Goal: Task Accomplishment & Management: Complete application form

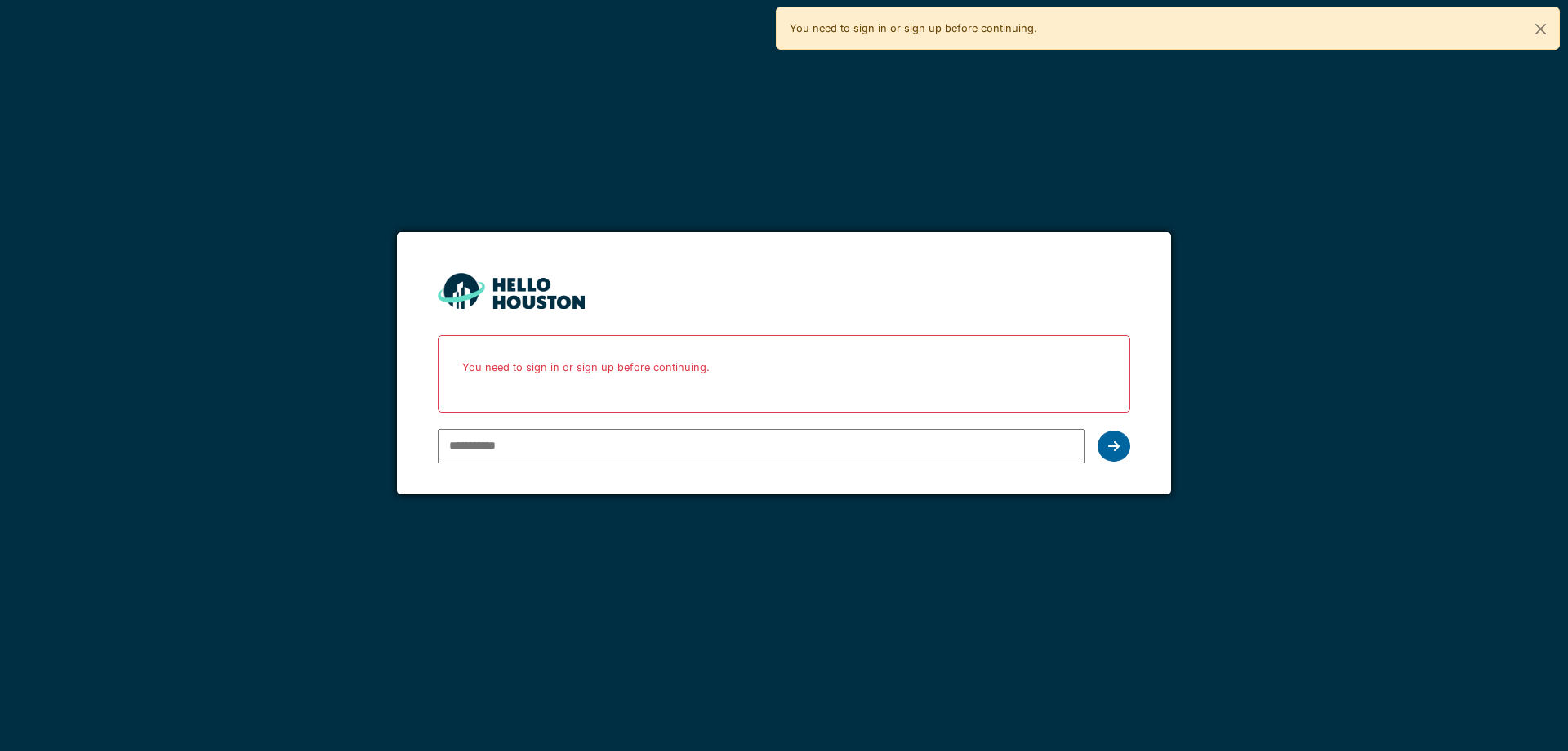
type input "**********"
click at [1108, 436] on div at bounding box center [1114, 446] width 32 height 31
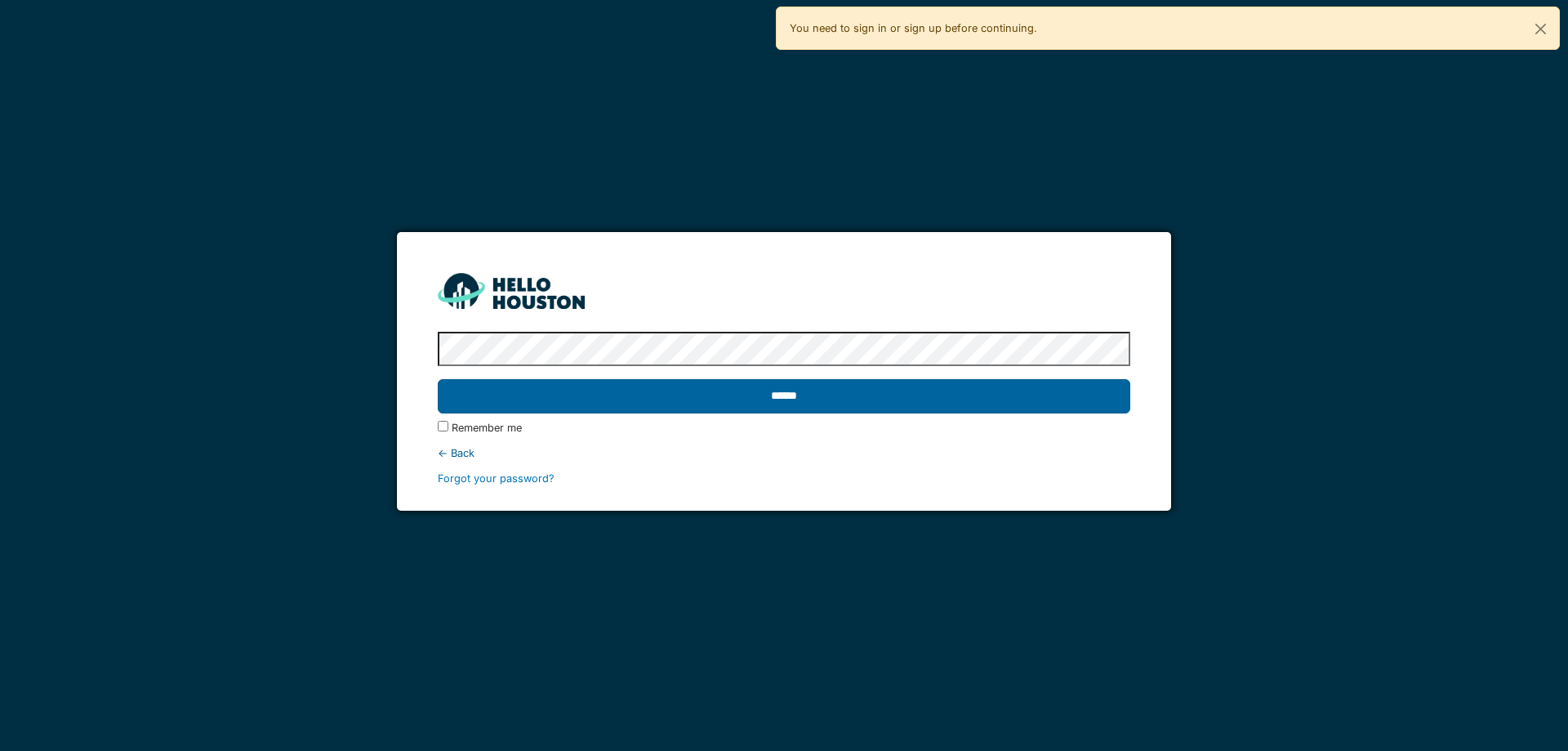
click at [496, 392] on input "******" at bounding box center [783, 396] width 691 height 34
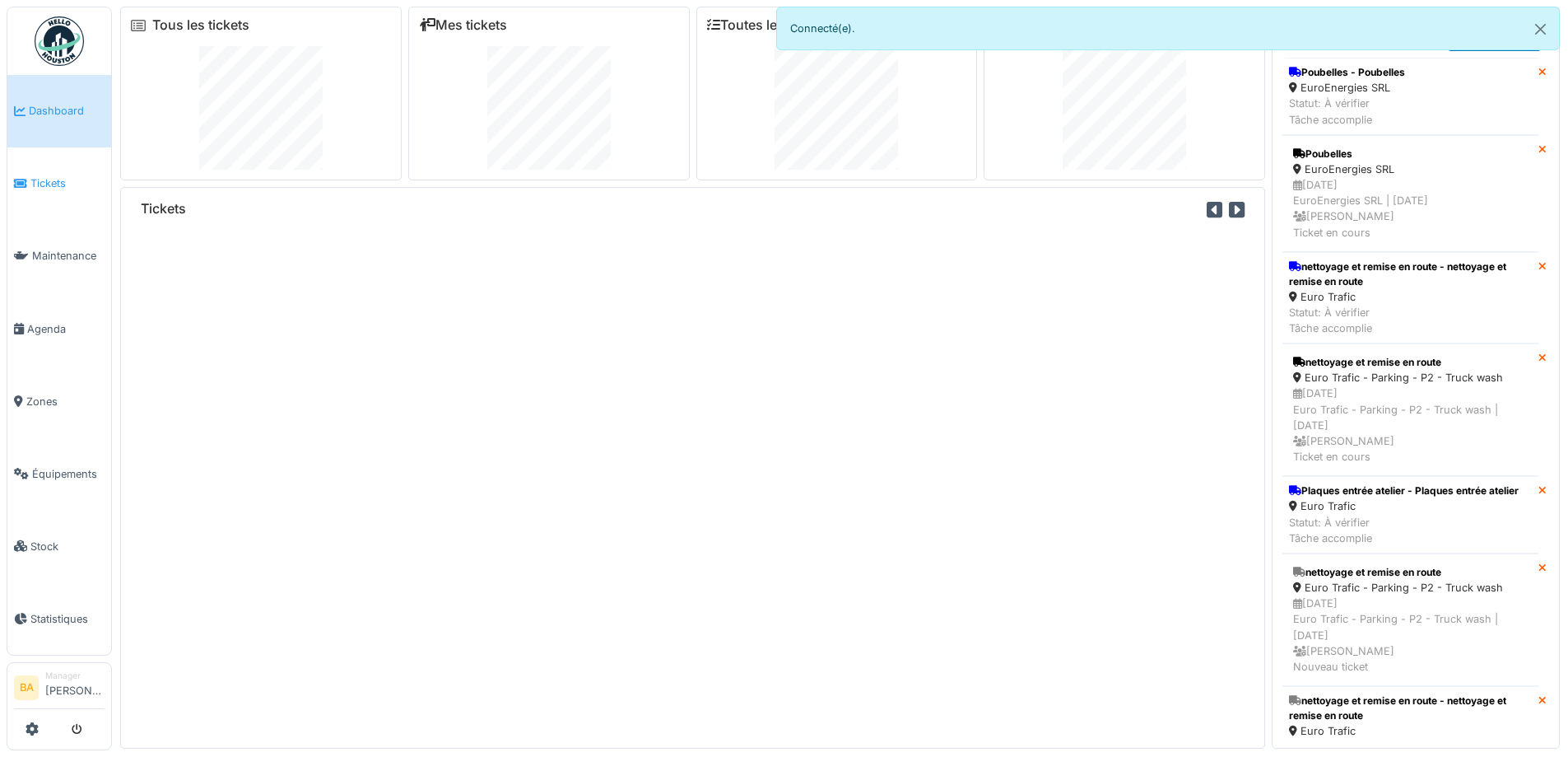
click at [40, 185] on span "Tickets" at bounding box center [67, 183] width 74 height 15
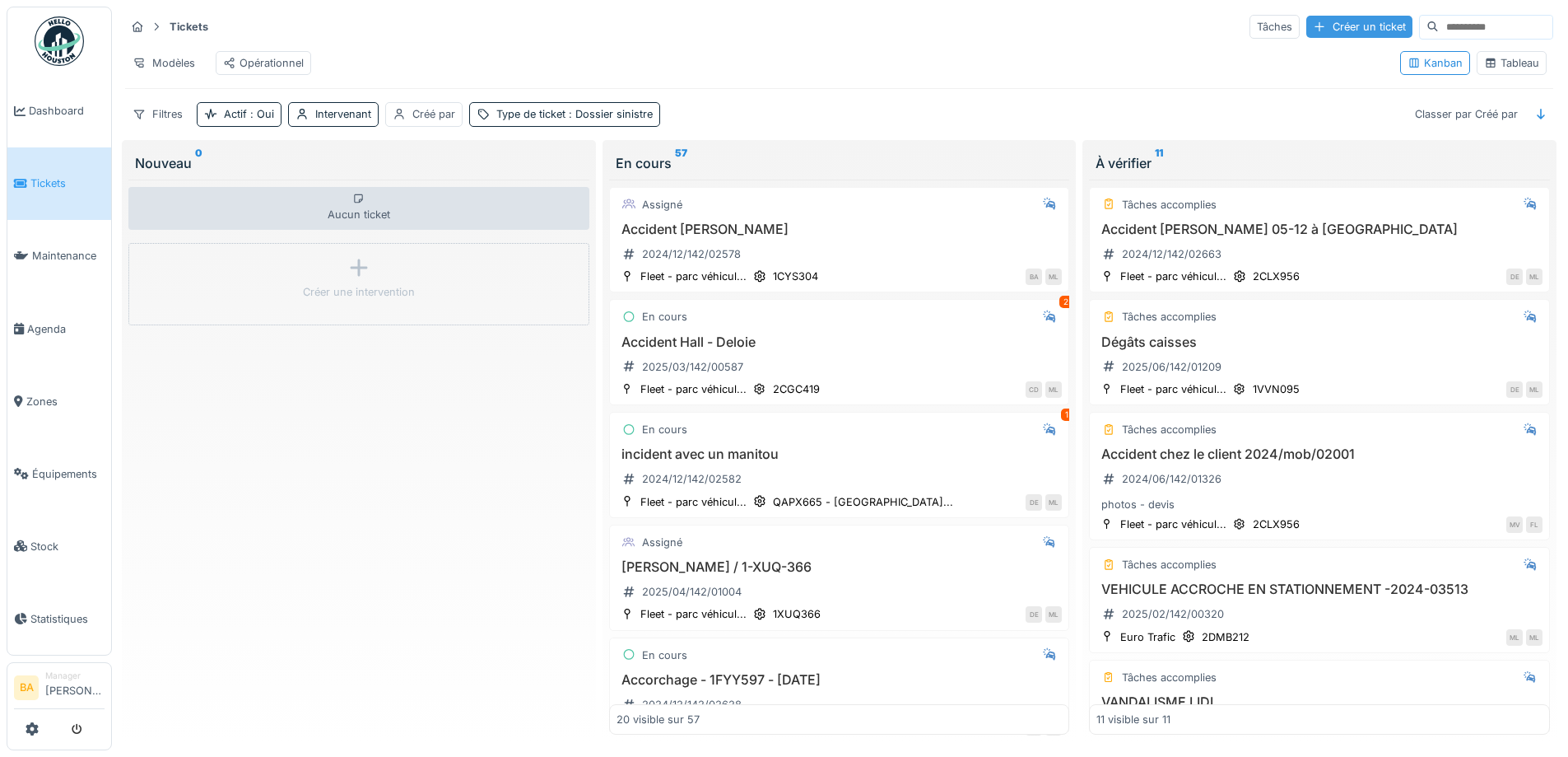
click at [1331, 27] on div "Créer un ticket" at bounding box center [1359, 26] width 106 height 22
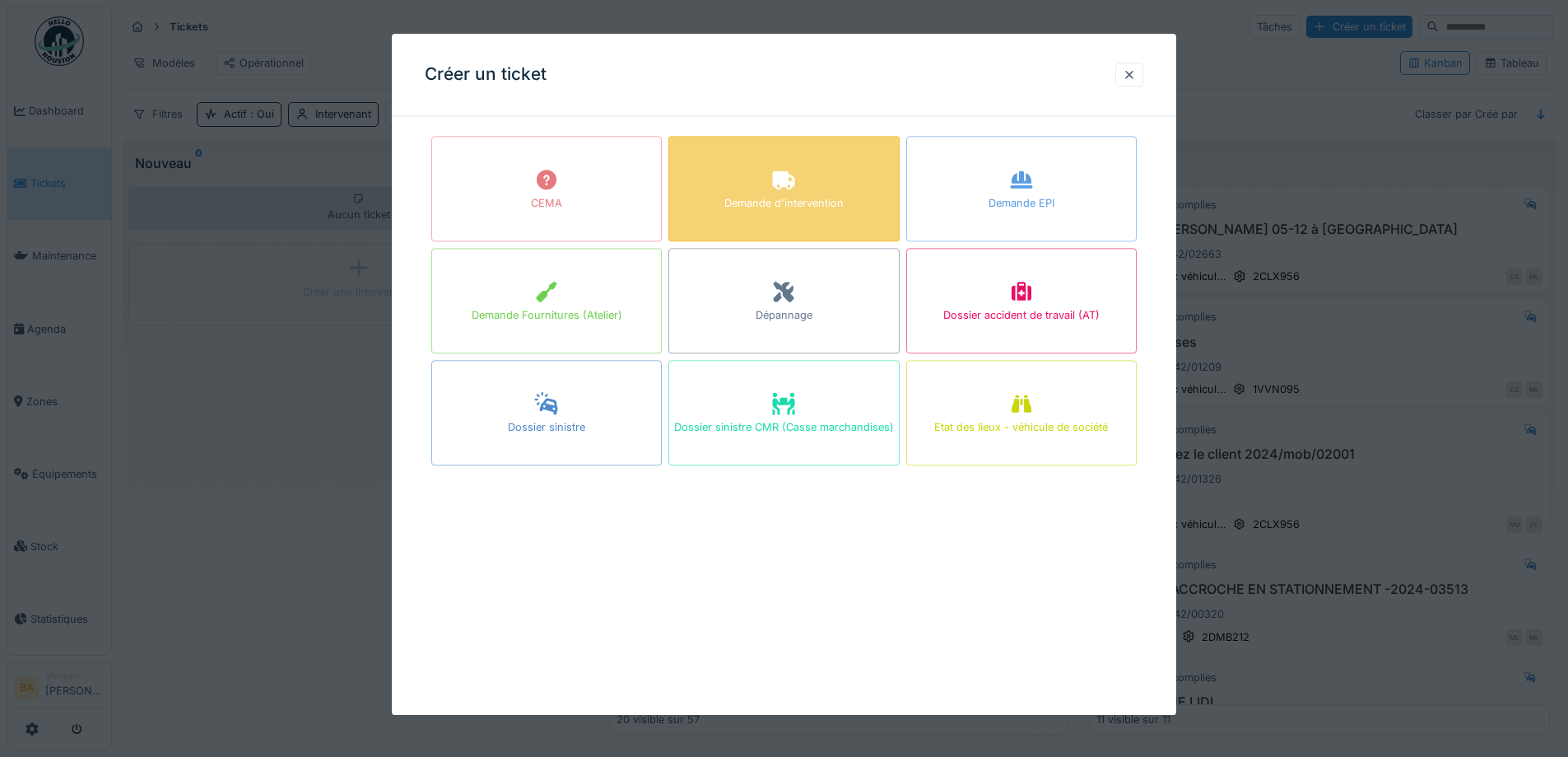
click at [747, 198] on div "Demande d'intervention" at bounding box center [784, 204] width 119 height 15
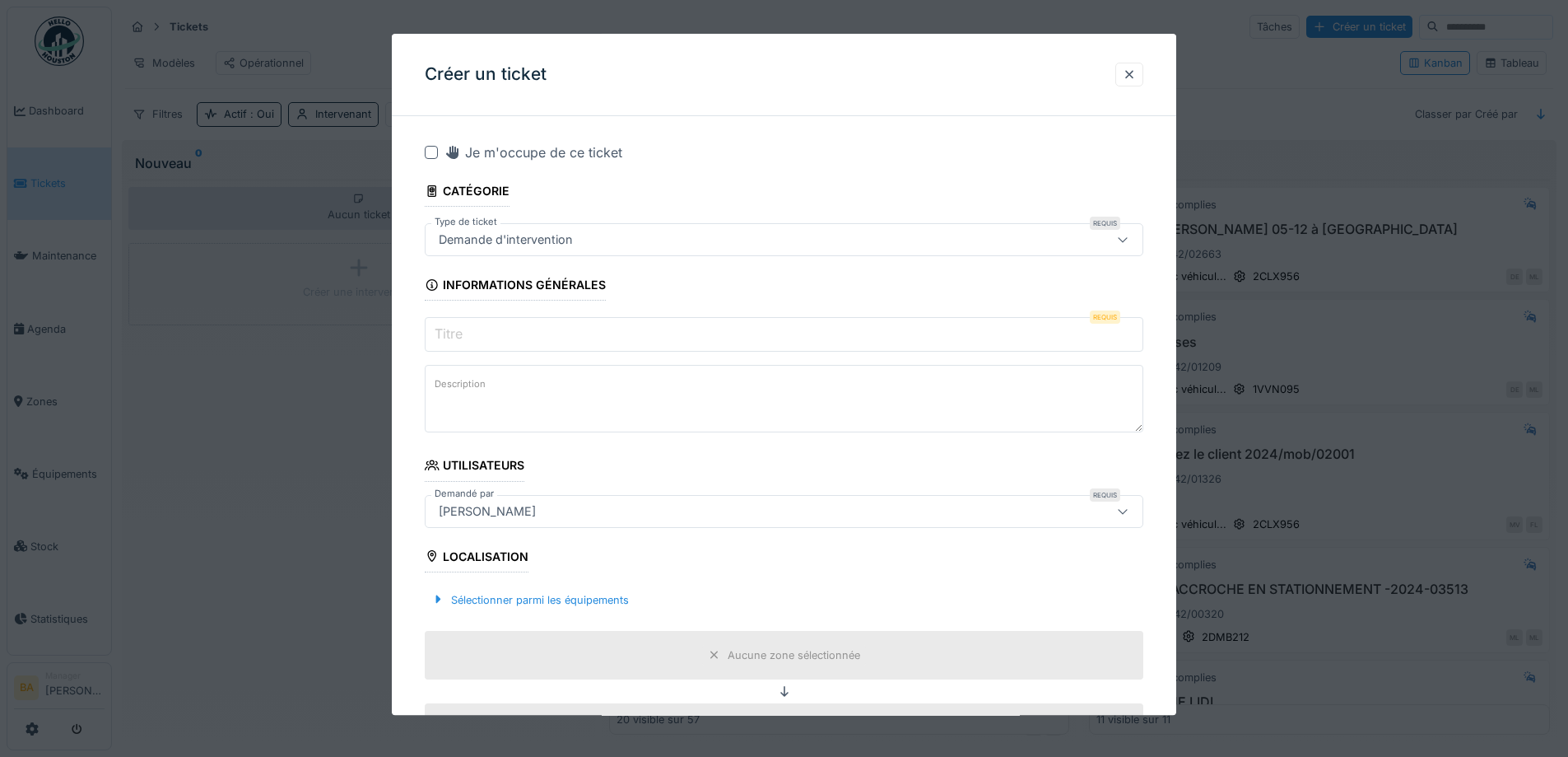
click at [463, 341] on label "Titre" at bounding box center [449, 334] width 35 height 20
click at [463, 341] on input "Titre" at bounding box center [784, 336] width 719 height 35
click at [484, 379] on label "Description" at bounding box center [460, 385] width 58 height 20
click at [484, 379] on textarea "Description" at bounding box center [784, 399] width 719 height 67
click at [577, 341] on input "**********" at bounding box center [784, 336] width 719 height 35
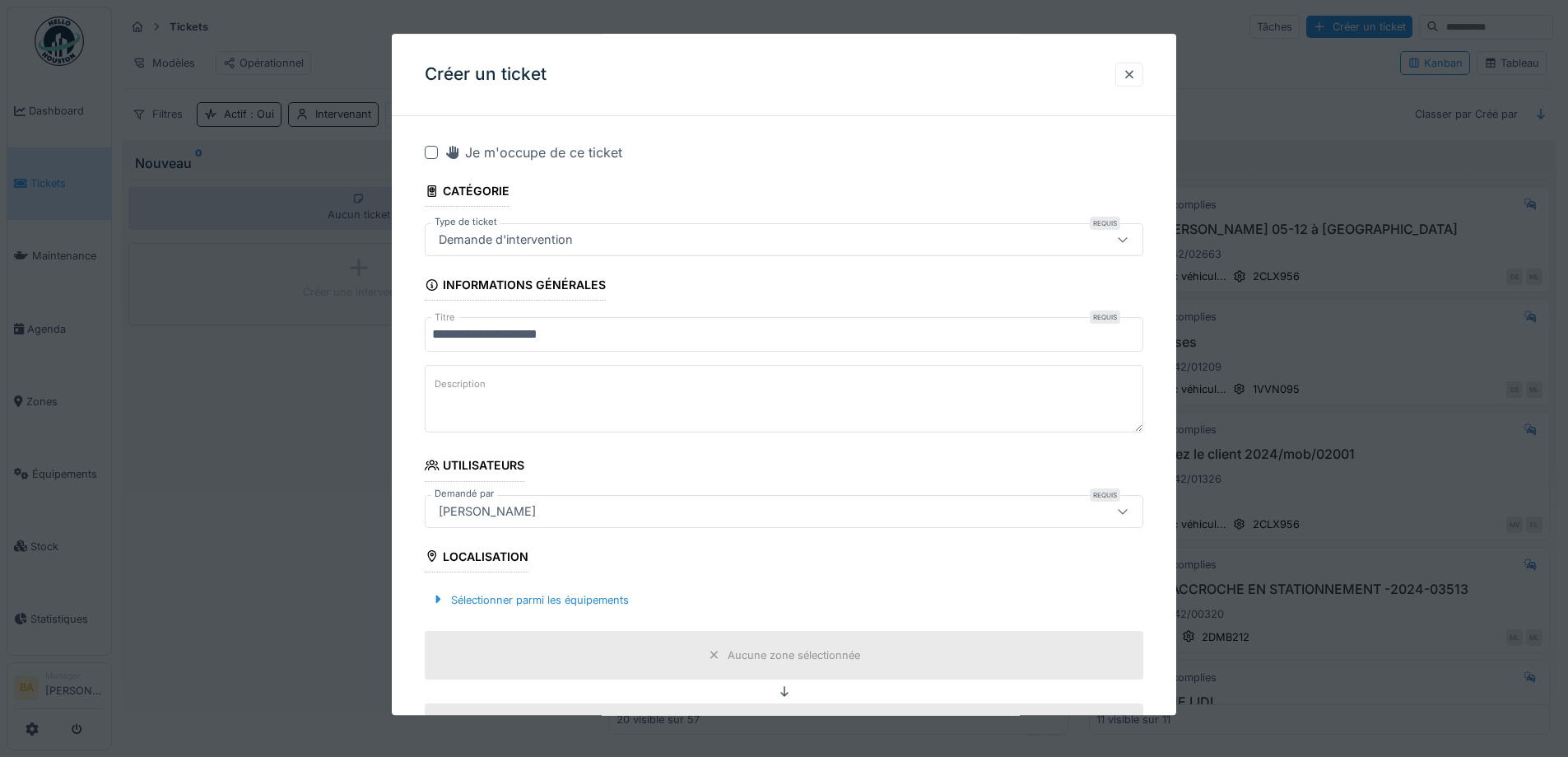
click at [481, 387] on label "Description" at bounding box center [460, 385] width 58 height 20
click at [481, 387] on textarea "Description" at bounding box center [784, 399] width 719 height 67
click at [538, 330] on input "**********" at bounding box center [784, 336] width 719 height 35
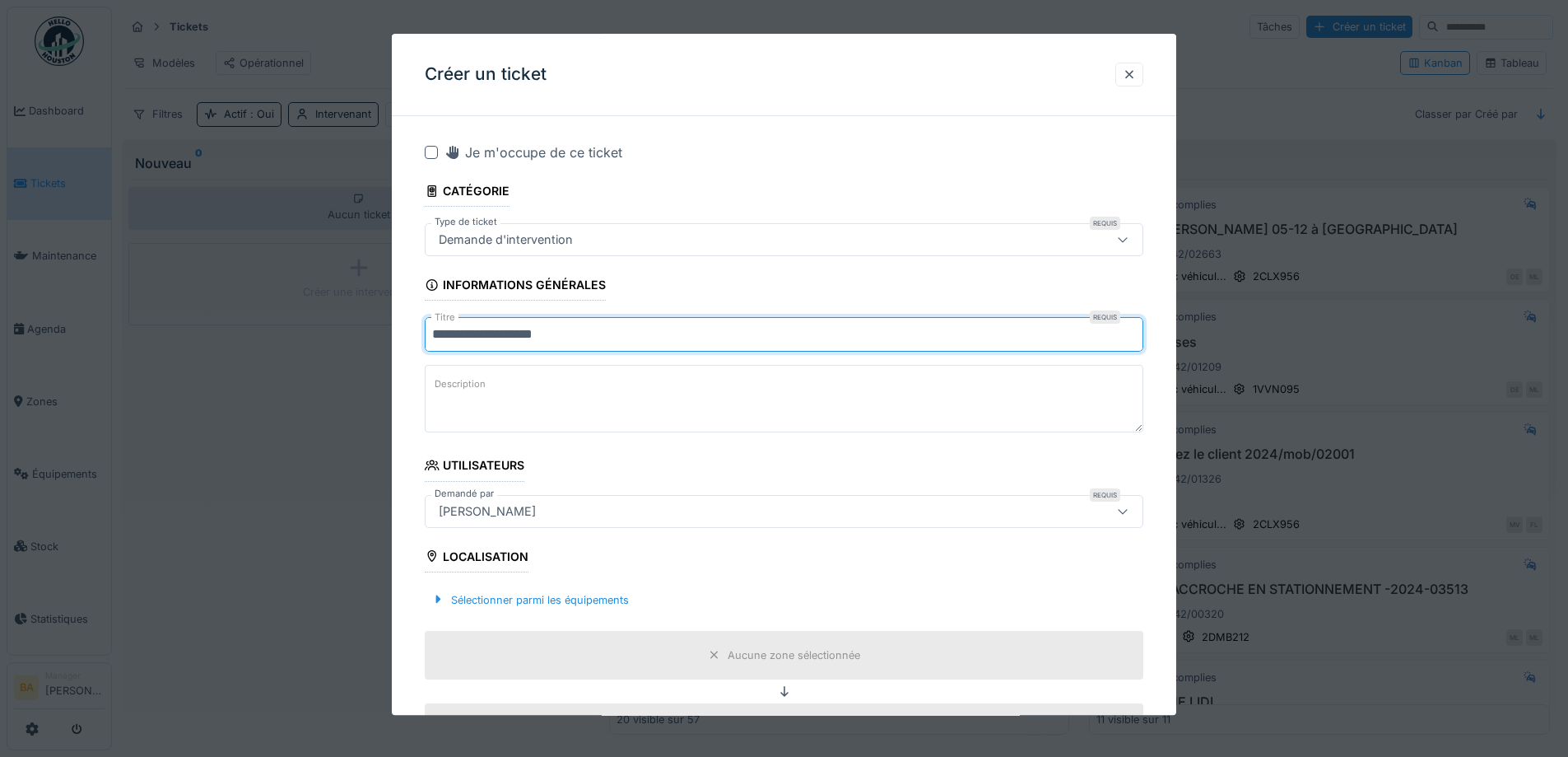
type input "**********"
click at [436, 396] on textarea "Description" at bounding box center [784, 399] width 719 height 67
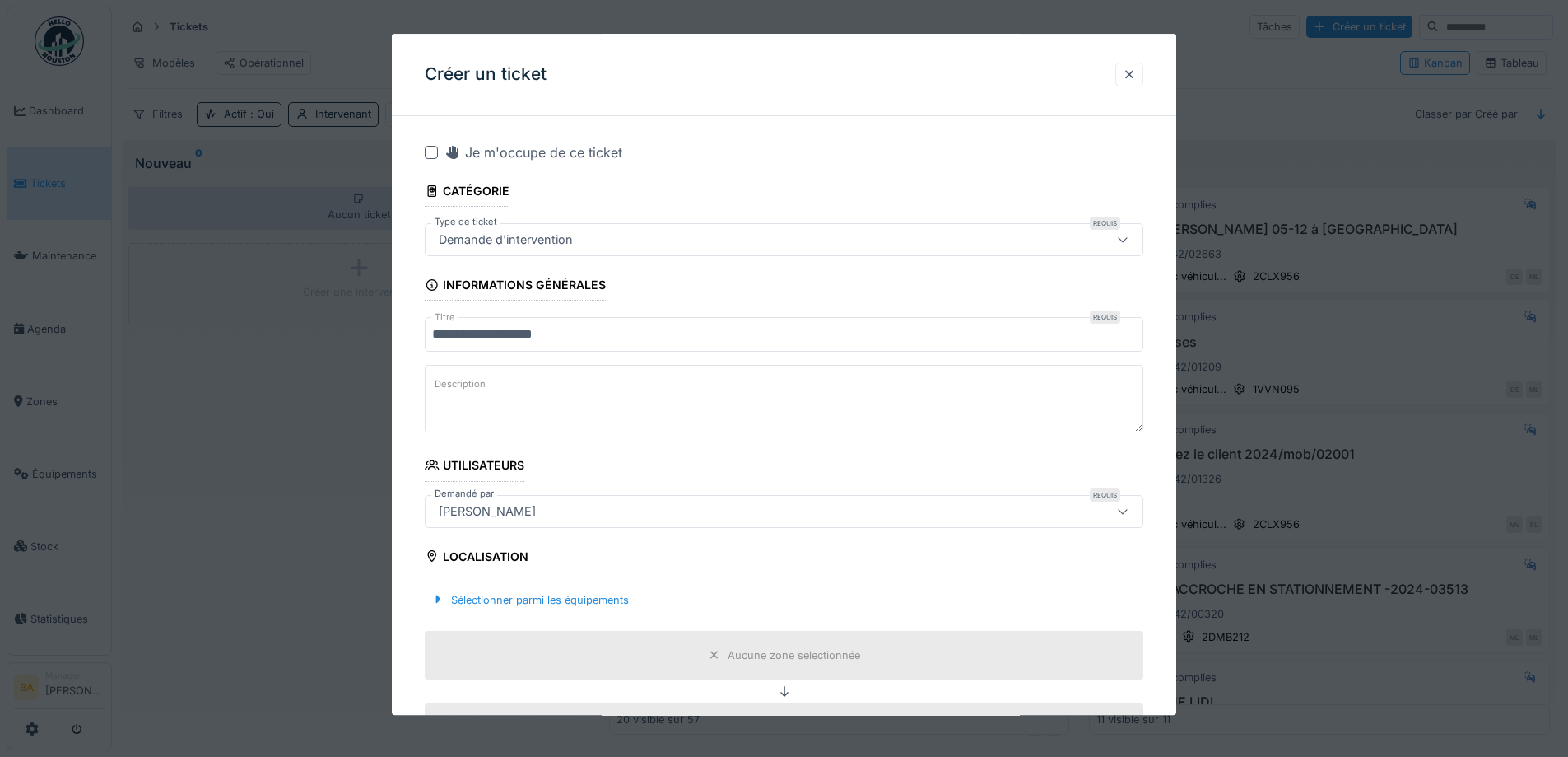
click at [524, 515] on div "[PERSON_NAME]" at bounding box center [487, 511] width 111 height 18
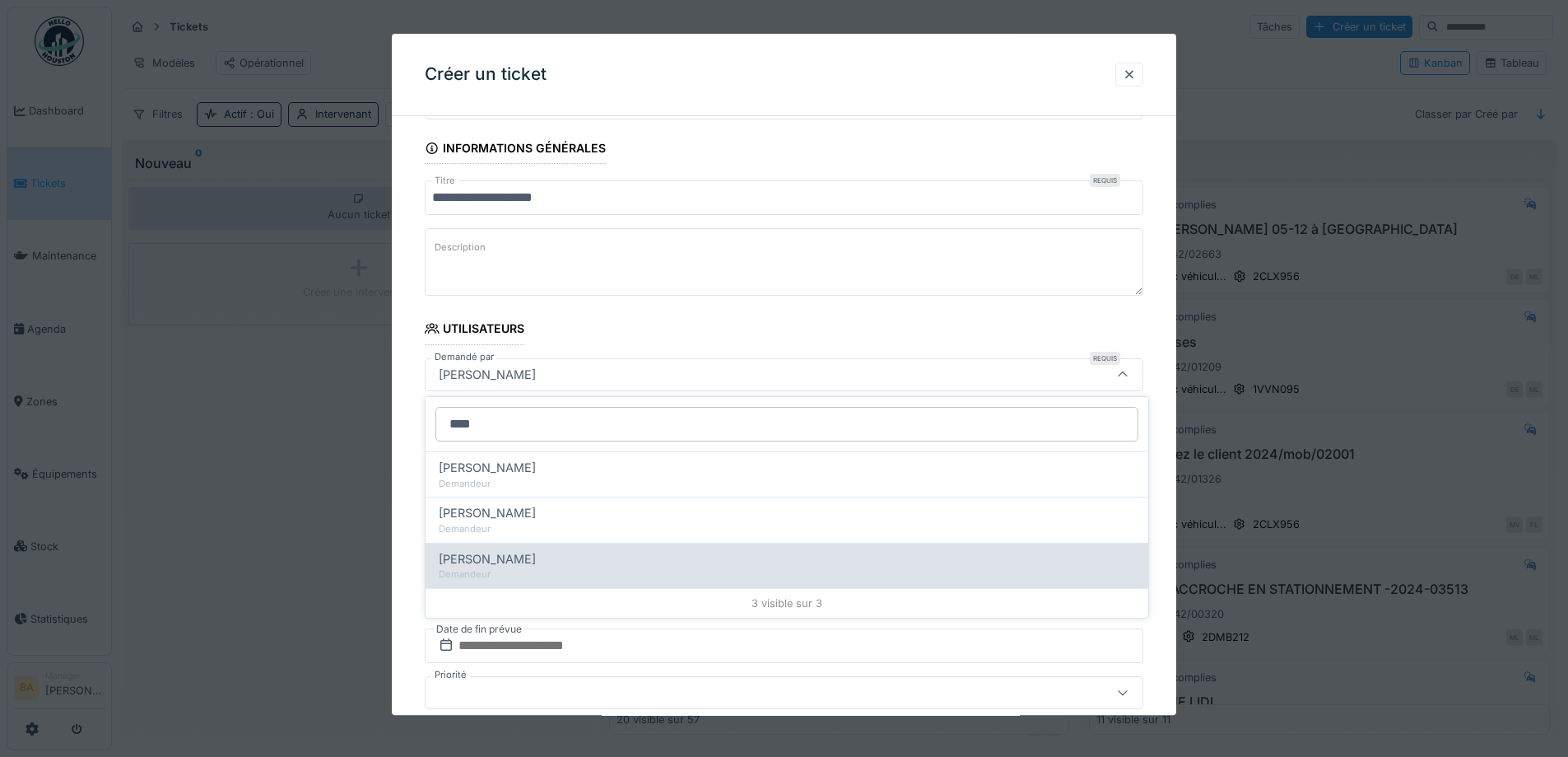
type input "****"
click at [463, 570] on div "Demandeur" at bounding box center [786, 574] width 696 height 14
type input "****"
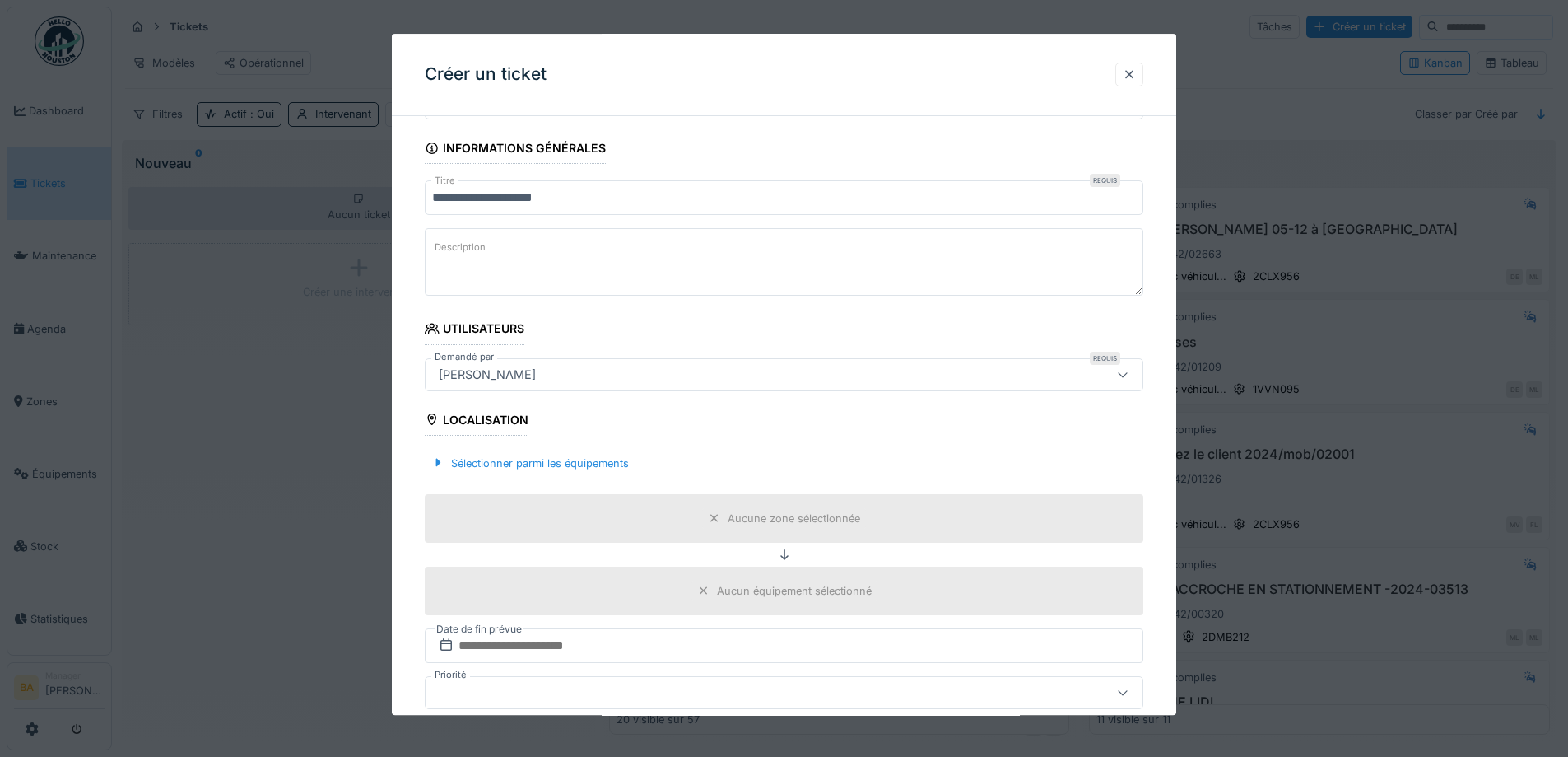
click at [460, 236] on textarea "Description" at bounding box center [784, 263] width 719 height 67
drag, startPoint x: 548, startPoint y: 270, endPoint x: 583, endPoint y: 256, distance: 37.7
click at [583, 256] on textarea "**********" at bounding box center [784, 263] width 719 height 67
click at [565, 273] on textarea "**********" at bounding box center [784, 263] width 719 height 67
type textarea "**********"
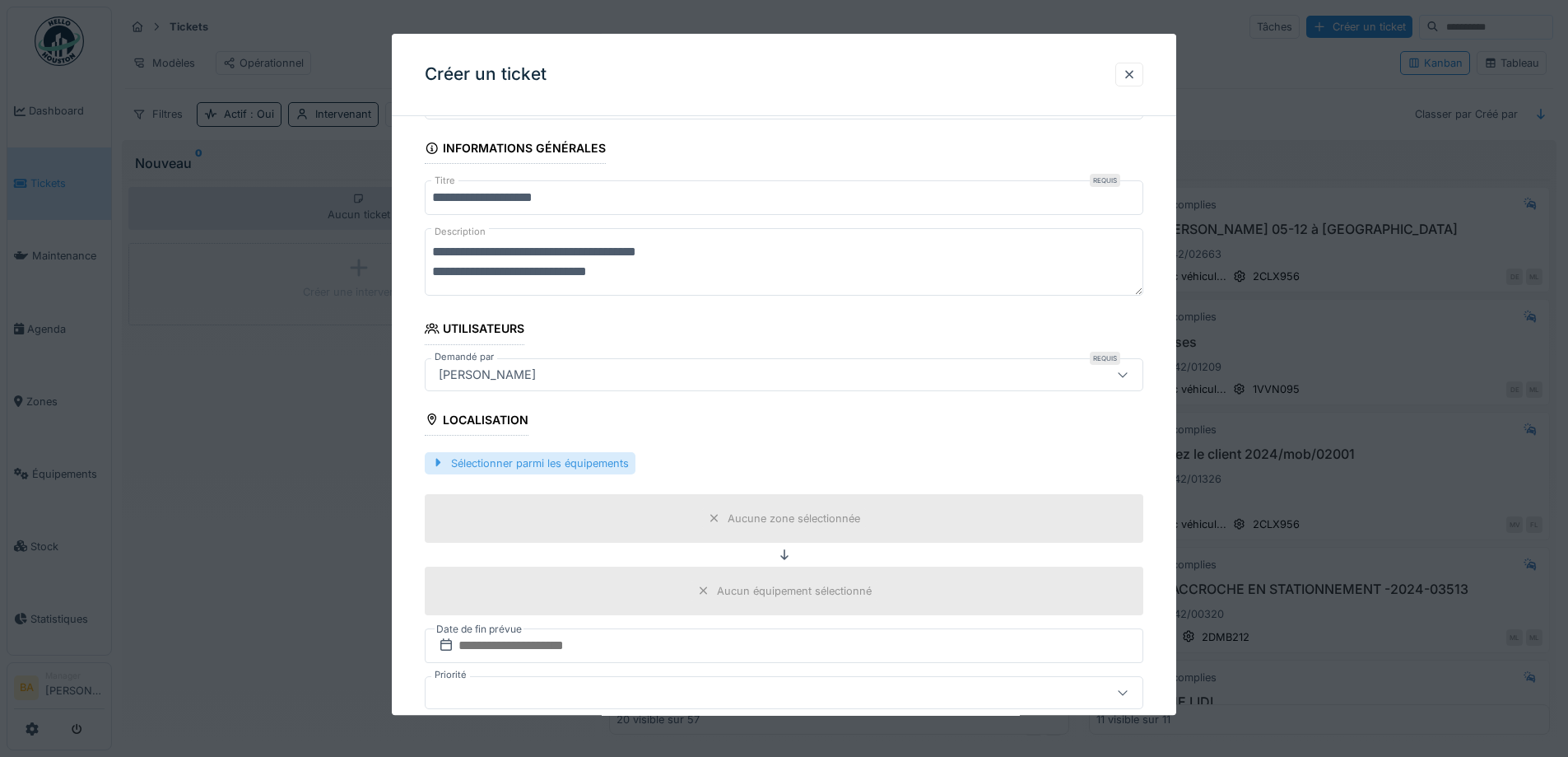
click at [455, 457] on div "Sélectionner parmi les équipements" at bounding box center [530, 463] width 211 height 22
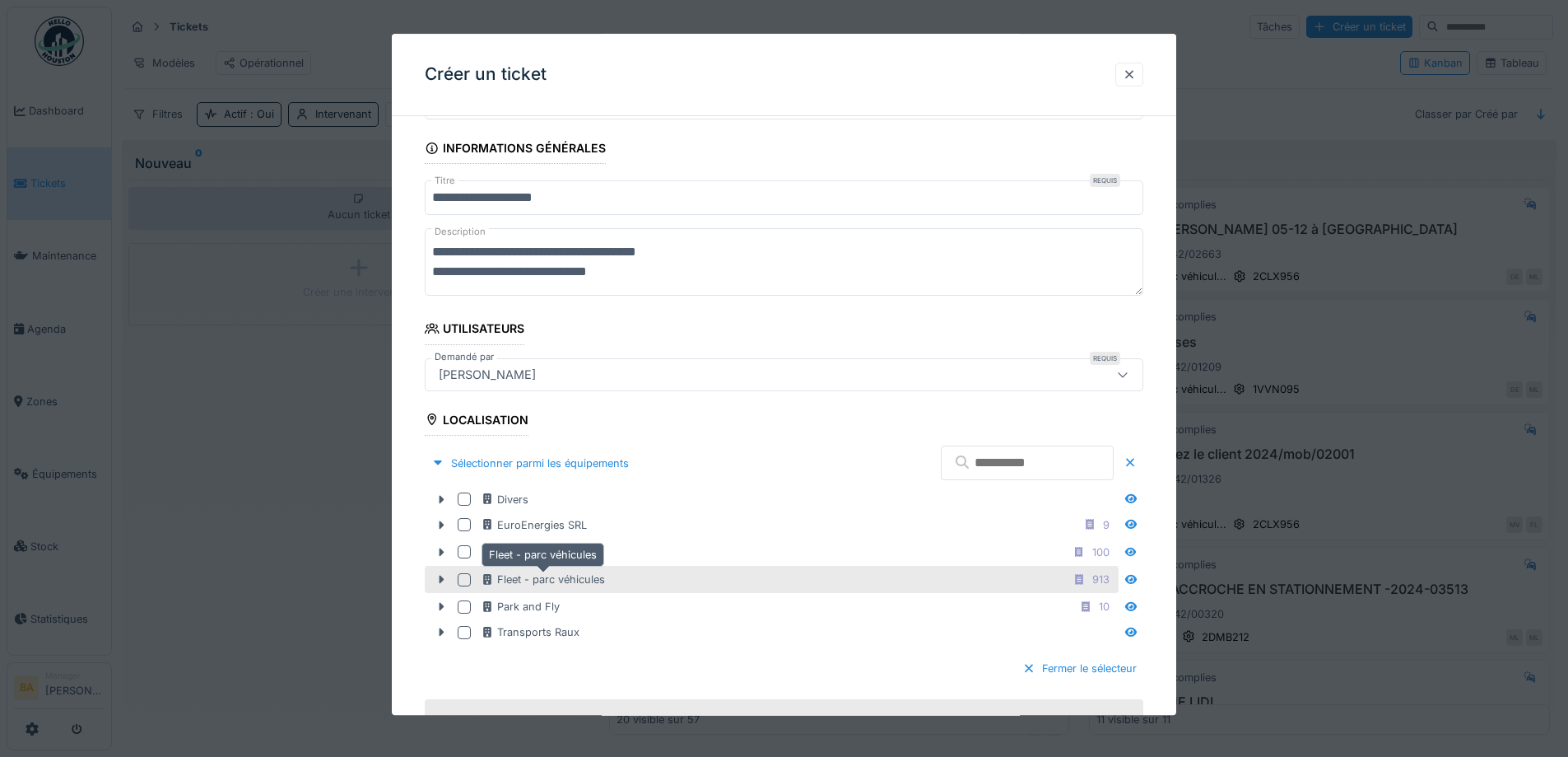
click at [512, 586] on div "Fleet - parc véhicules" at bounding box center [542, 579] width 124 height 15
click at [433, 579] on div at bounding box center [440, 580] width 26 height 17
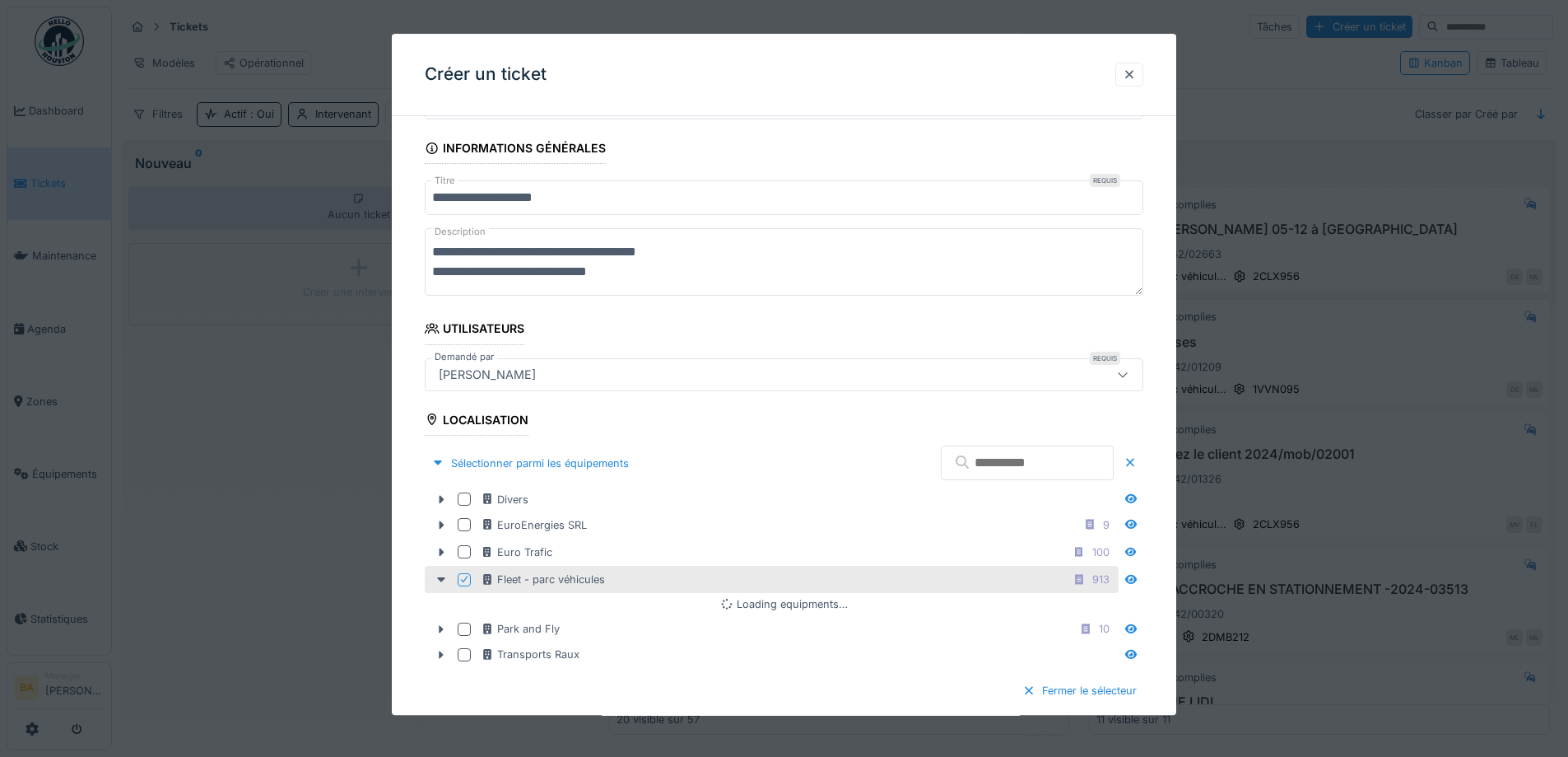
scroll to position [219, 0]
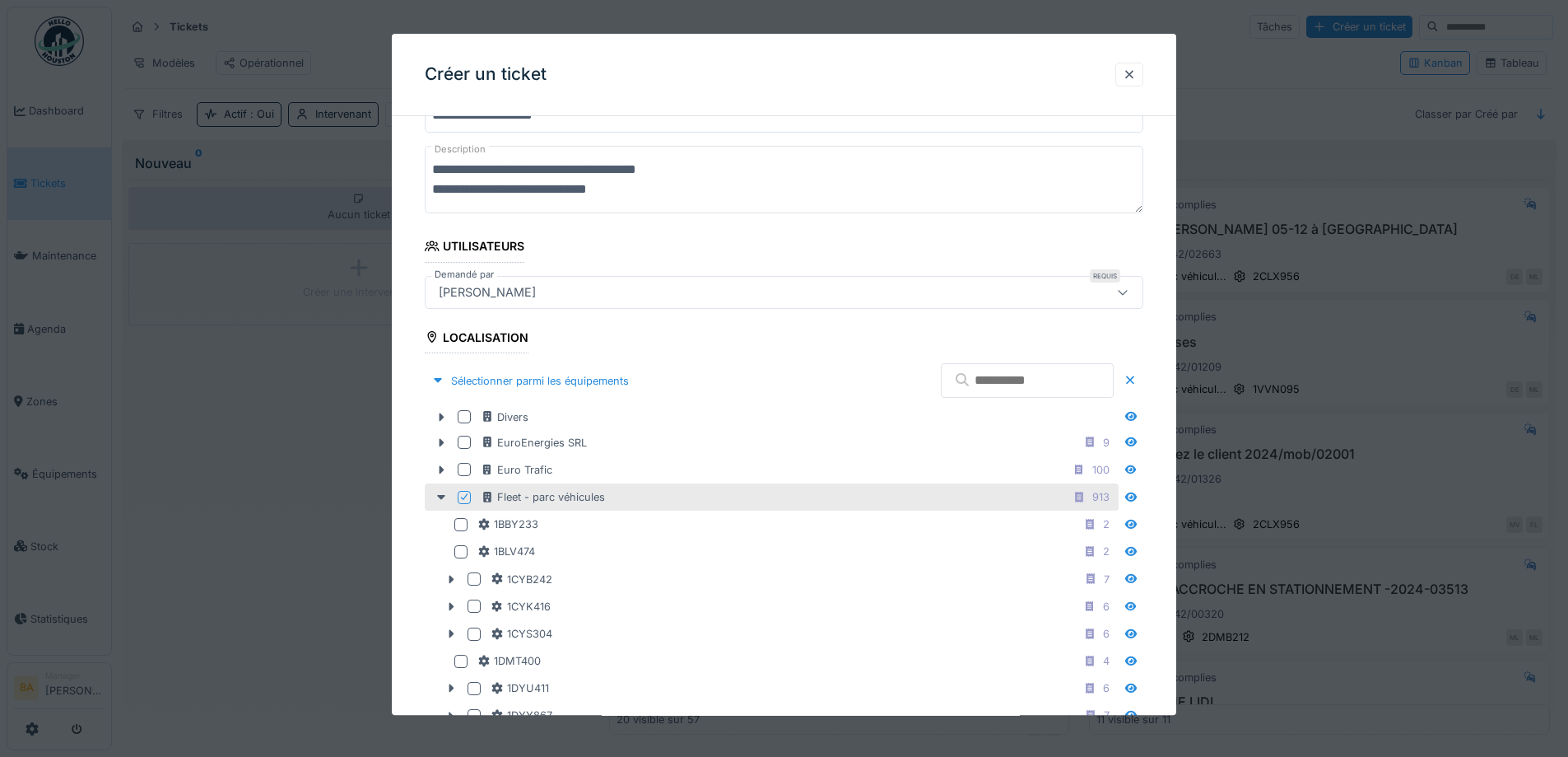
click at [1003, 386] on input "text" at bounding box center [1028, 381] width 173 height 35
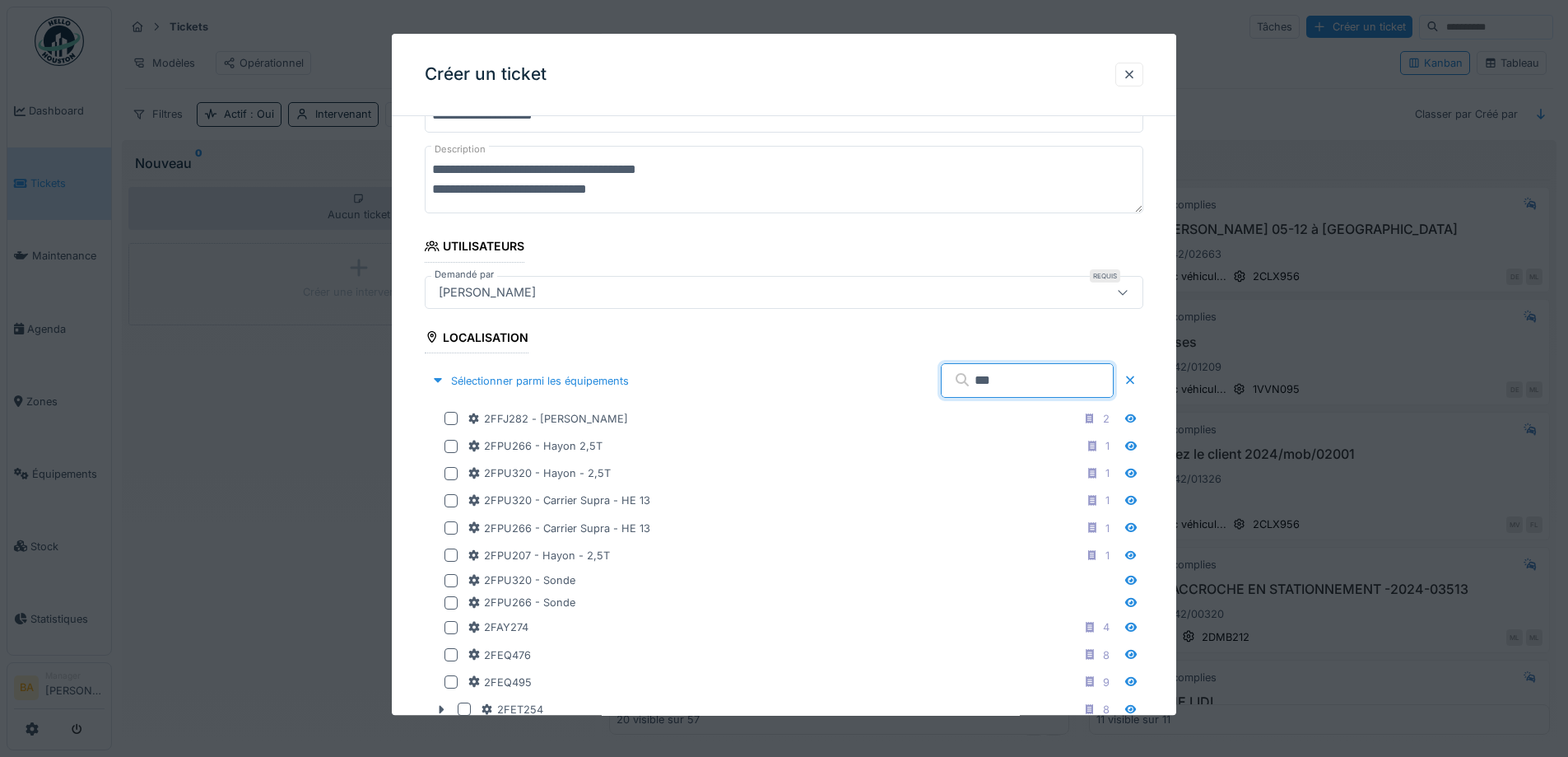
type input "***"
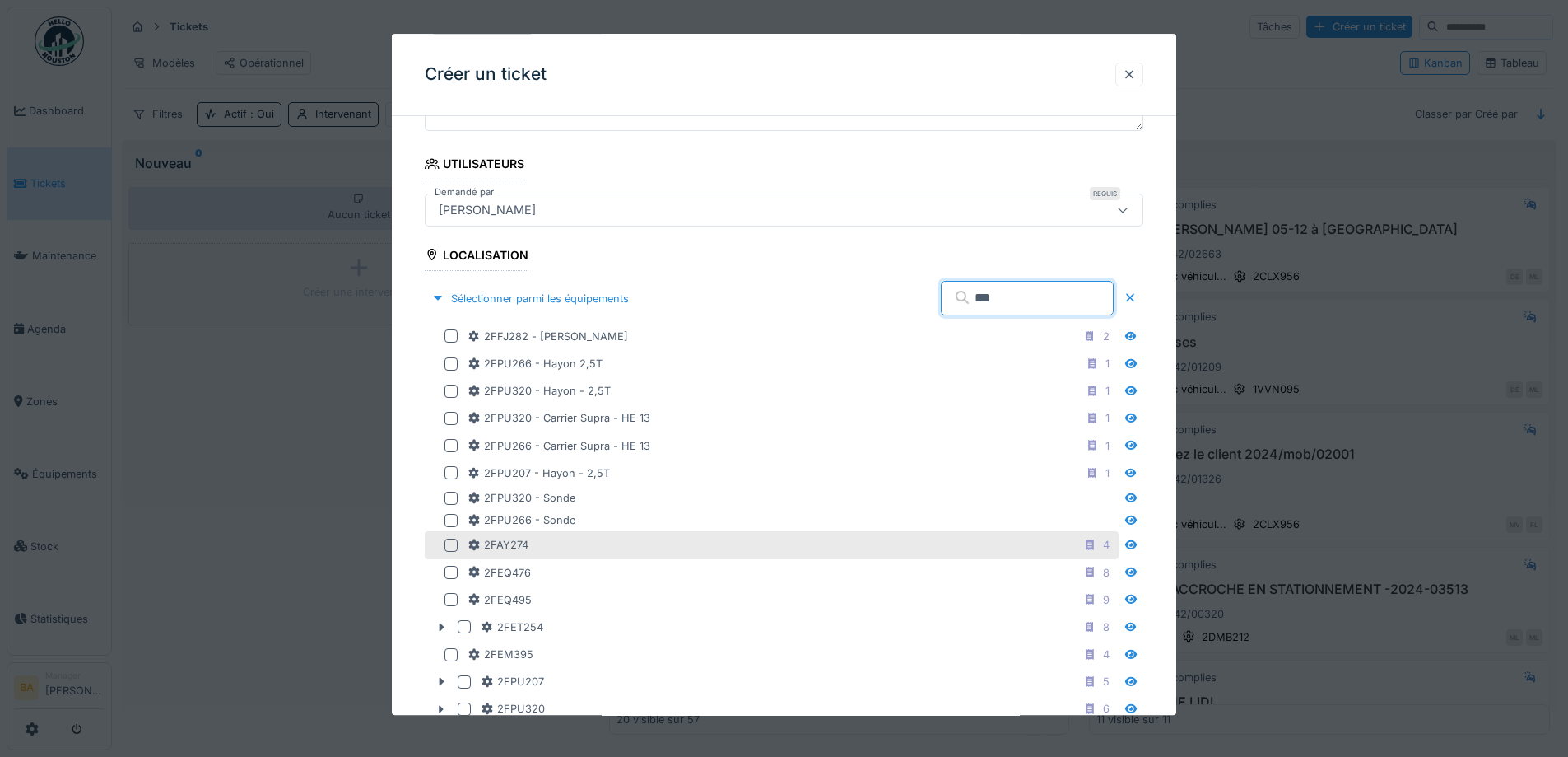
scroll to position [384, 0]
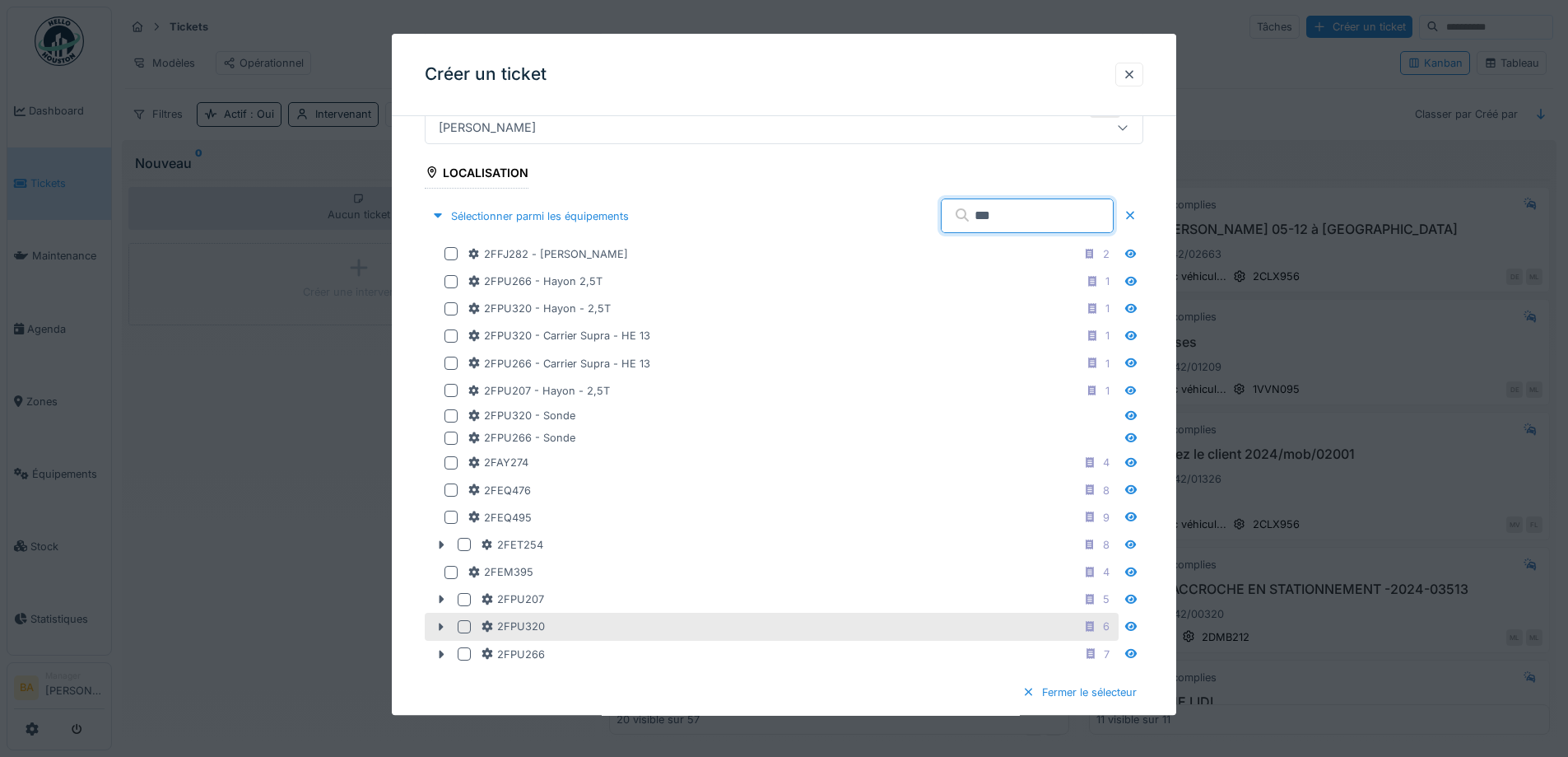
click at [462, 630] on div at bounding box center [464, 627] width 13 height 13
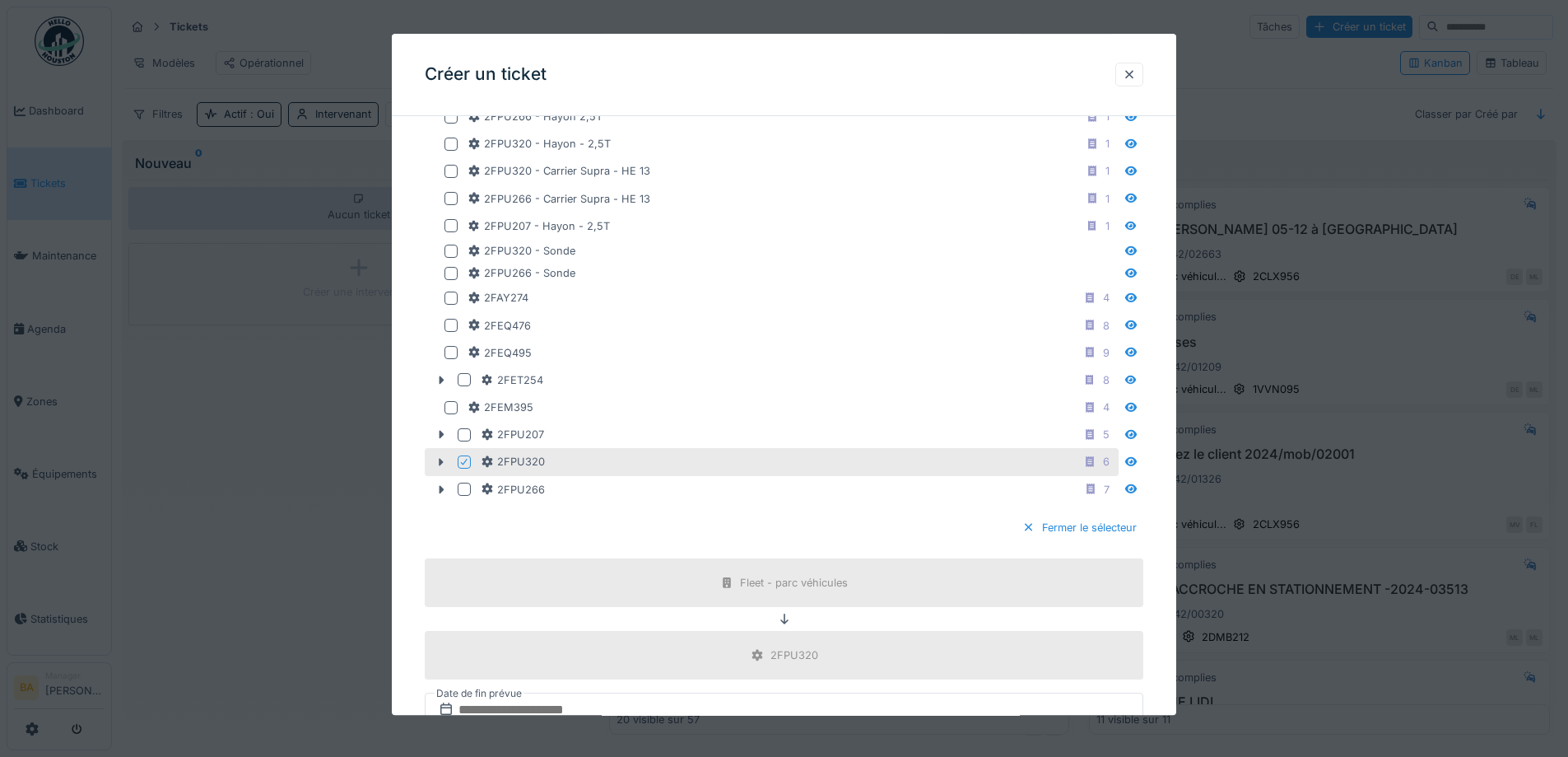
scroll to position [878, 0]
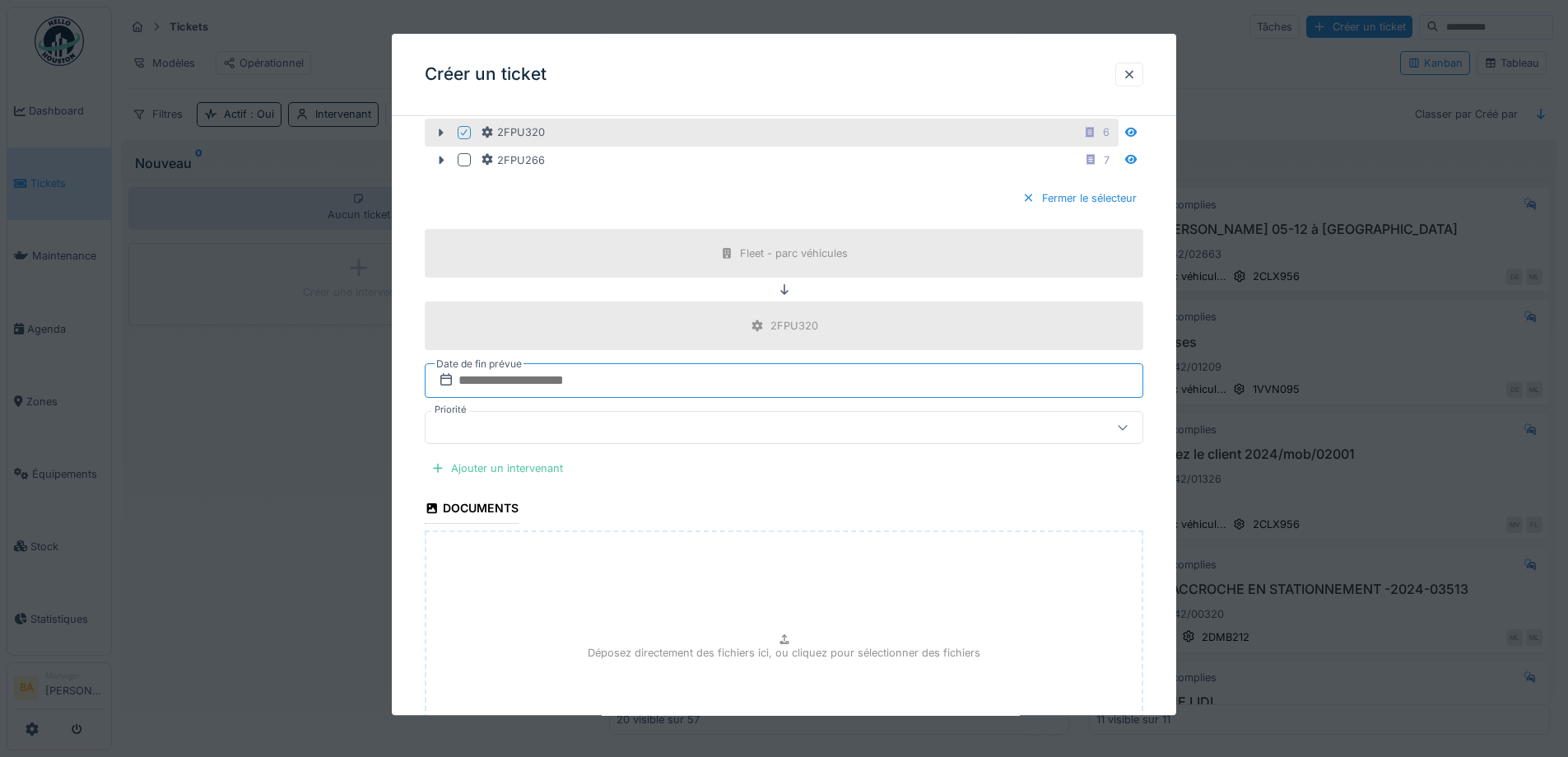
click at [491, 390] on input "text" at bounding box center [784, 381] width 719 height 35
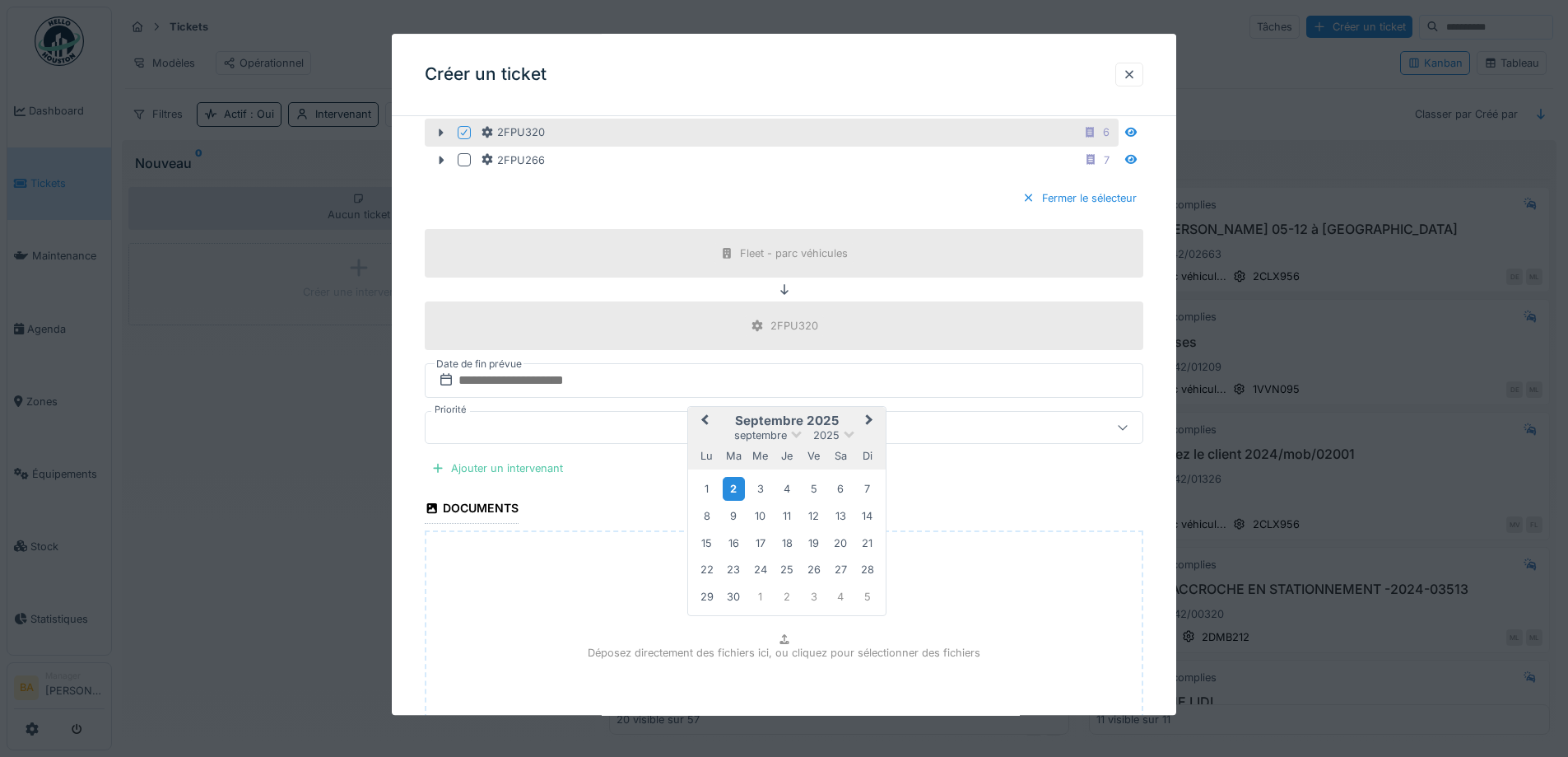
click at [734, 490] on div "2" at bounding box center [734, 489] width 22 height 24
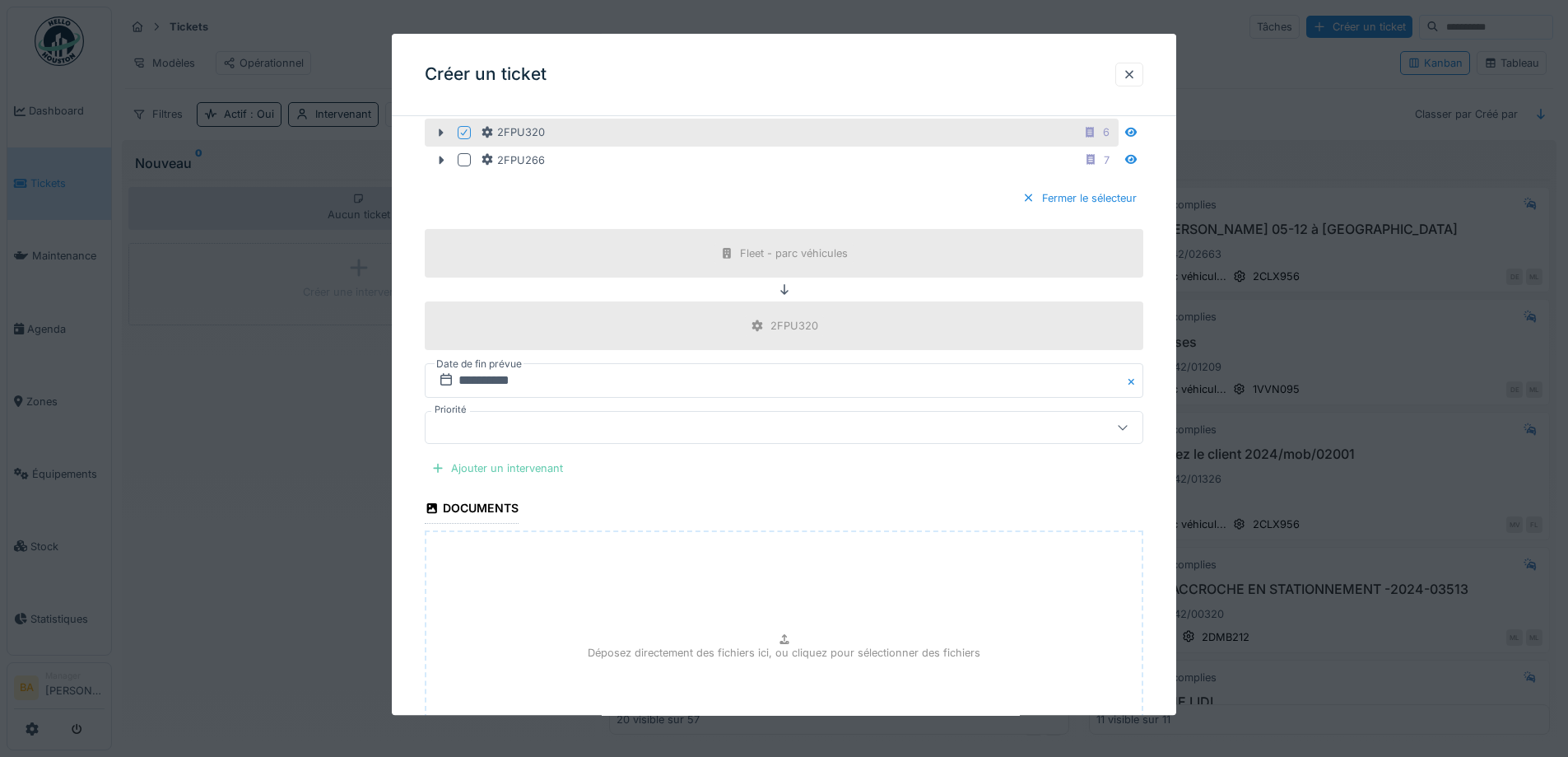
click at [470, 475] on div "Ajouter un intervenant" at bounding box center [497, 468] width 145 height 22
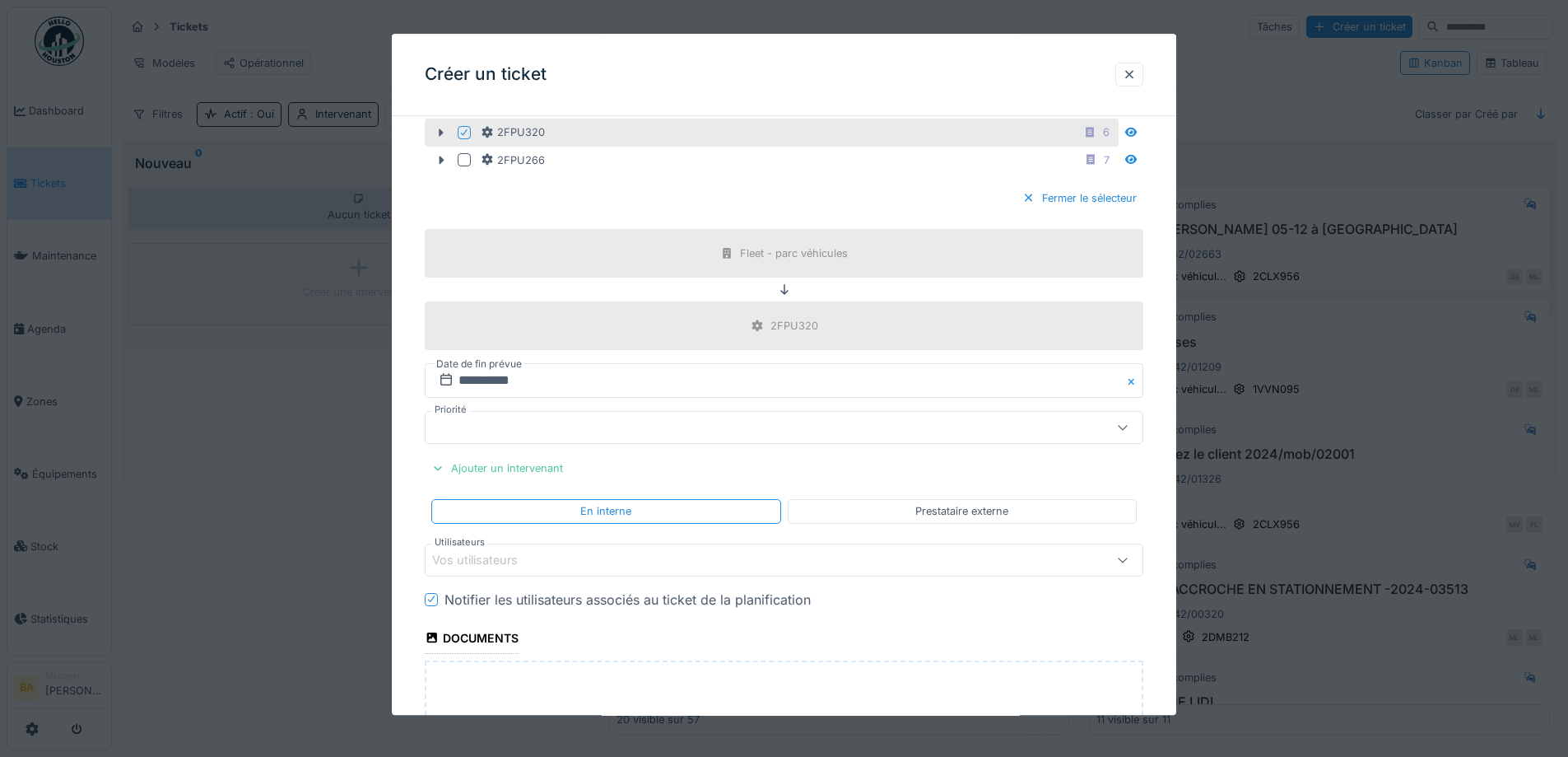
click at [524, 559] on div "Vos utilisateurs" at bounding box center [486, 560] width 109 height 18
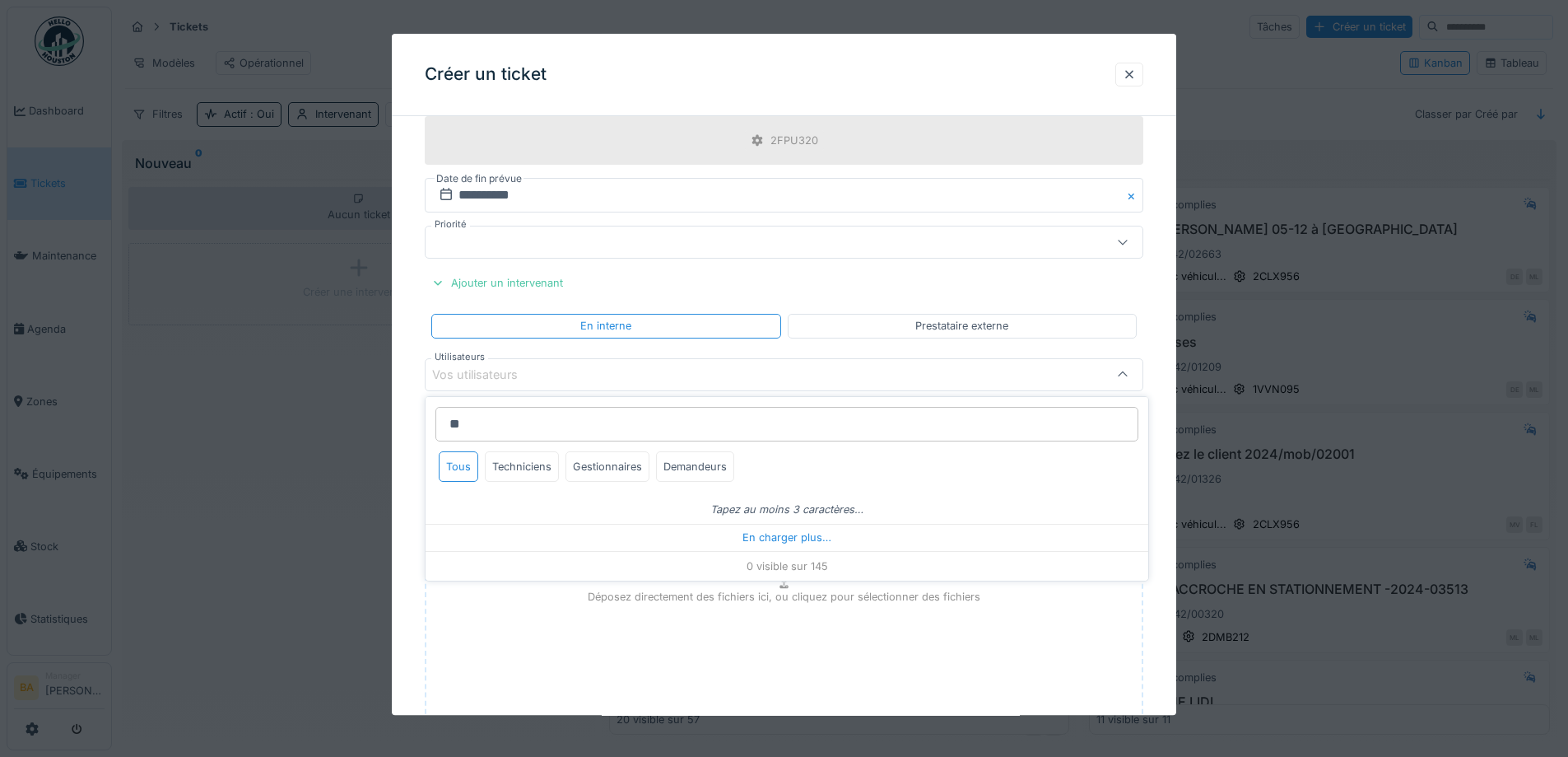
type input "*"
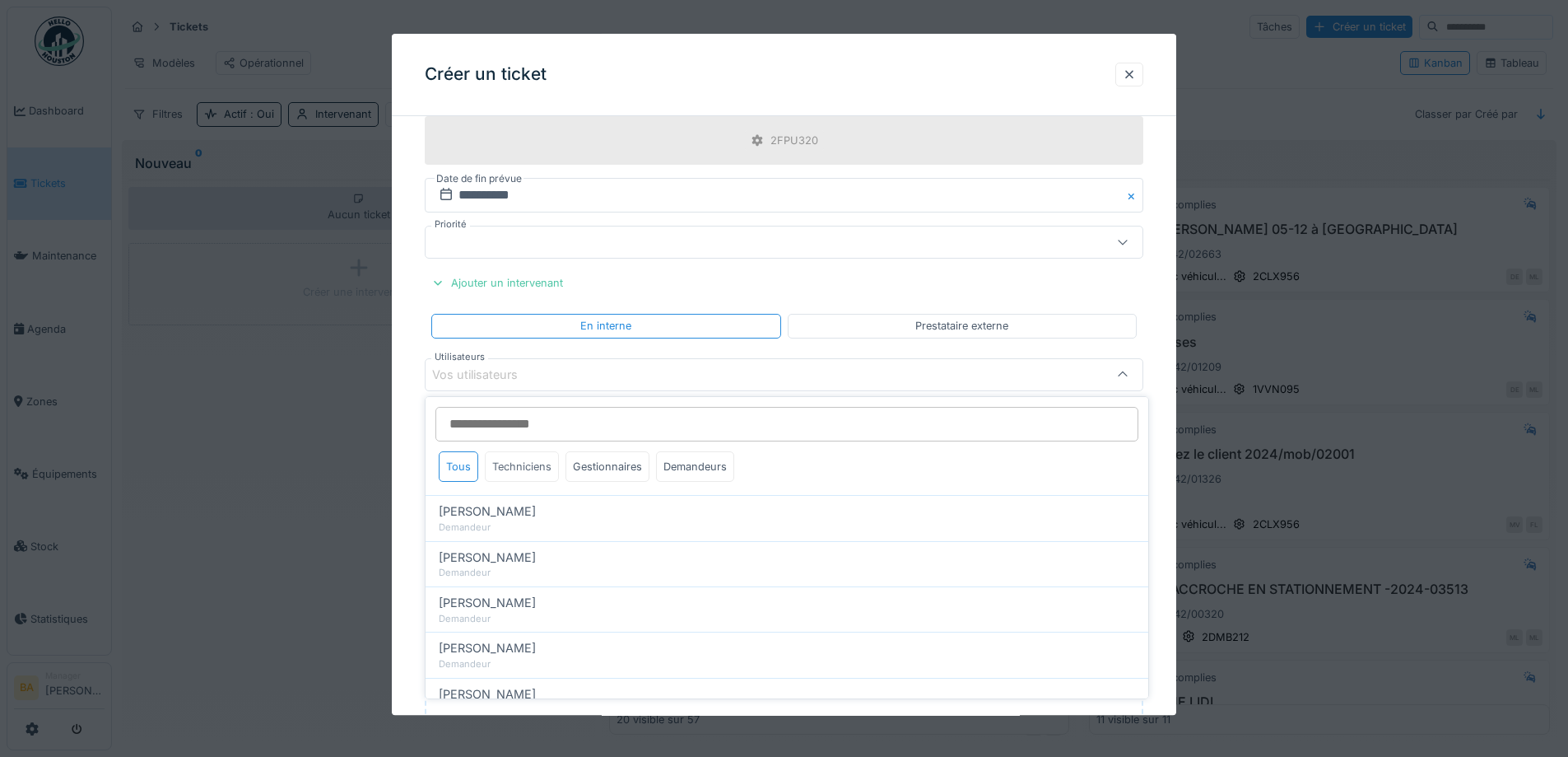
click at [512, 470] on div "Techniciens" at bounding box center [521, 467] width 74 height 31
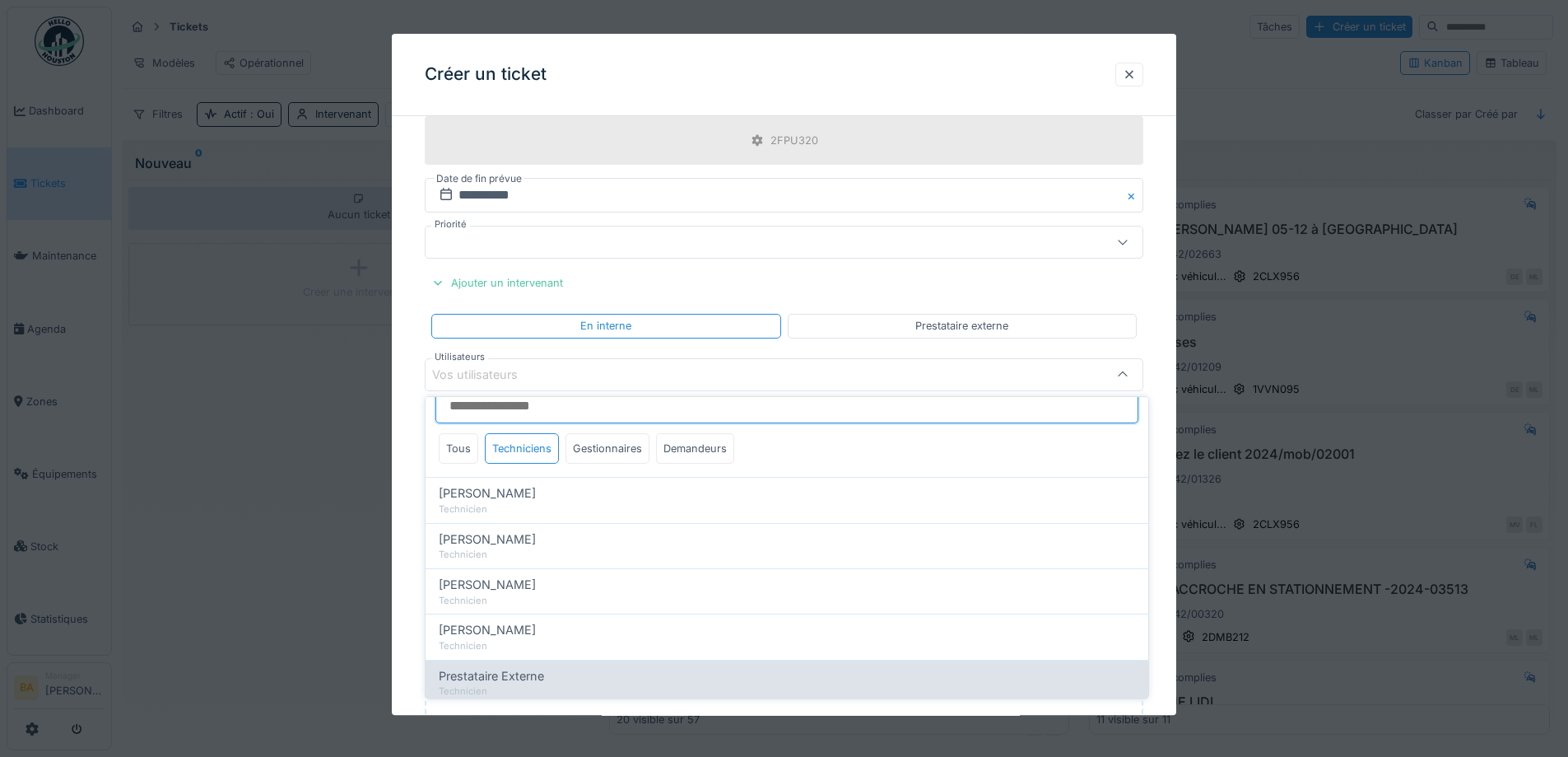
scroll to position [100, 0]
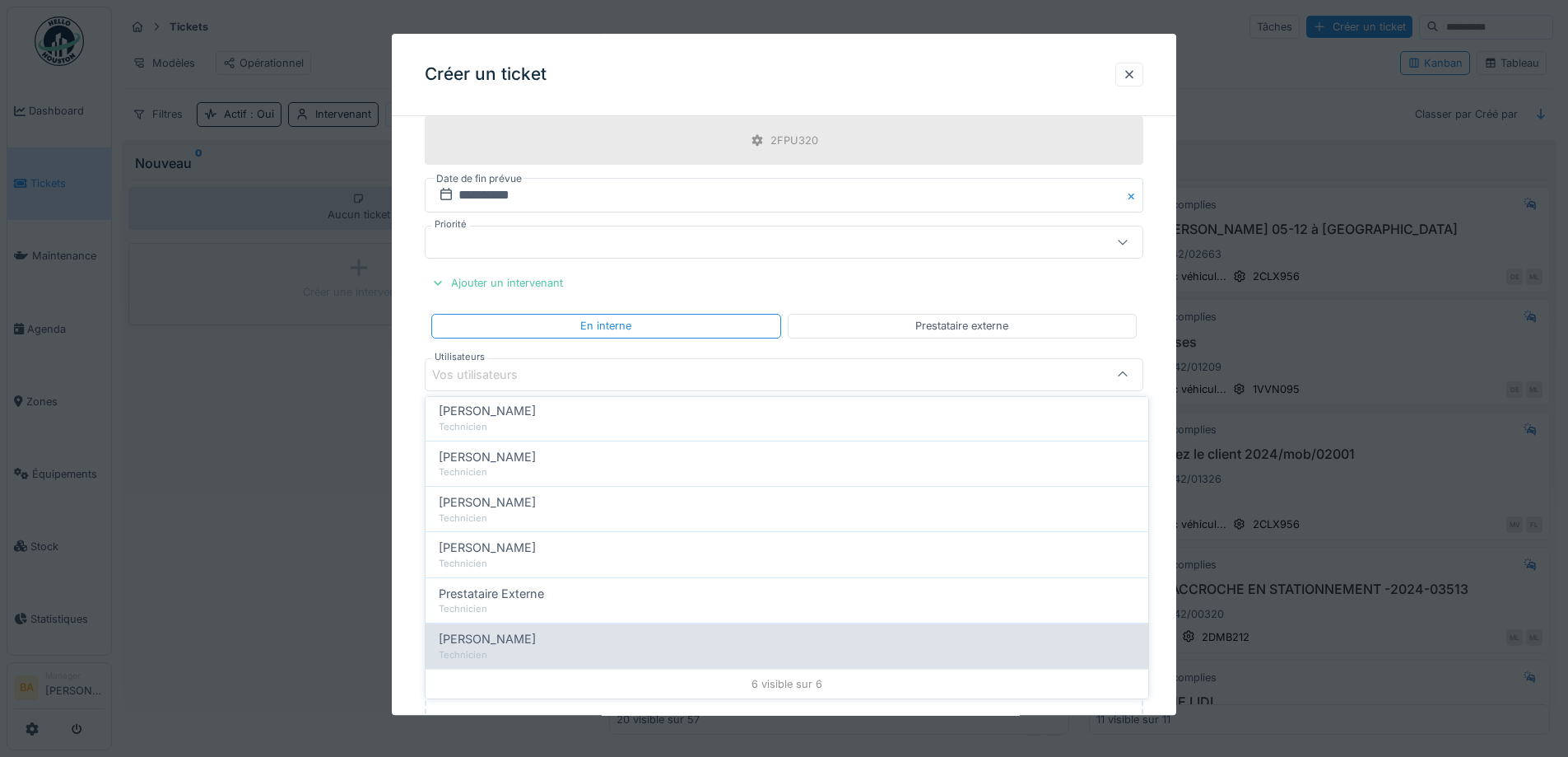
click at [477, 657] on div "Technicien" at bounding box center [786, 655] width 696 height 14
type input "*****"
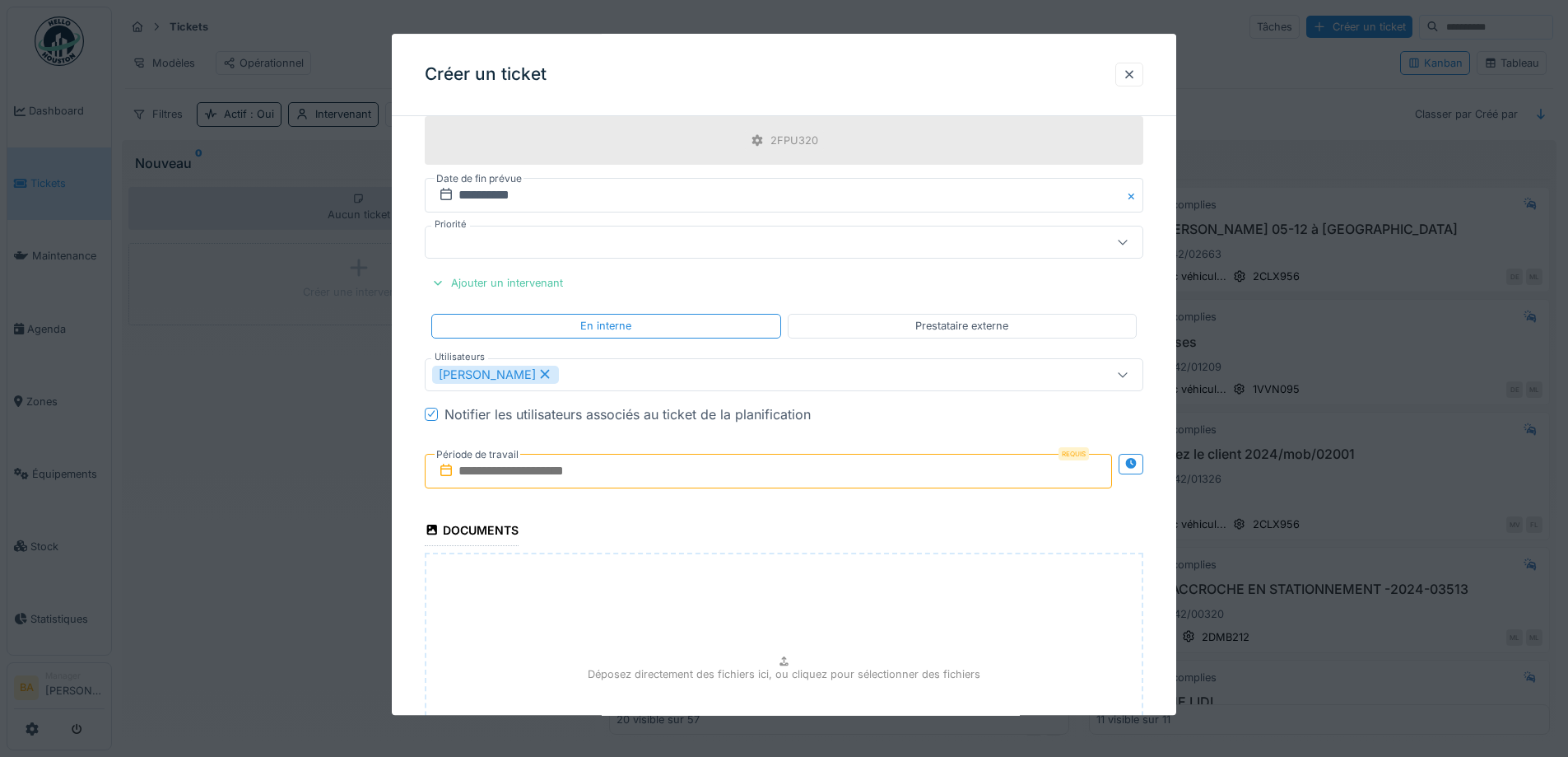
click at [518, 472] on input "text" at bounding box center [768, 471] width 687 height 35
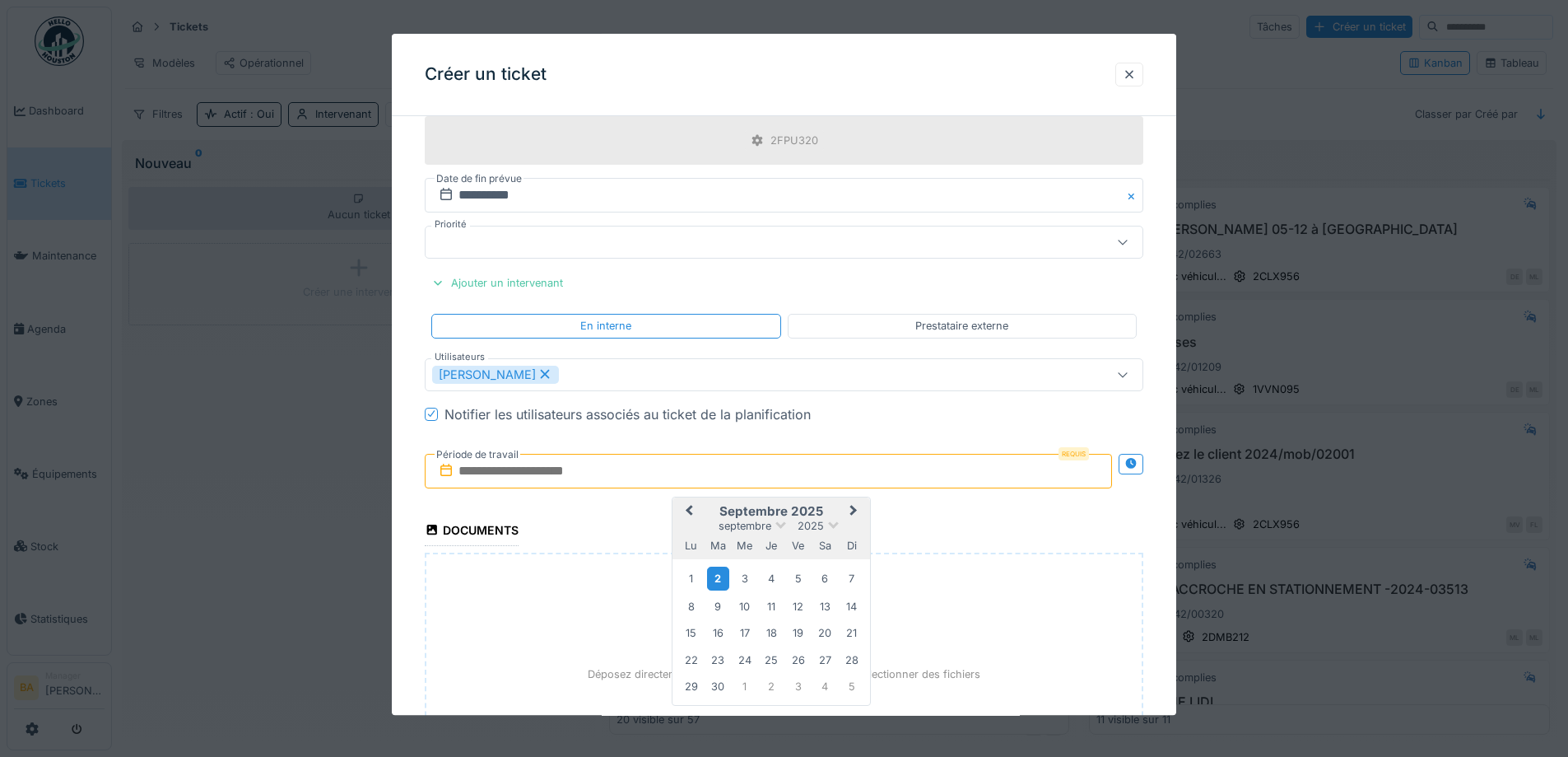
click at [712, 588] on div "2" at bounding box center [718, 579] width 22 height 24
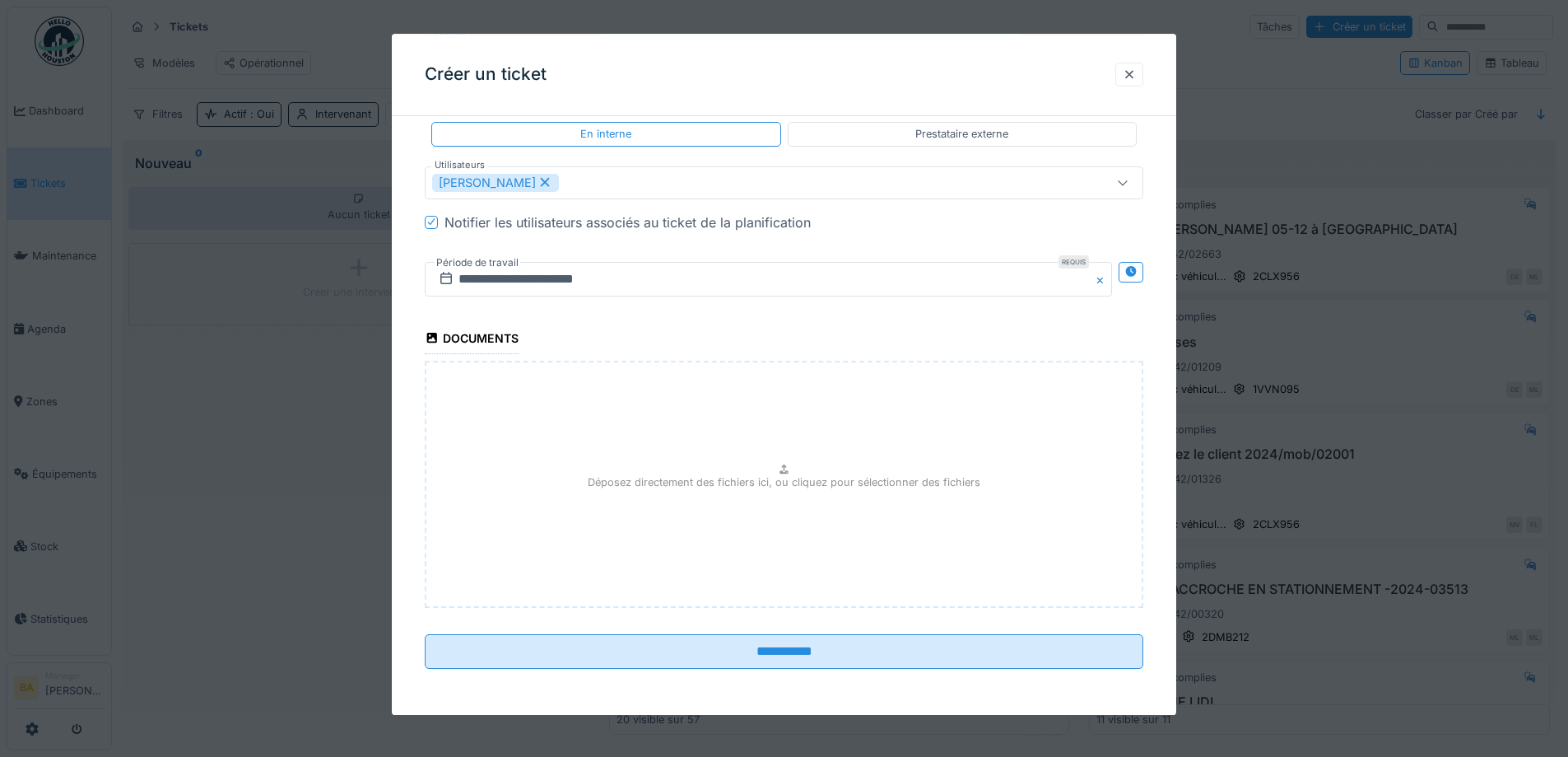
scroll to position [11, 0]
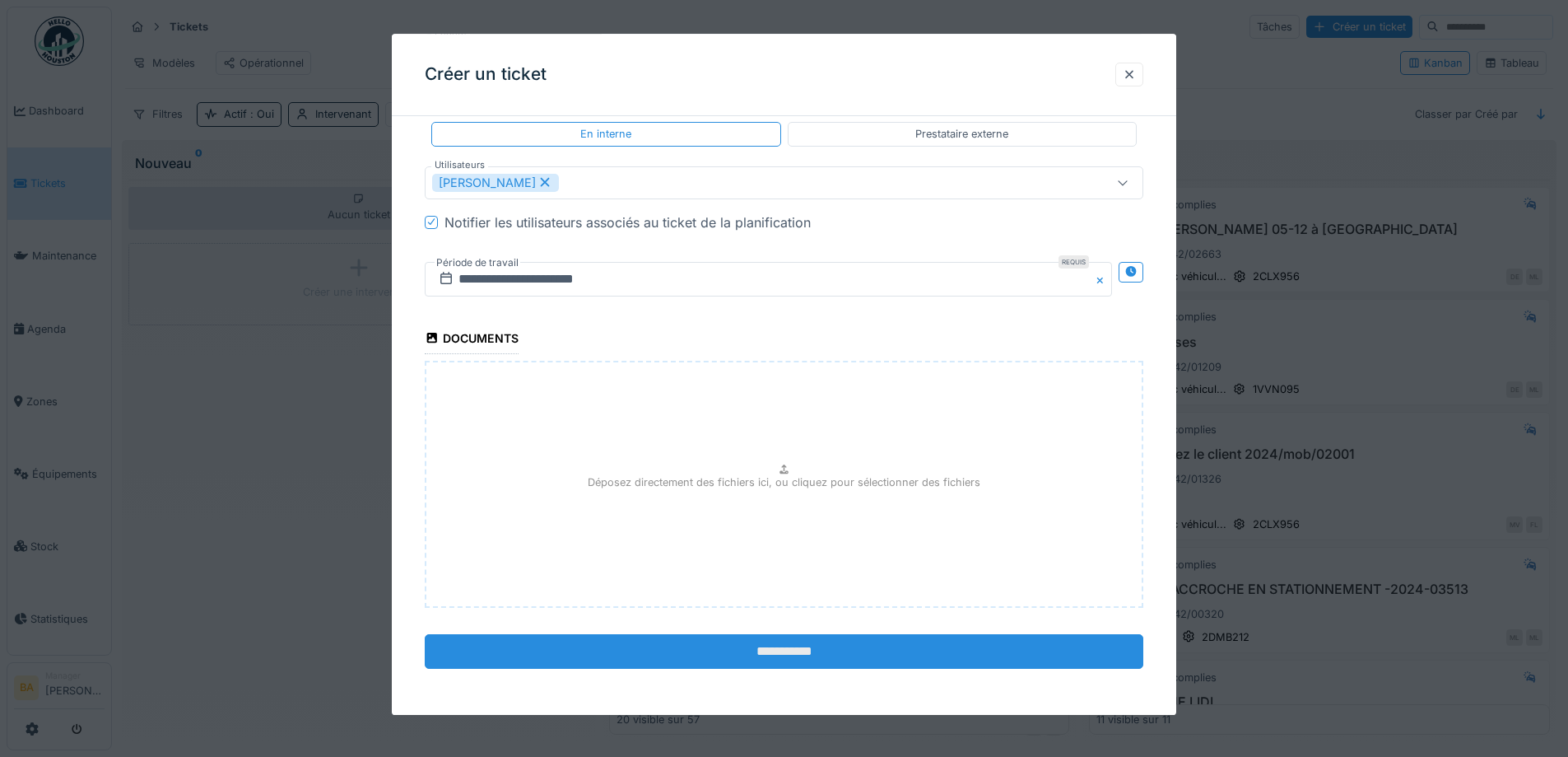
click at [797, 647] on input "**********" at bounding box center [784, 651] width 719 height 35
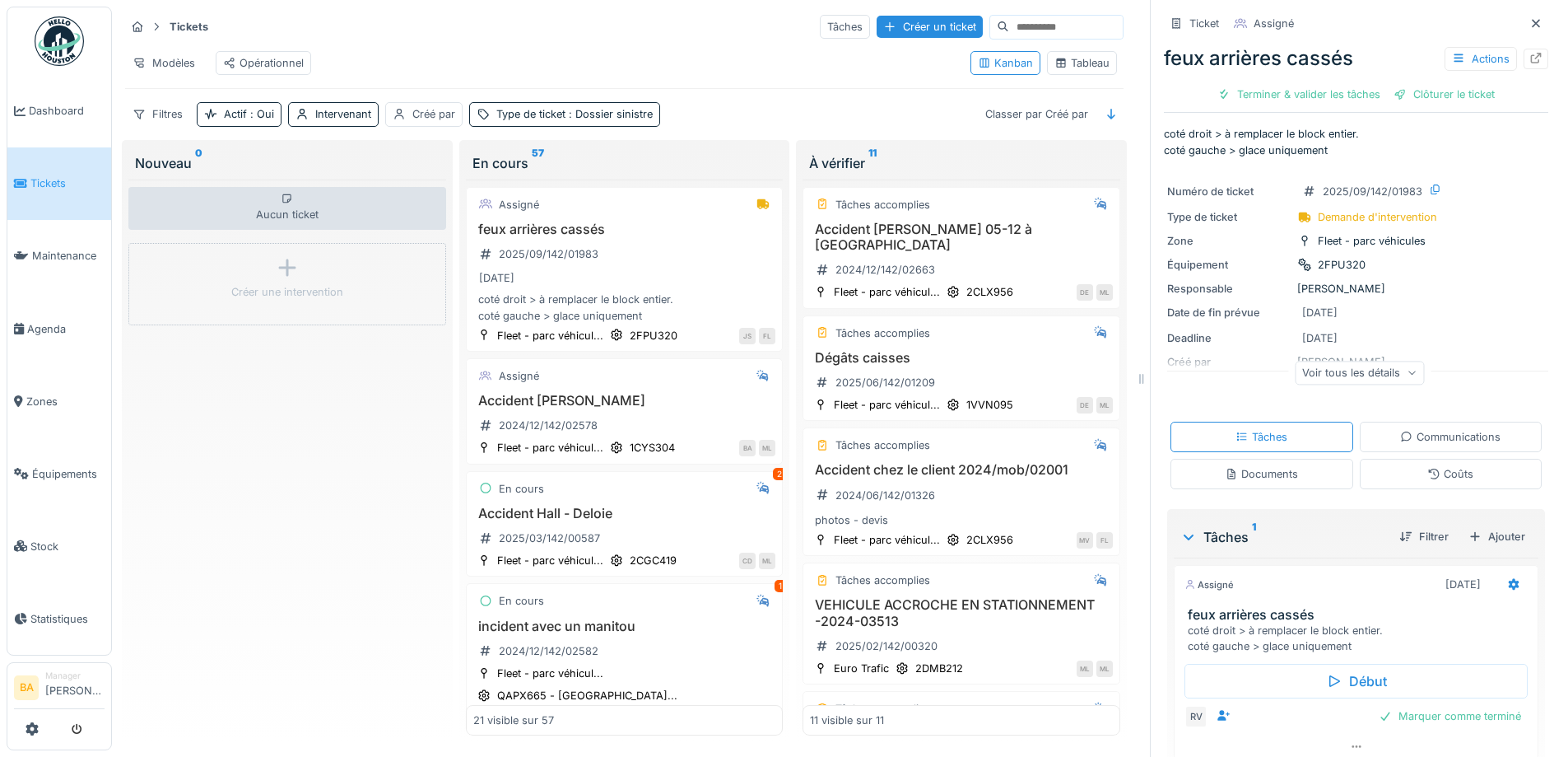
click at [537, 51] on div "Modèles Opérationnel" at bounding box center [541, 63] width 833 height 38
click at [820, 32] on div "Tâches" at bounding box center [845, 26] width 50 height 24
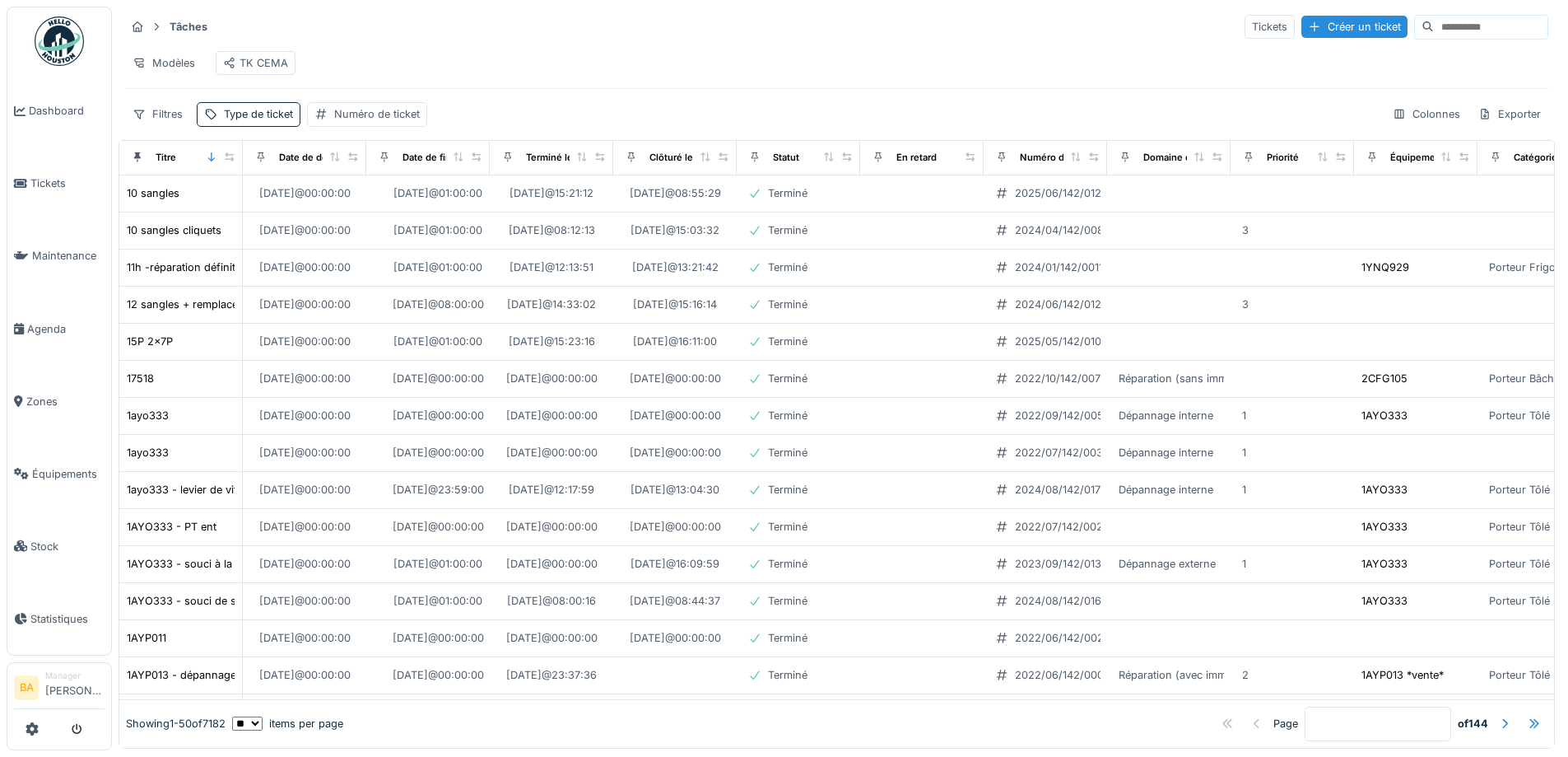
scroll to position [83, 0]
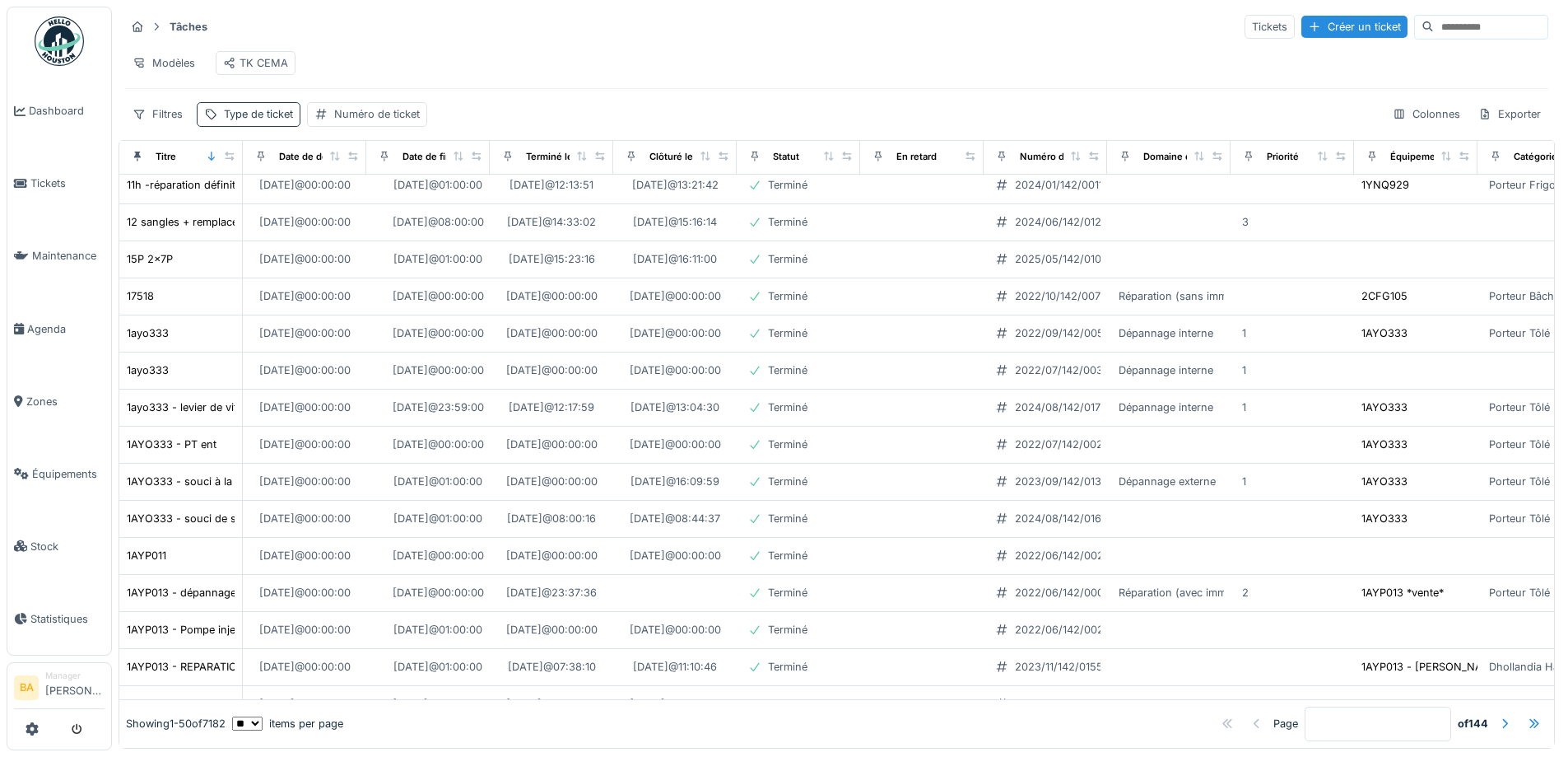
click at [244, 122] on div "Type de ticket" at bounding box center [259, 114] width 69 height 15
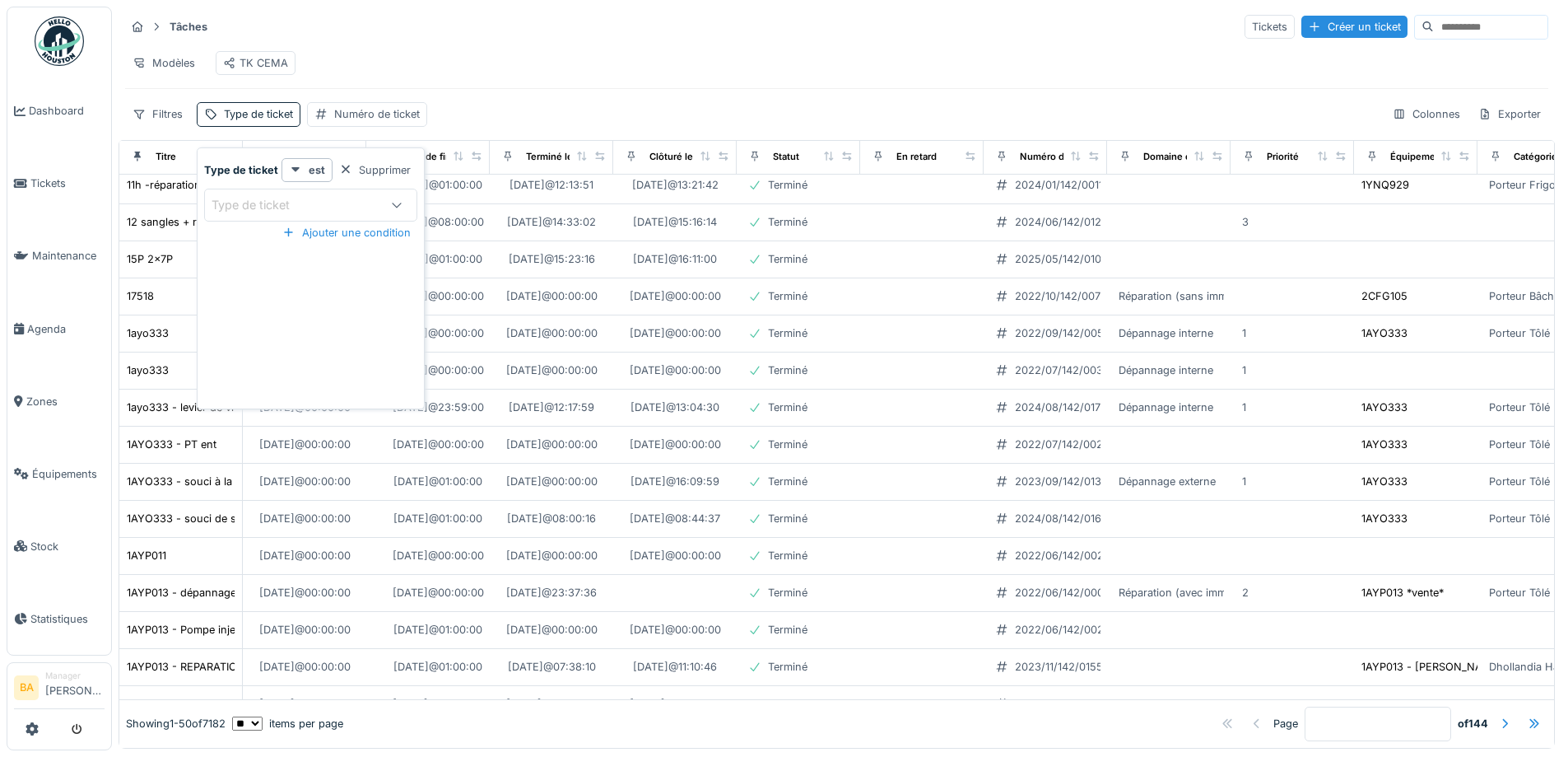
click at [399, 203] on icon at bounding box center [397, 204] width 13 height 11
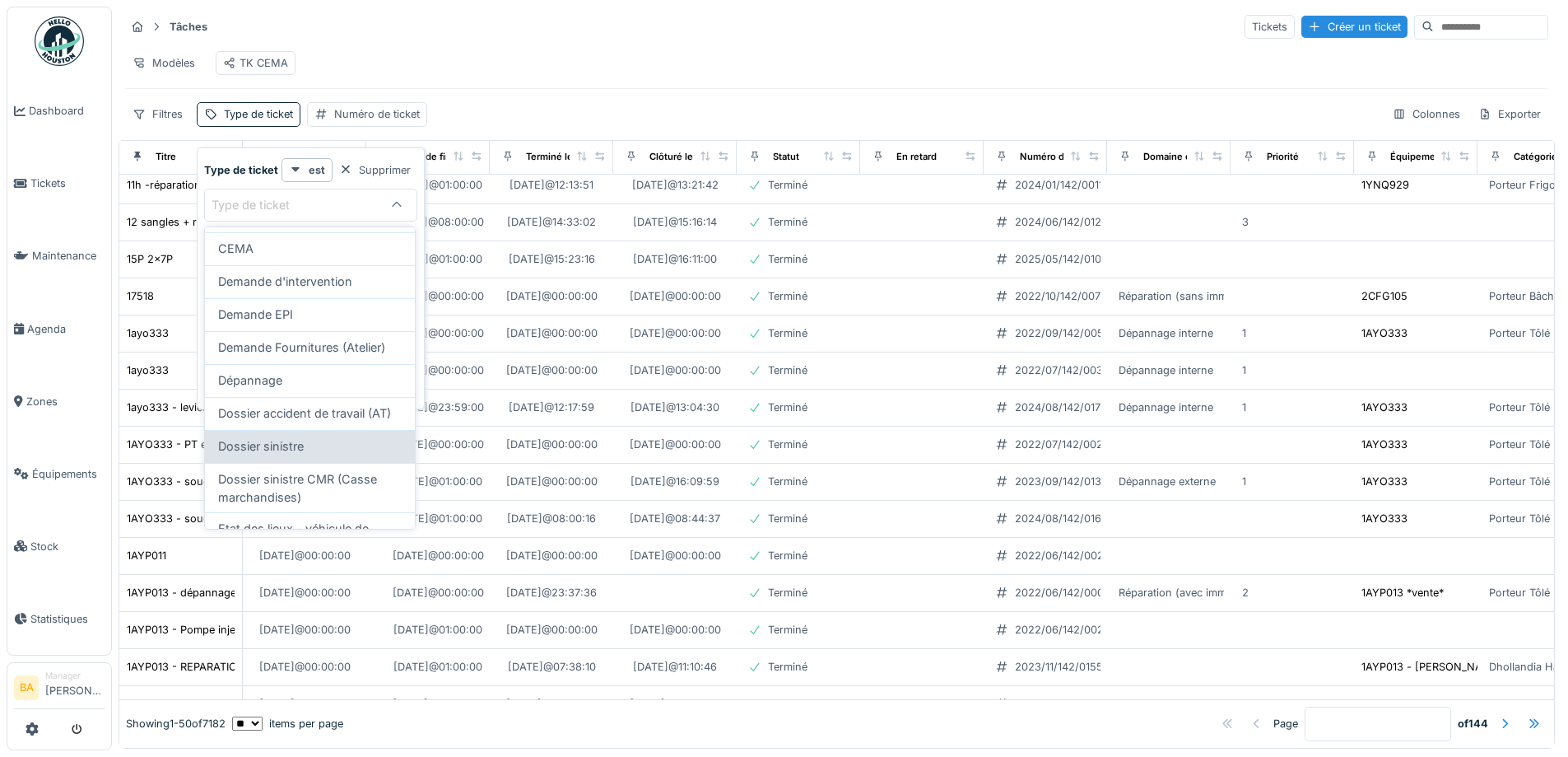
click at [307, 456] on div "Dossier sinistre" at bounding box center [310, 446] width 184 height 18
type input "***"
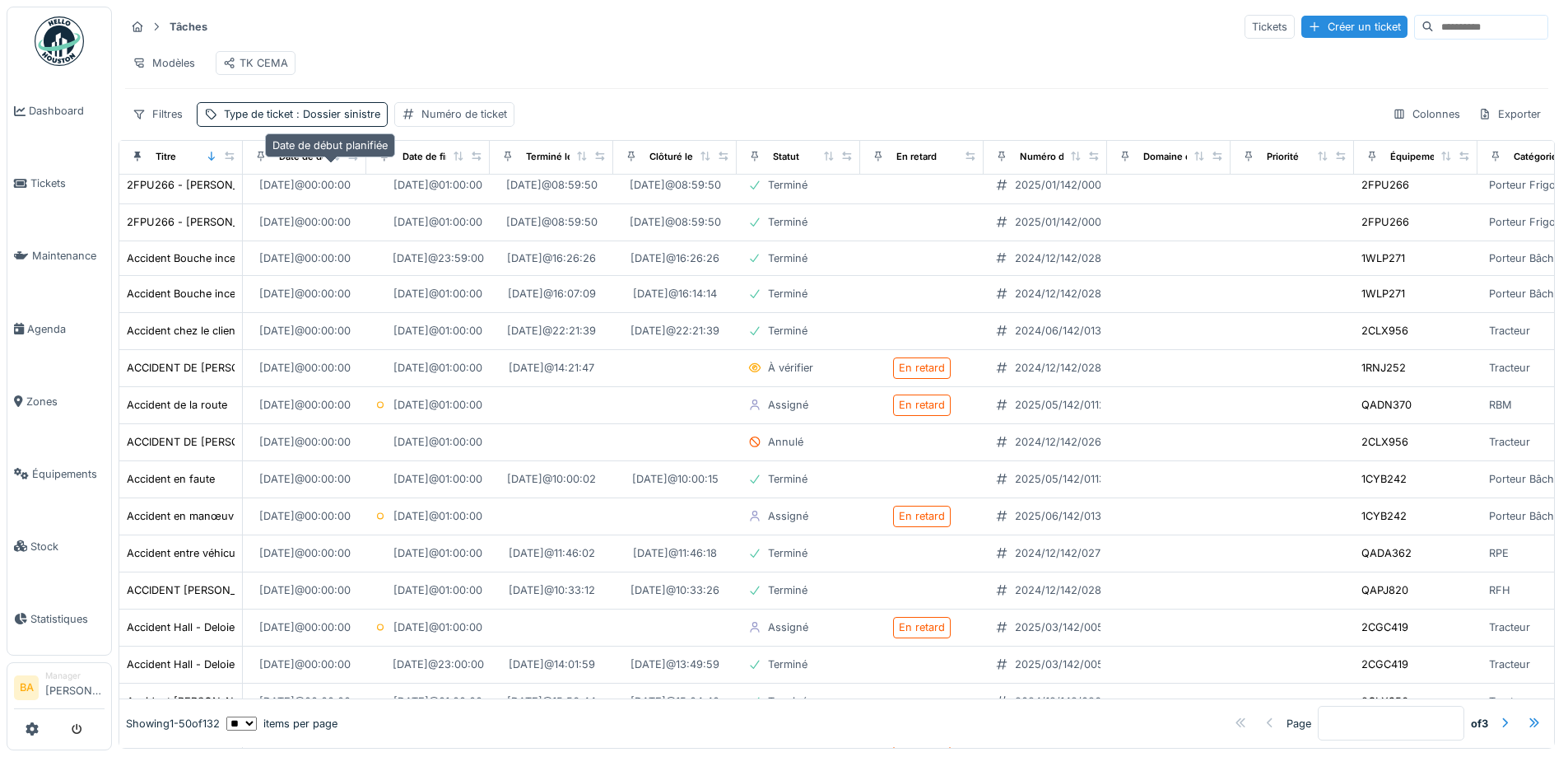
click at [283, 164] on div "Date de début planifiée" at bounding box center [331, 157] width 105 height 14
drag, startPoint x: 283, startPoint y: 164, endPoint x: 184, endPoint y: 166, distance: 99.0
click at [184, 166] on div "Titre" at bounding box center [181, 156] width 110 height 20
click at [411, 164] on div "Date de fin planifiée" at bounding box center [447, 157] width 89 height 14
click at [1397, 126] on div "Colonnes" at bounding box center [1427, 114] width 83 height 24
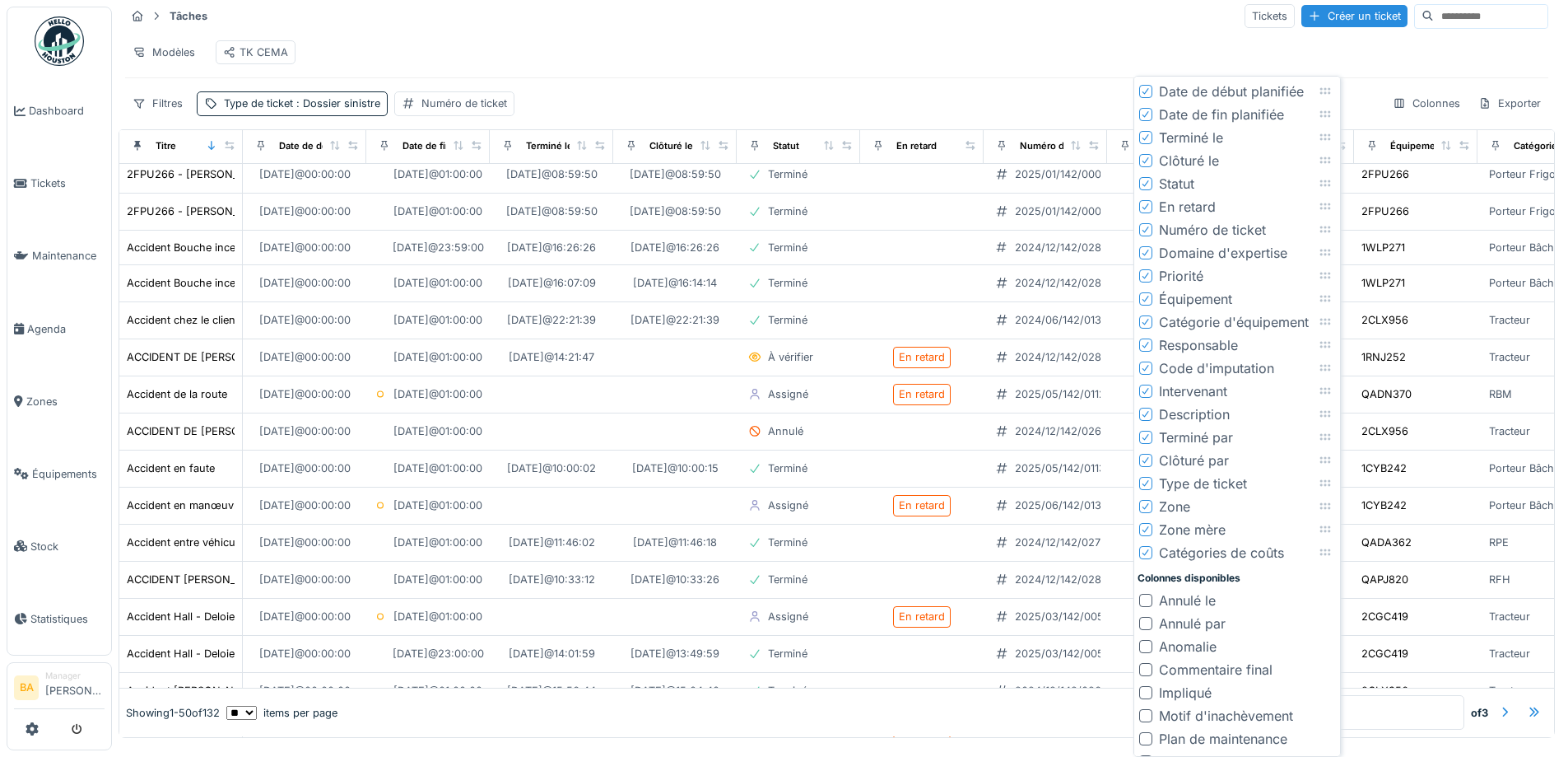
scroll to position [126, 0]
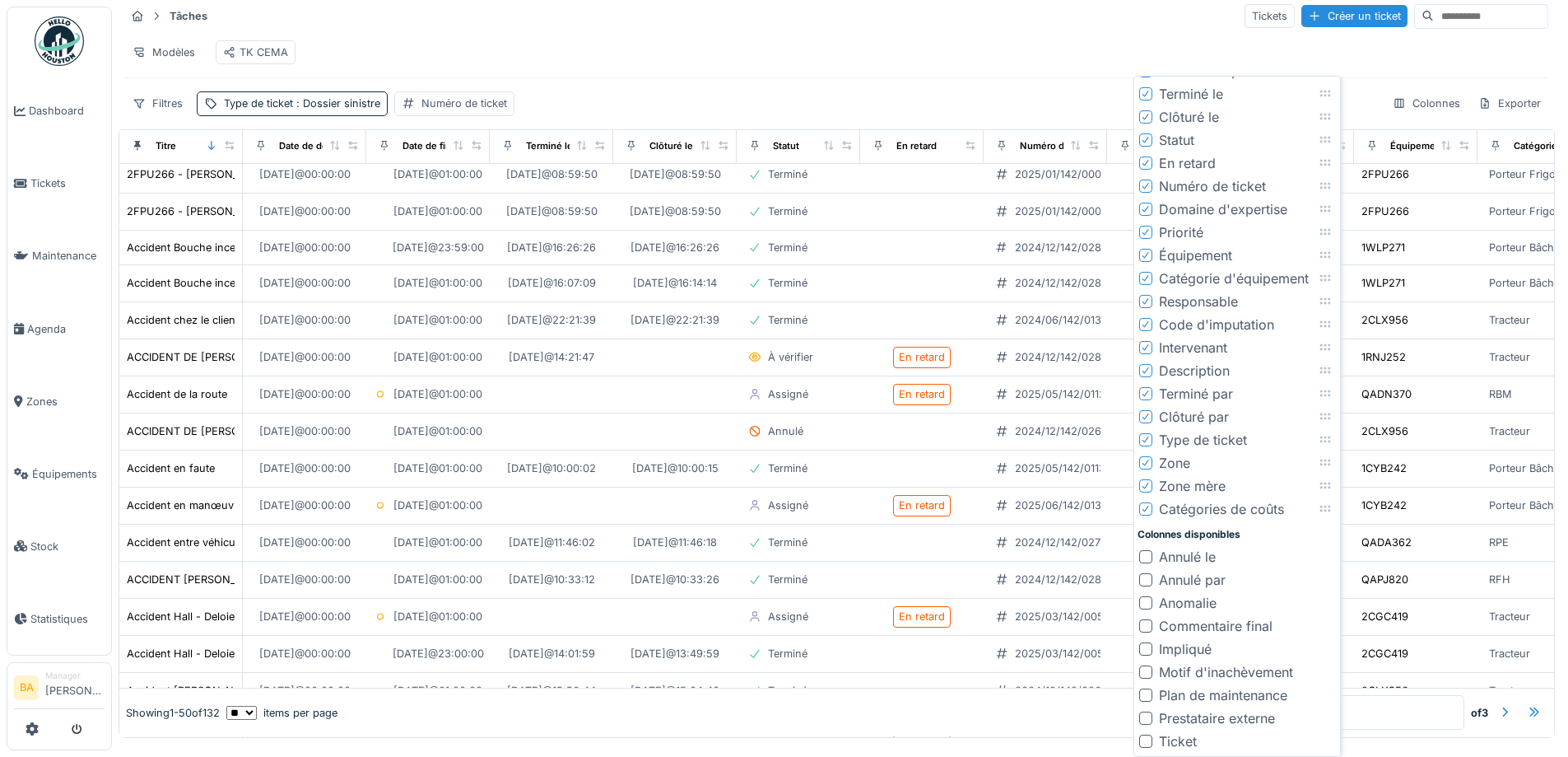
click at [265, 52] on div "TK CEMA" at bounding box center [256, 52] width 65 height 15
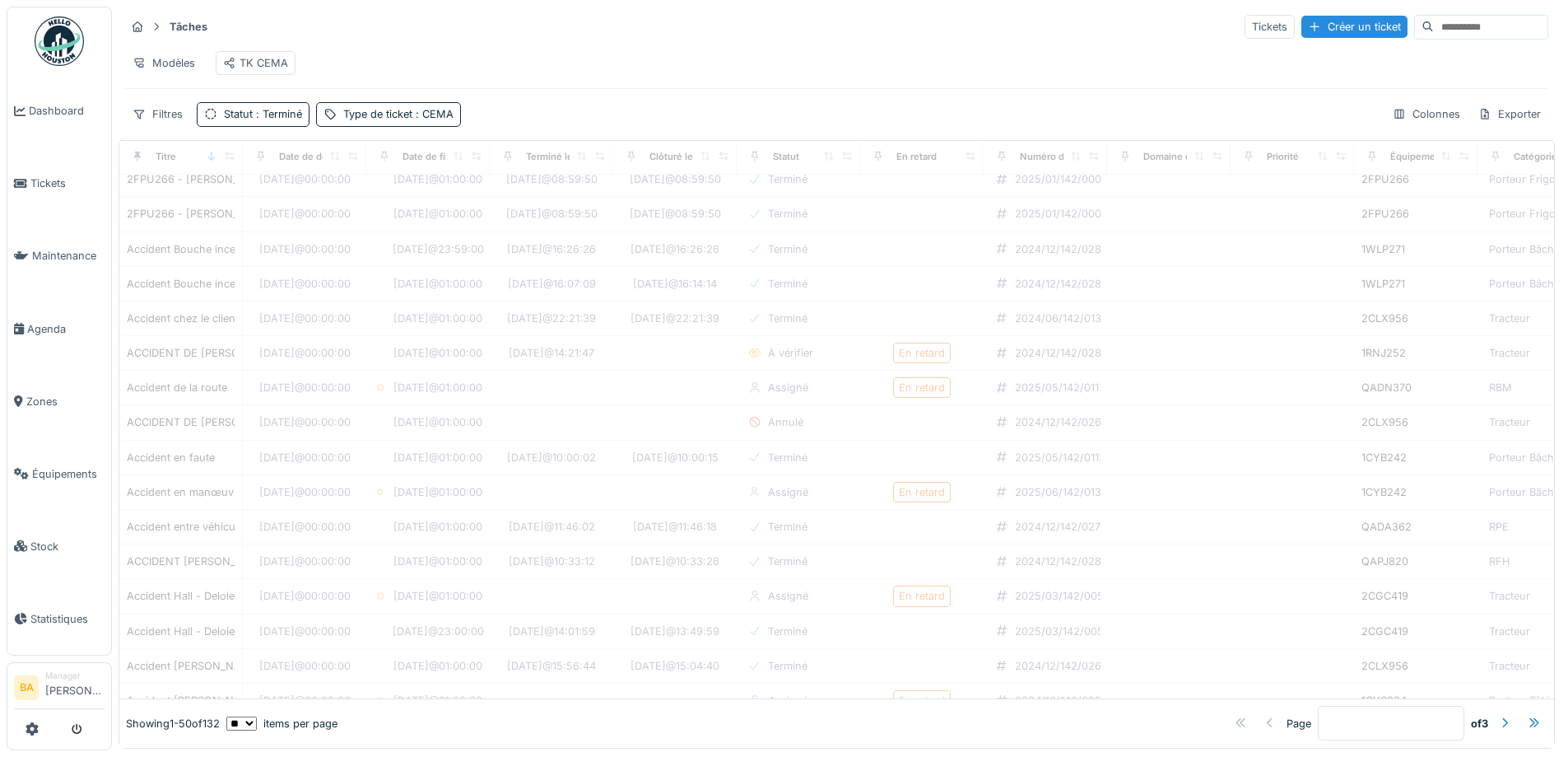
scroll to position [0, 0]
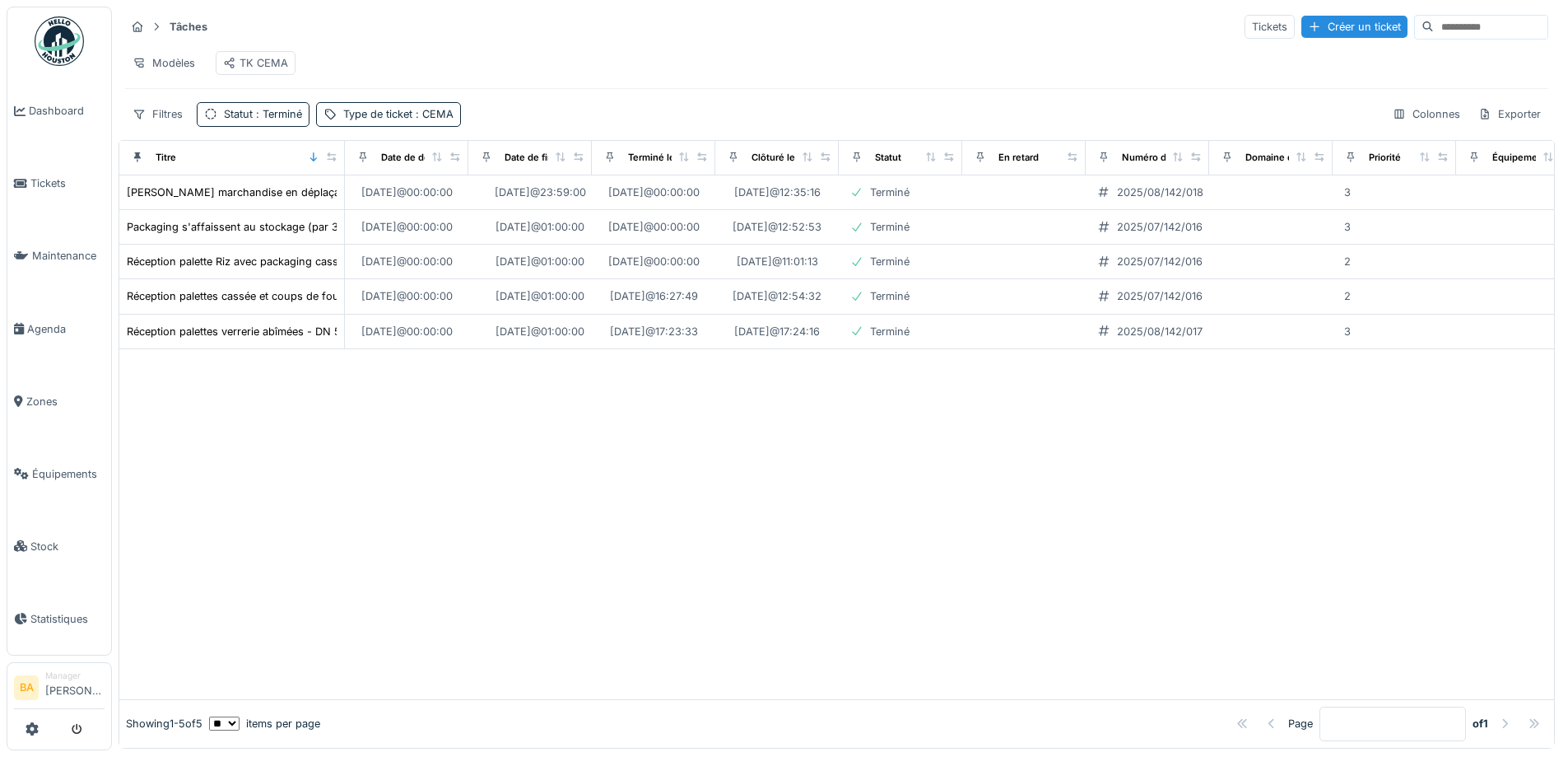
click at [242, 59] on div "TK CEMA" at bounding box center [256, 63] width 65 height 15
click at [396, 117] on div "Type de ticket : CEMA" at bounding box center [398, 114] width 111 height 15
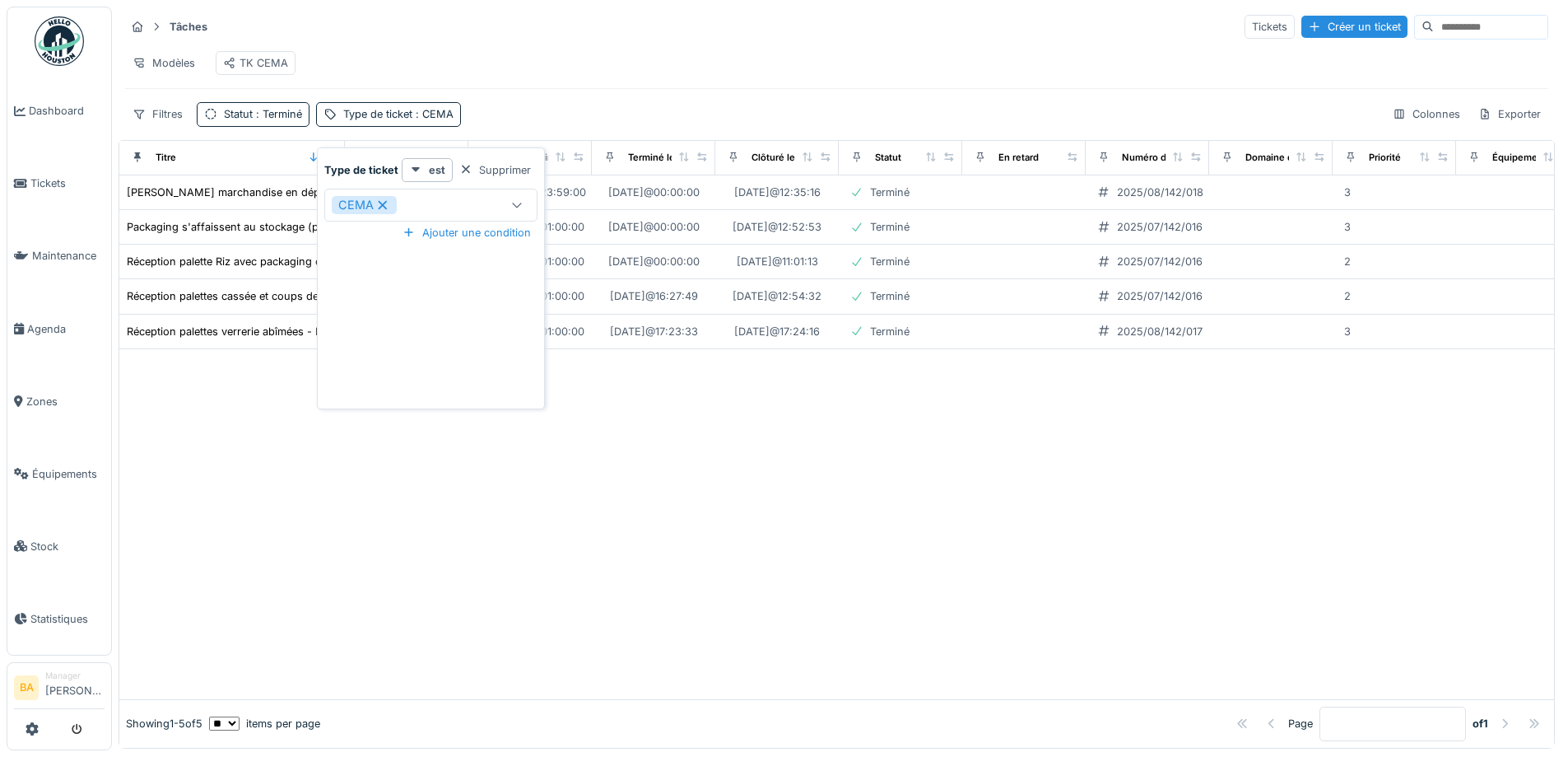
click at [384, 200] on icon at bounding box center [382, 204] width 9 height 9
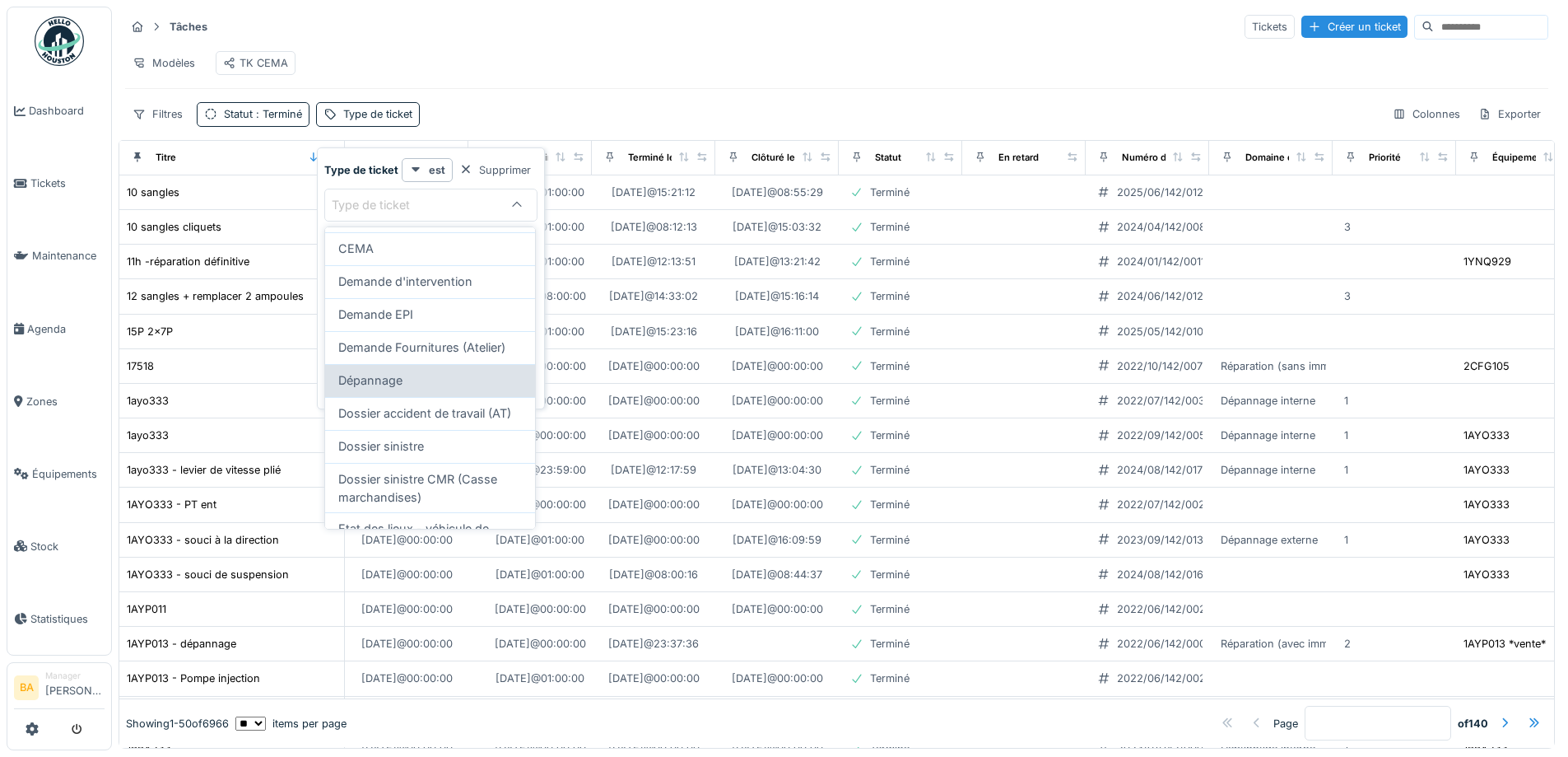
scroll to position [164, 0]
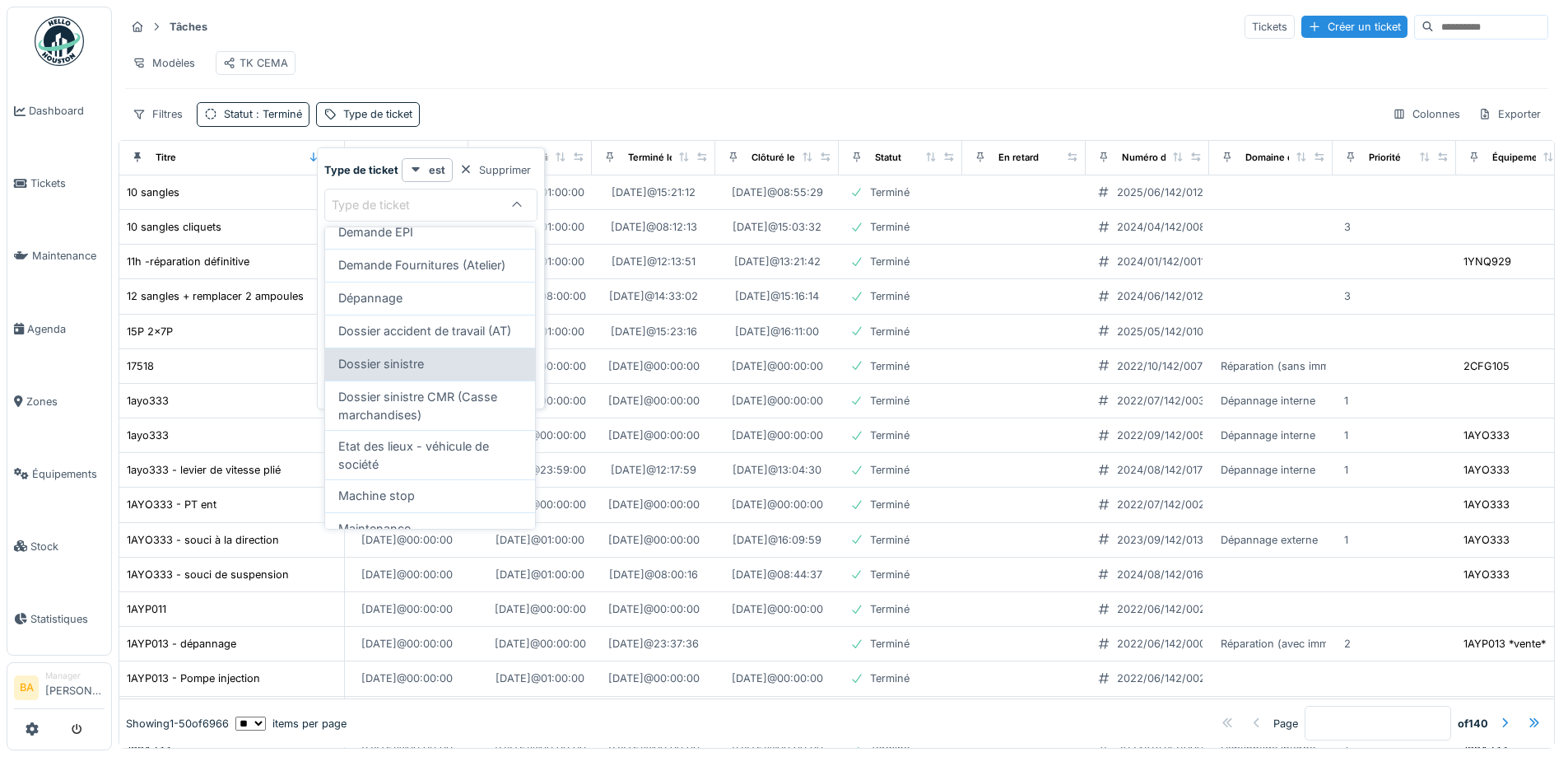
click at [360, 373] on span "Dossier sinistre" at bounding box center [381, 364] width 86 height 18
type input "***"
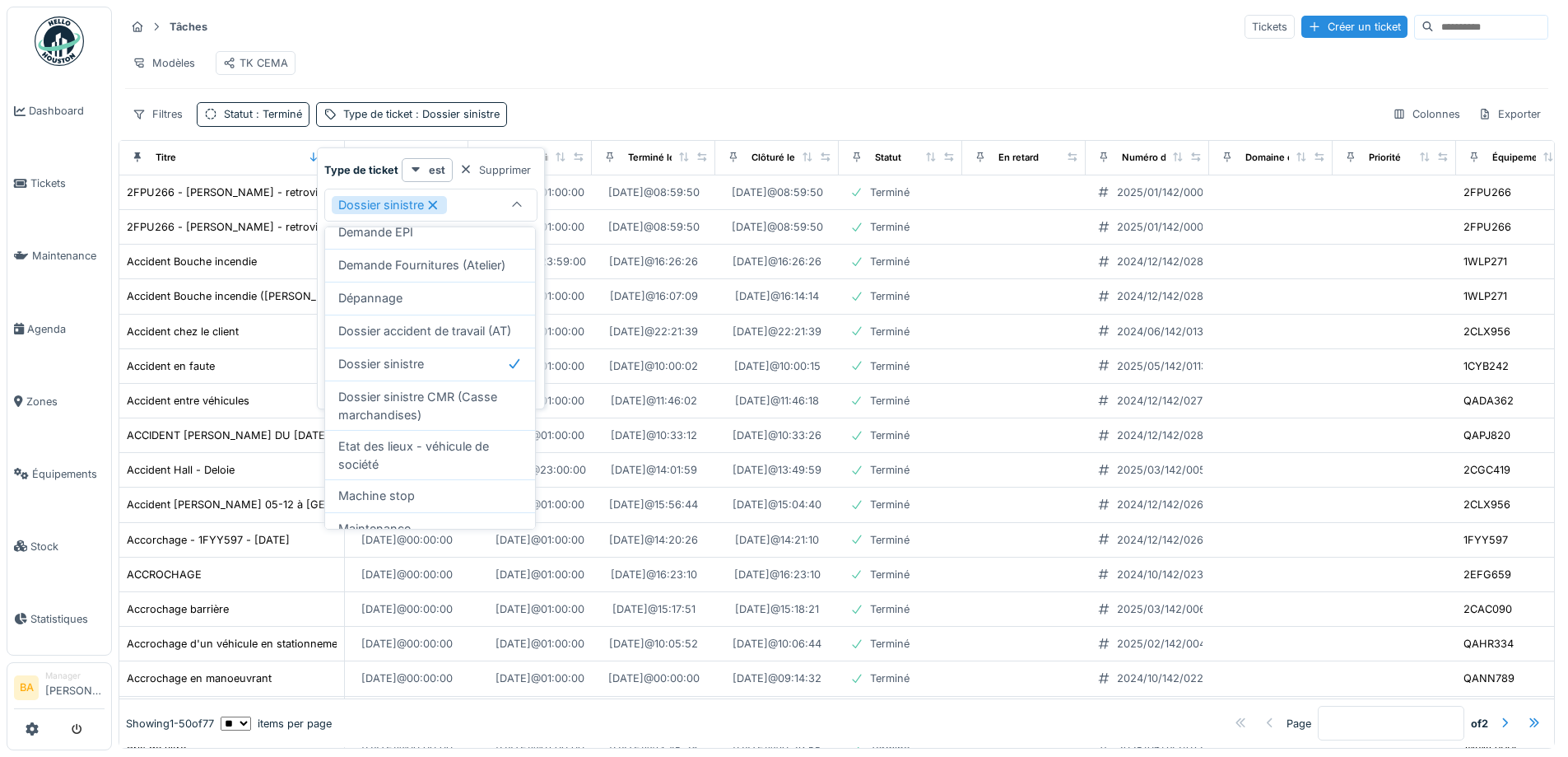
click at [495, 34] on div "Tâches Tickets Créer un ticket" at bounding box center [836, 27] width 1423 height 27
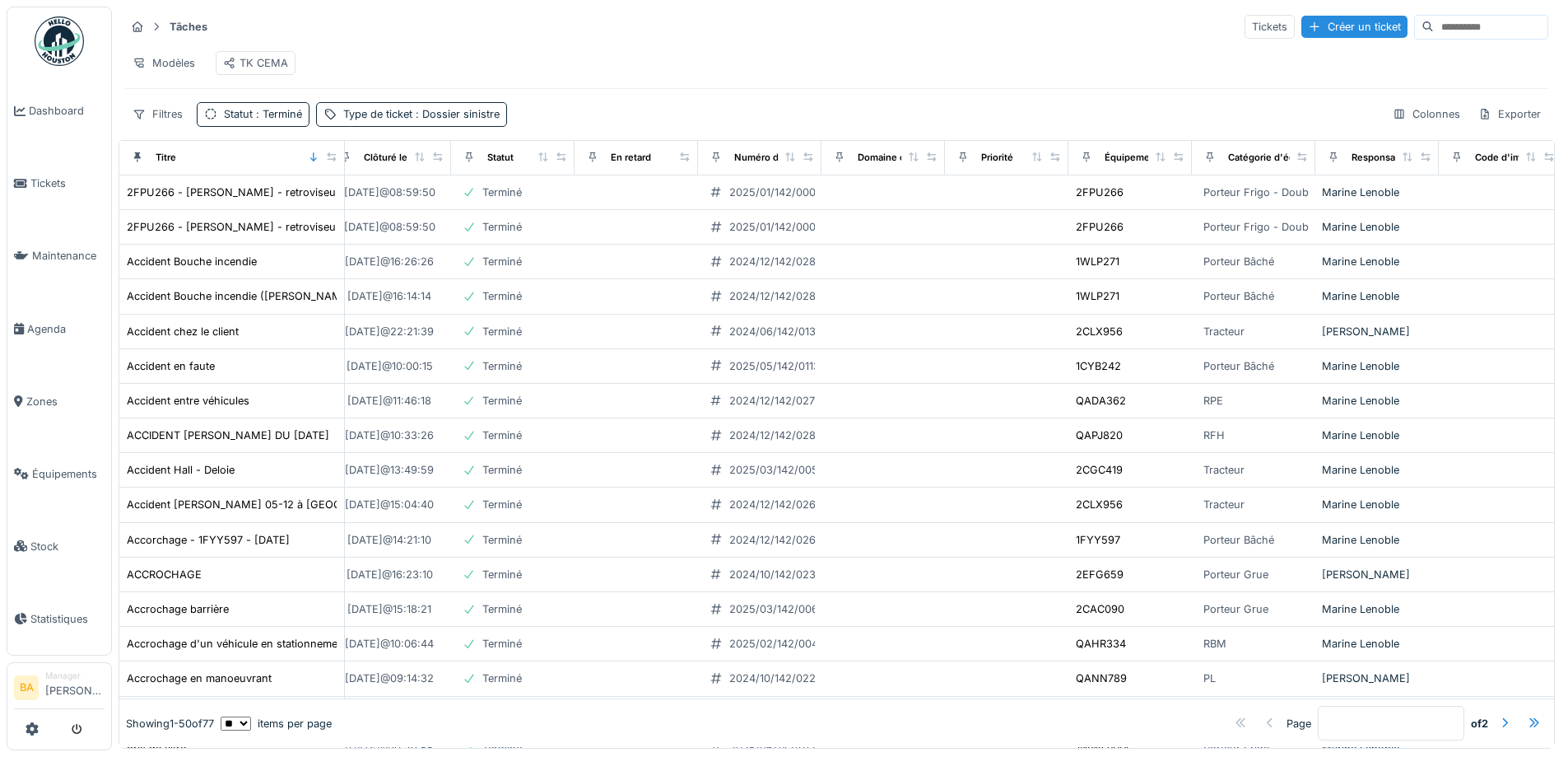
scroll to position [0, 433]
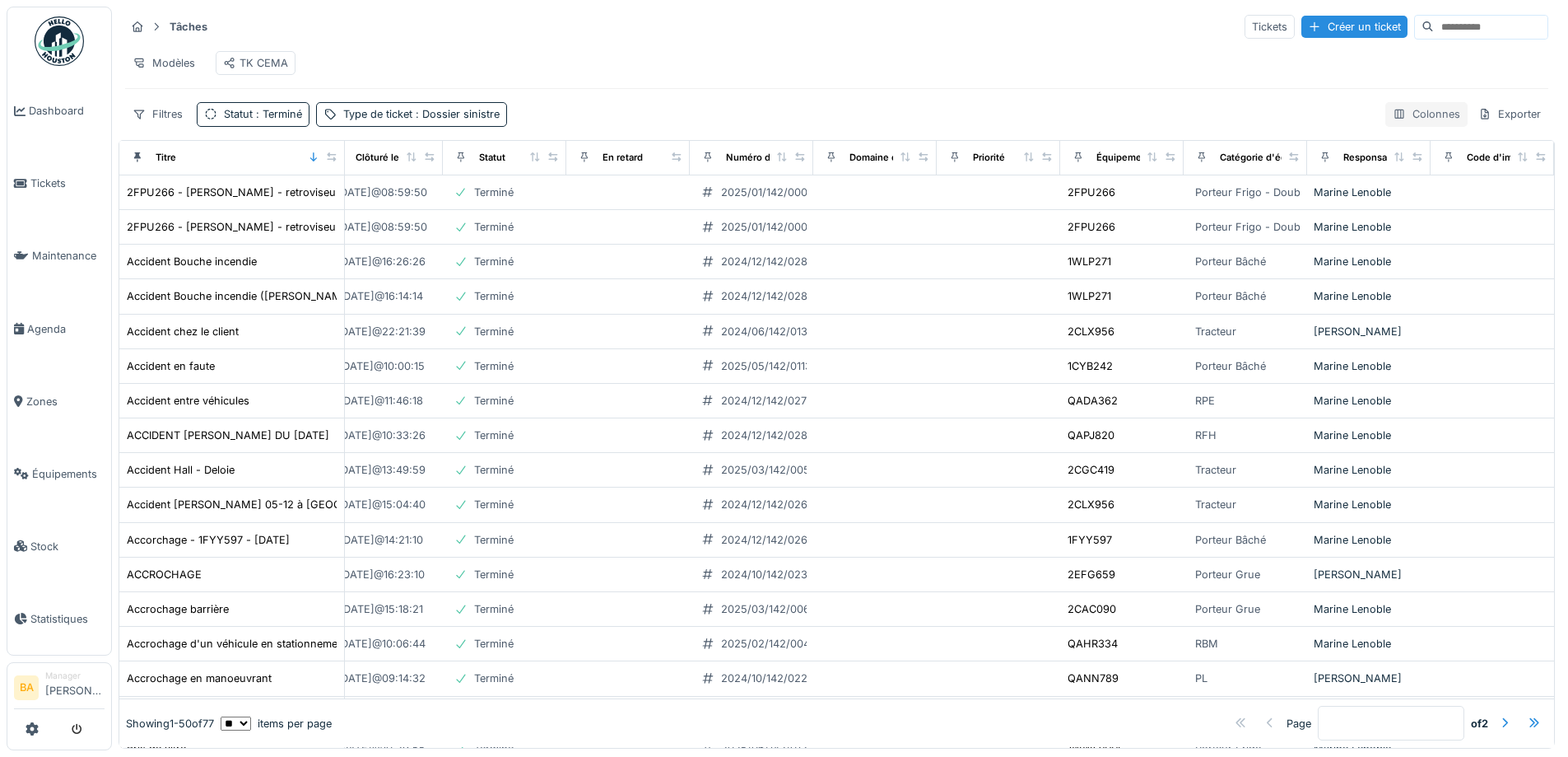
click at [1401, 126] on div "Colonnes" at bounding box center [1427, 114] width 83 height 24
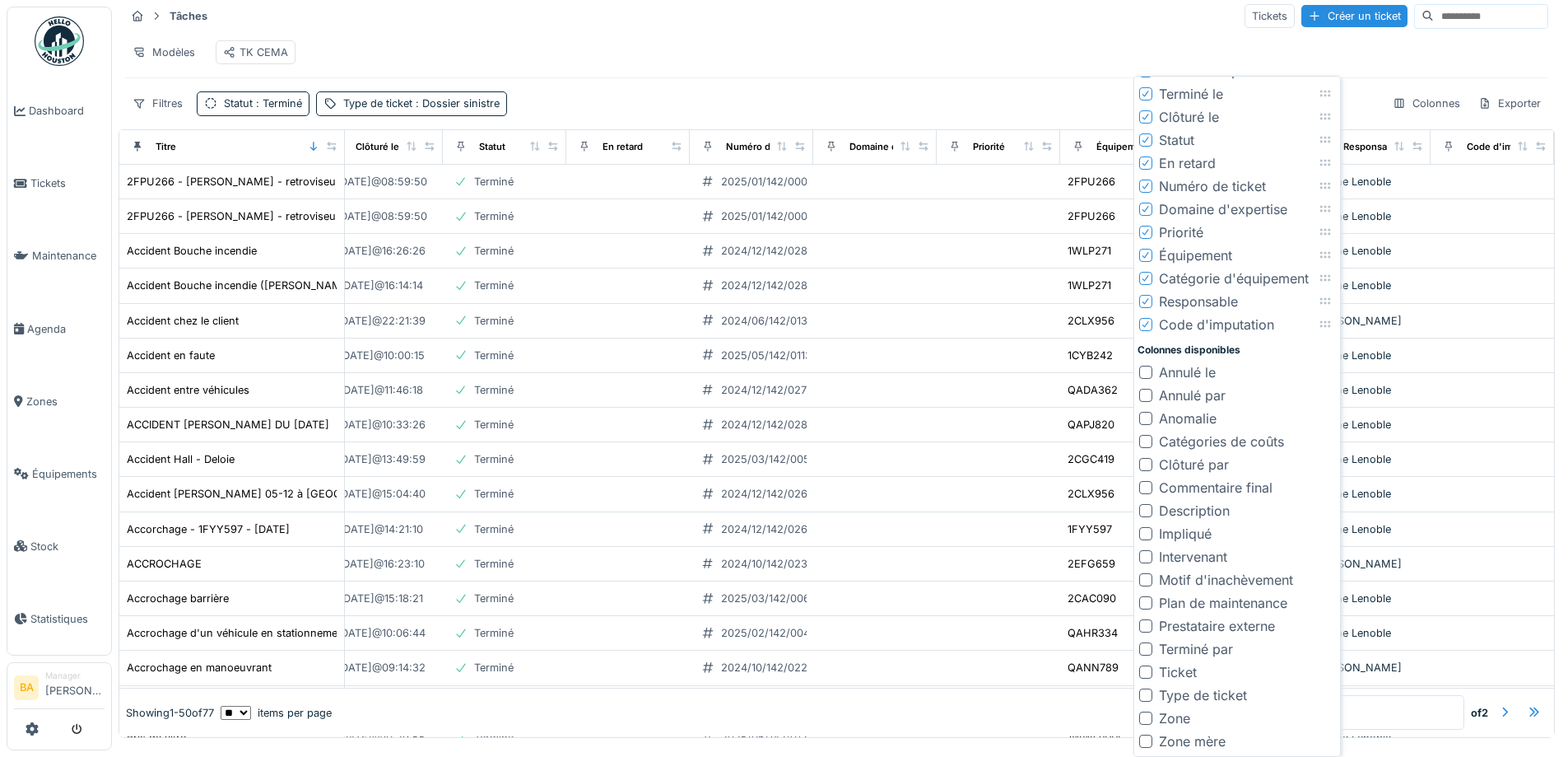
scroll to position [43, 0]
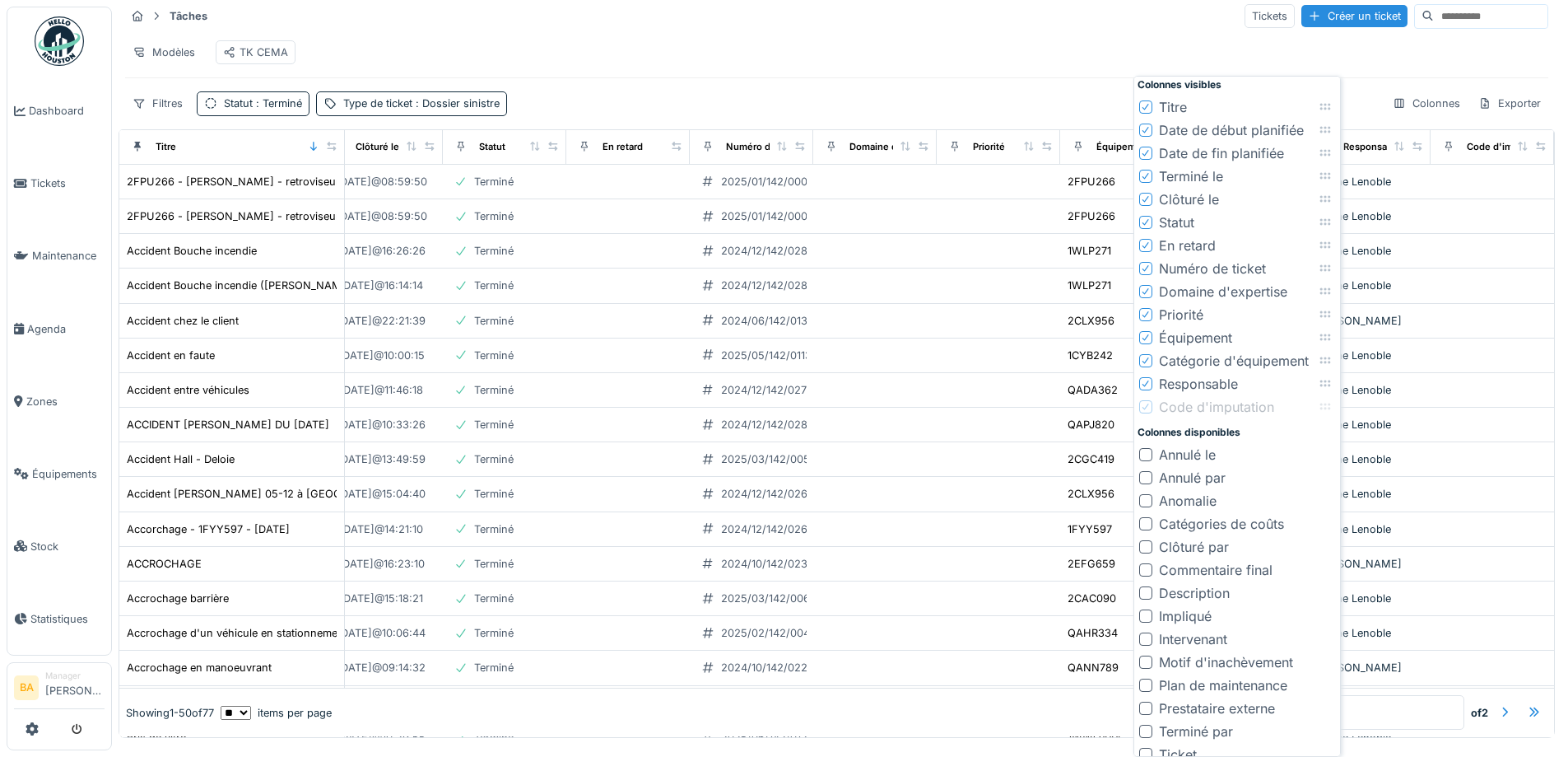
click at [1326, 404] on icon at bounding box center [1325, 407] width 11 height 7
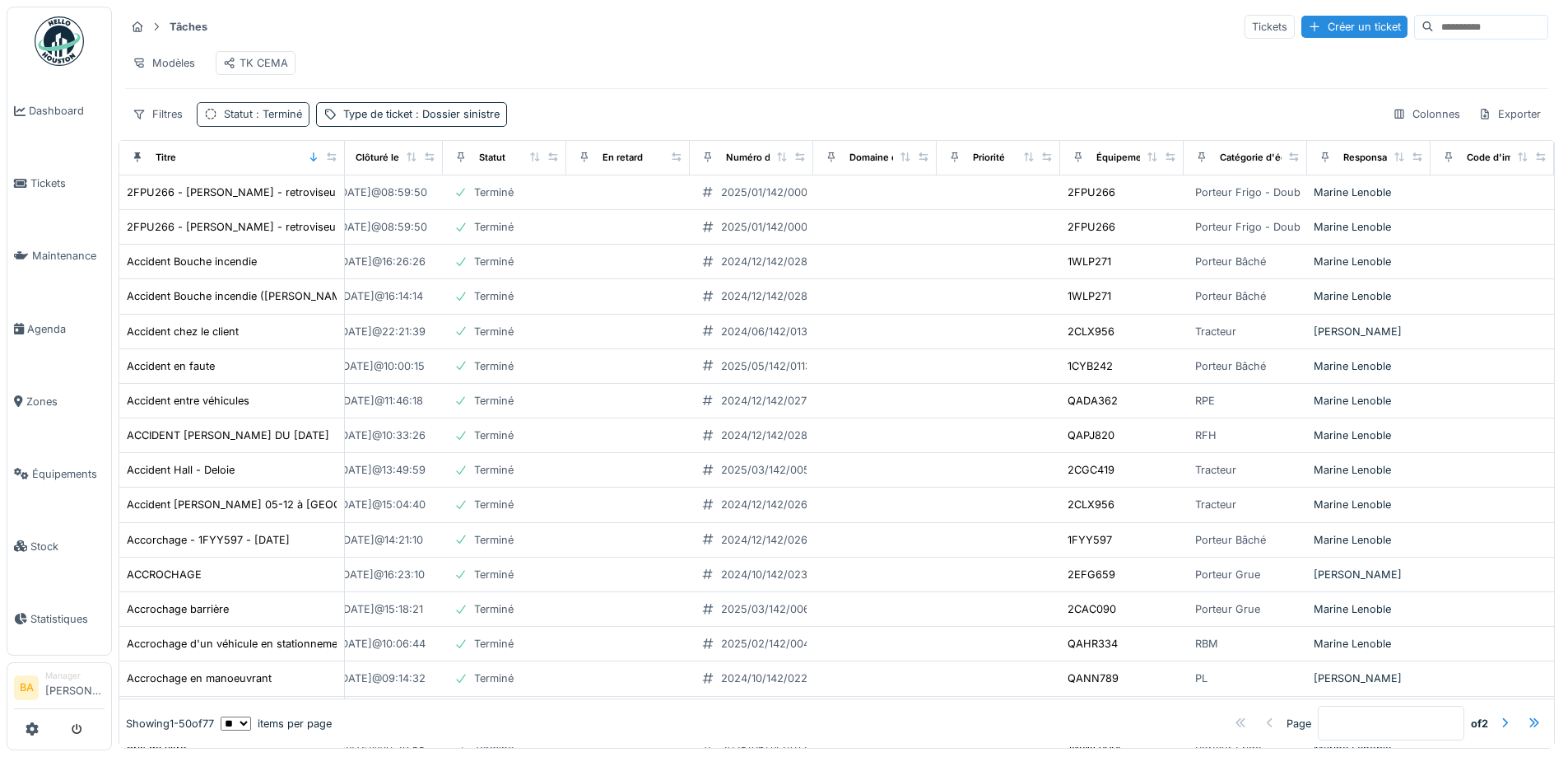
click at [249, 122] on div "Statut : Terminé" at bounding box center [262, 114] width 78 height 15
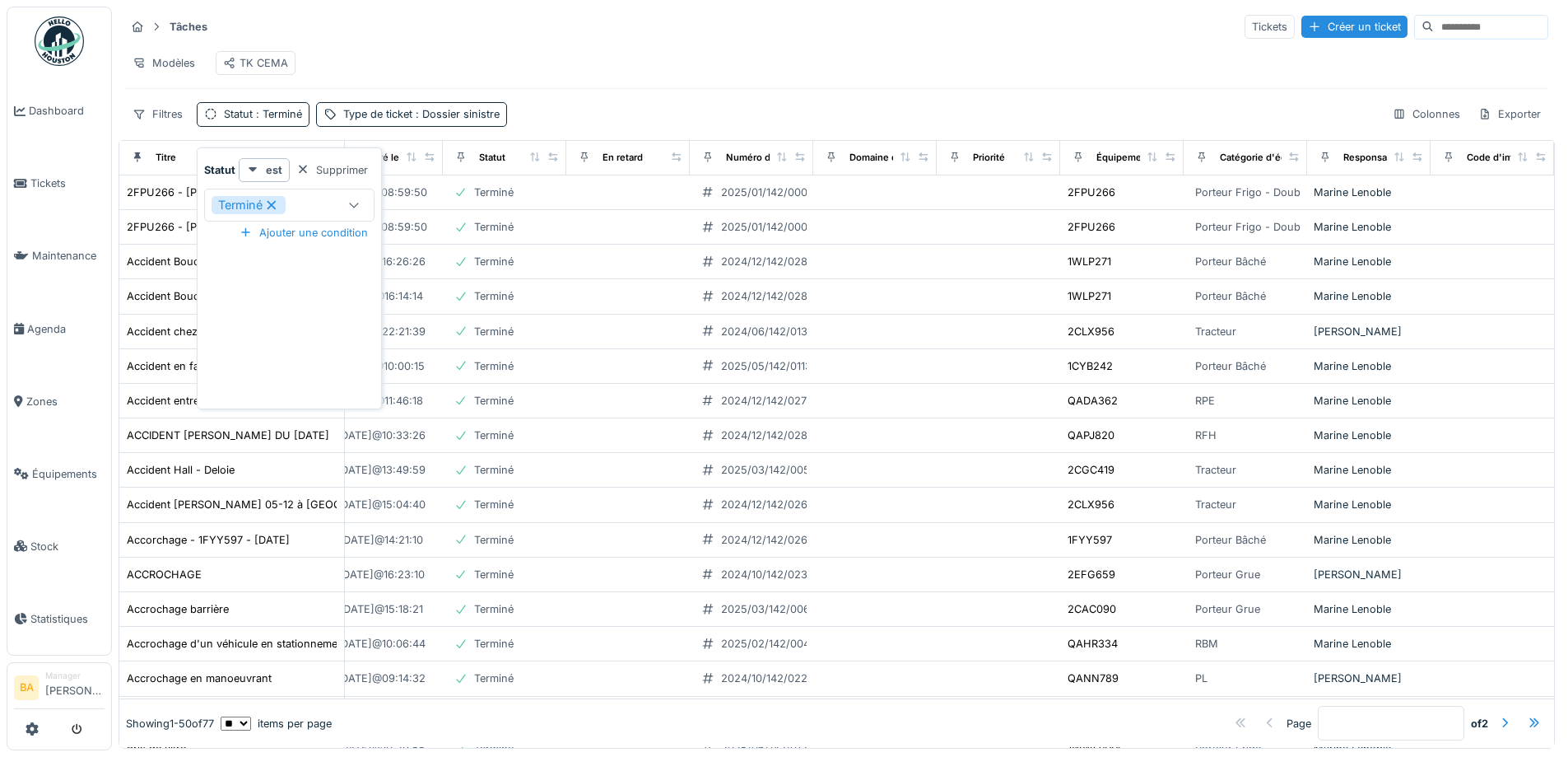
click at [272, 199] on icon at bounding box center [271, 205] width 14 height 12
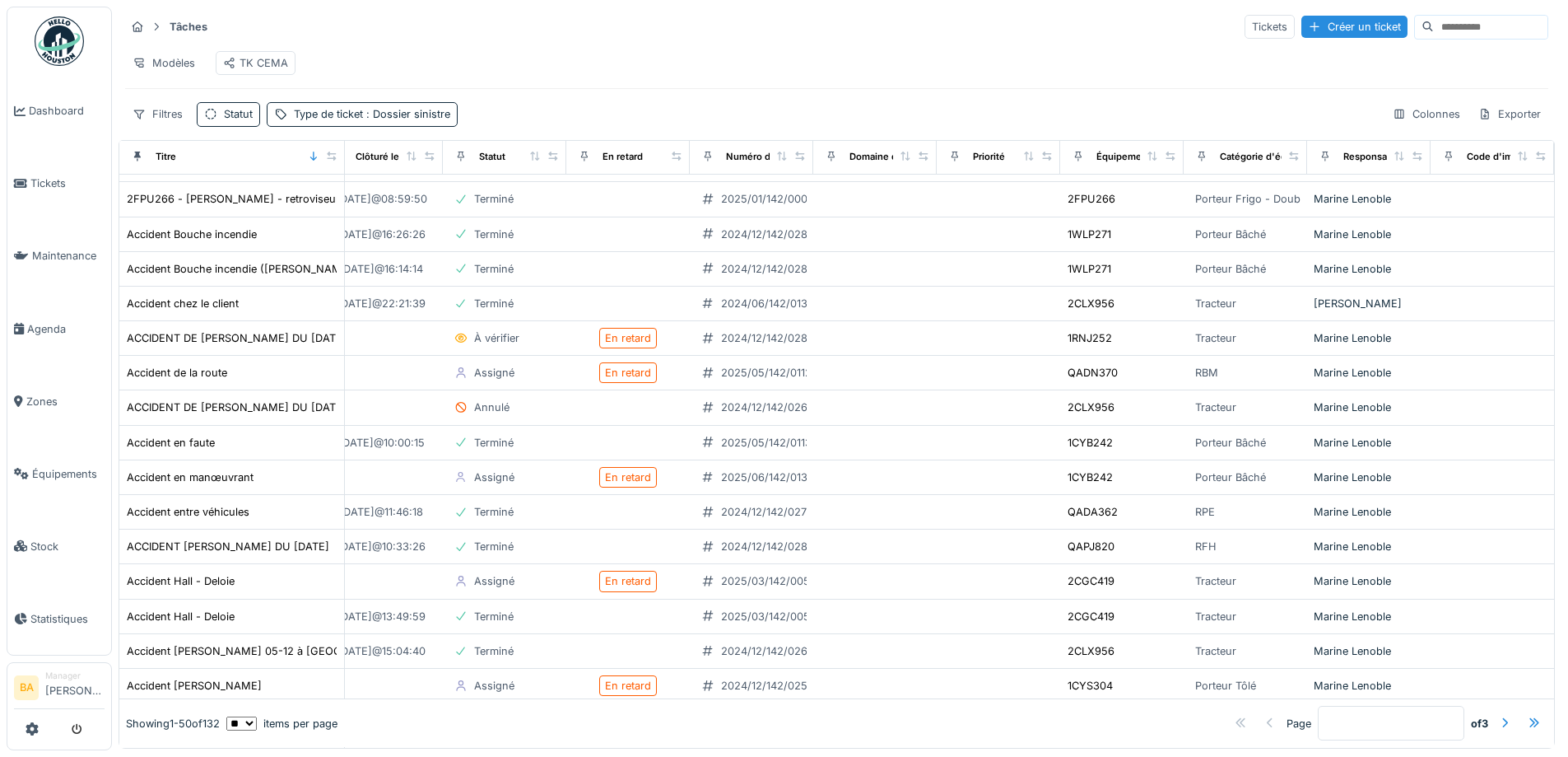
scroll to position [0, 433]
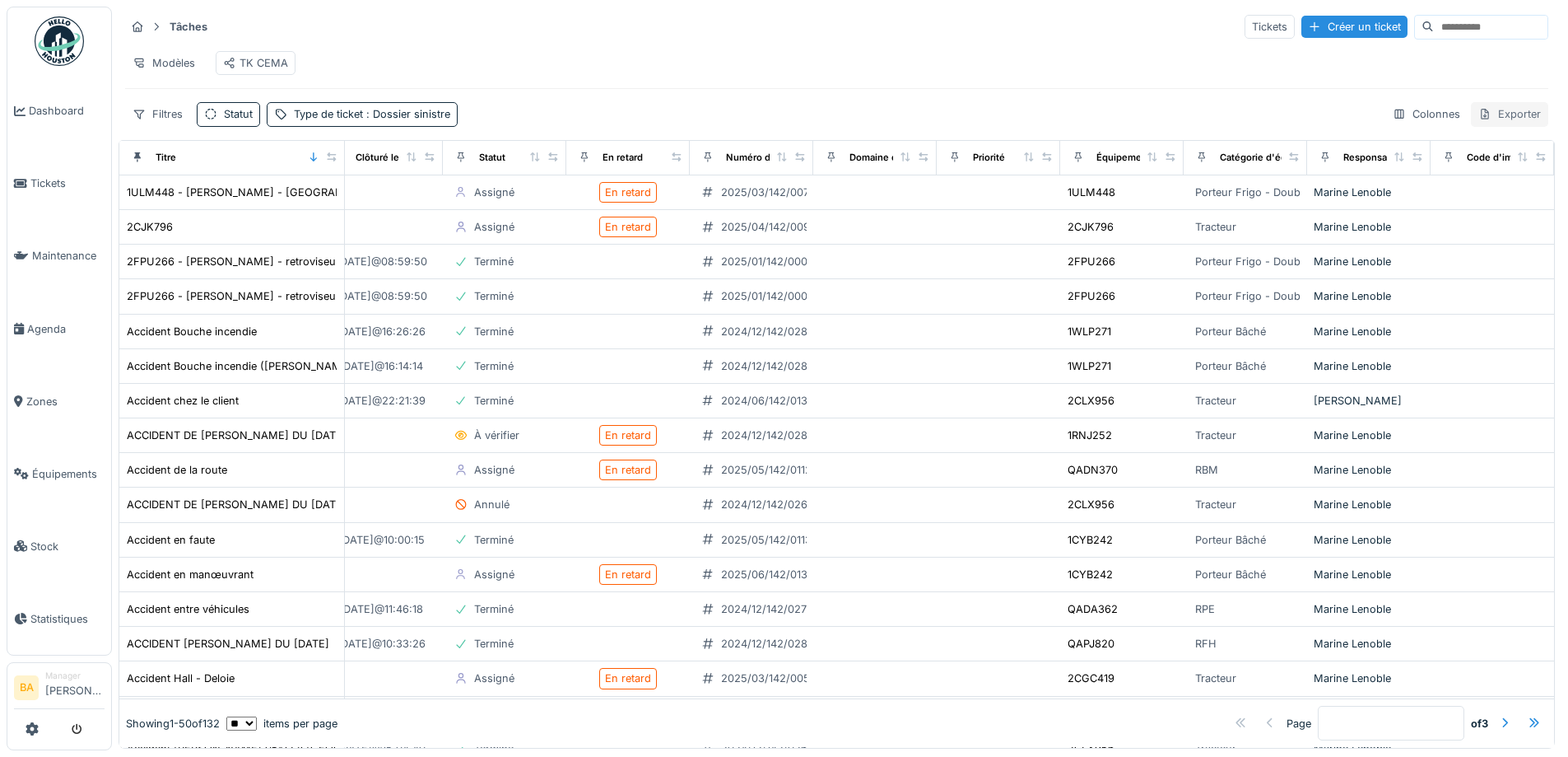
click at [1480, 120] on div "Exporter" at bounding box center [1509, 114] width 77 height 24
click at [1486, 156] on div "Export Excel" at bounding box center [1497, 164] width 92 height 25
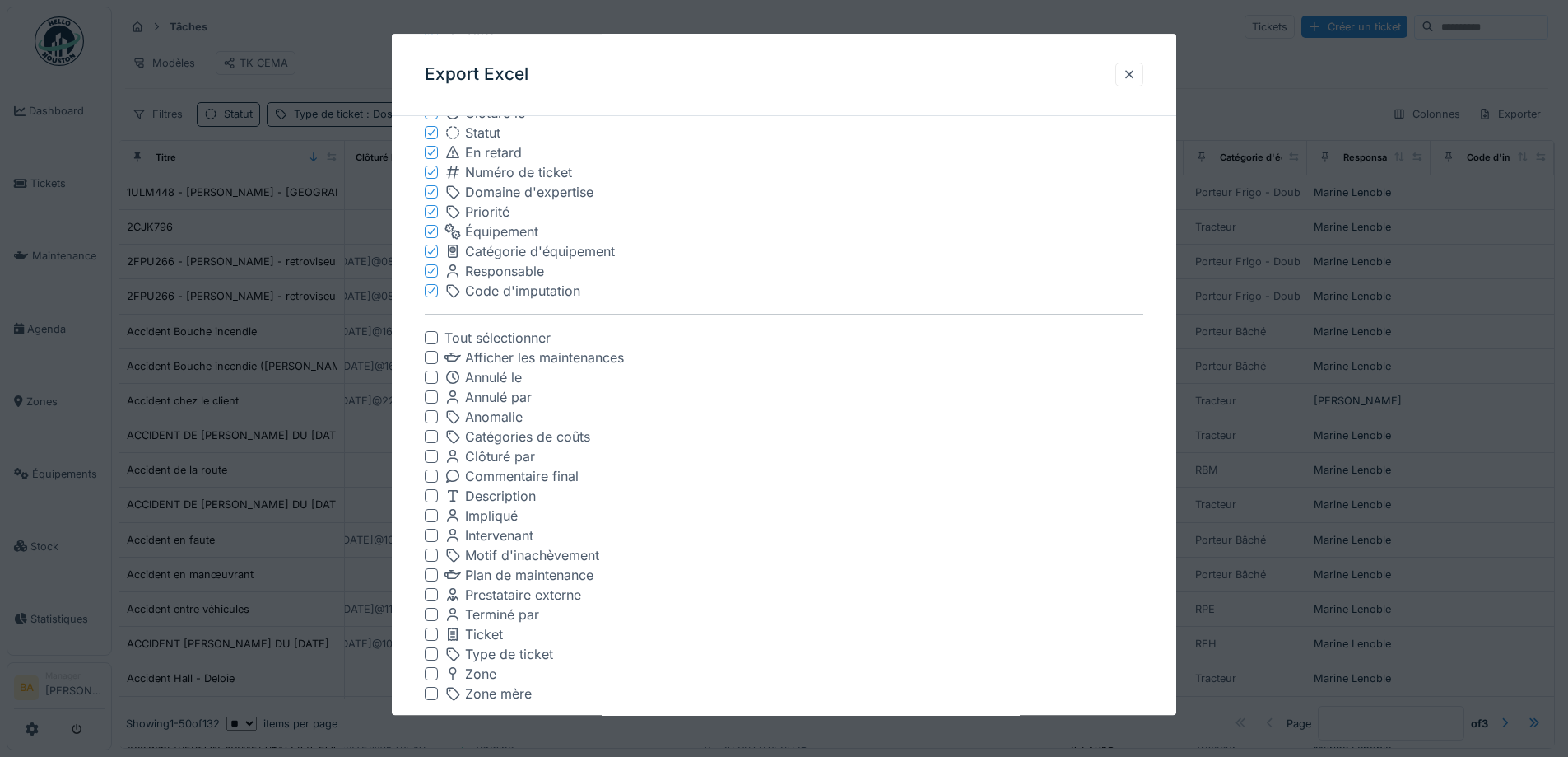
scroll to position [152, 0]
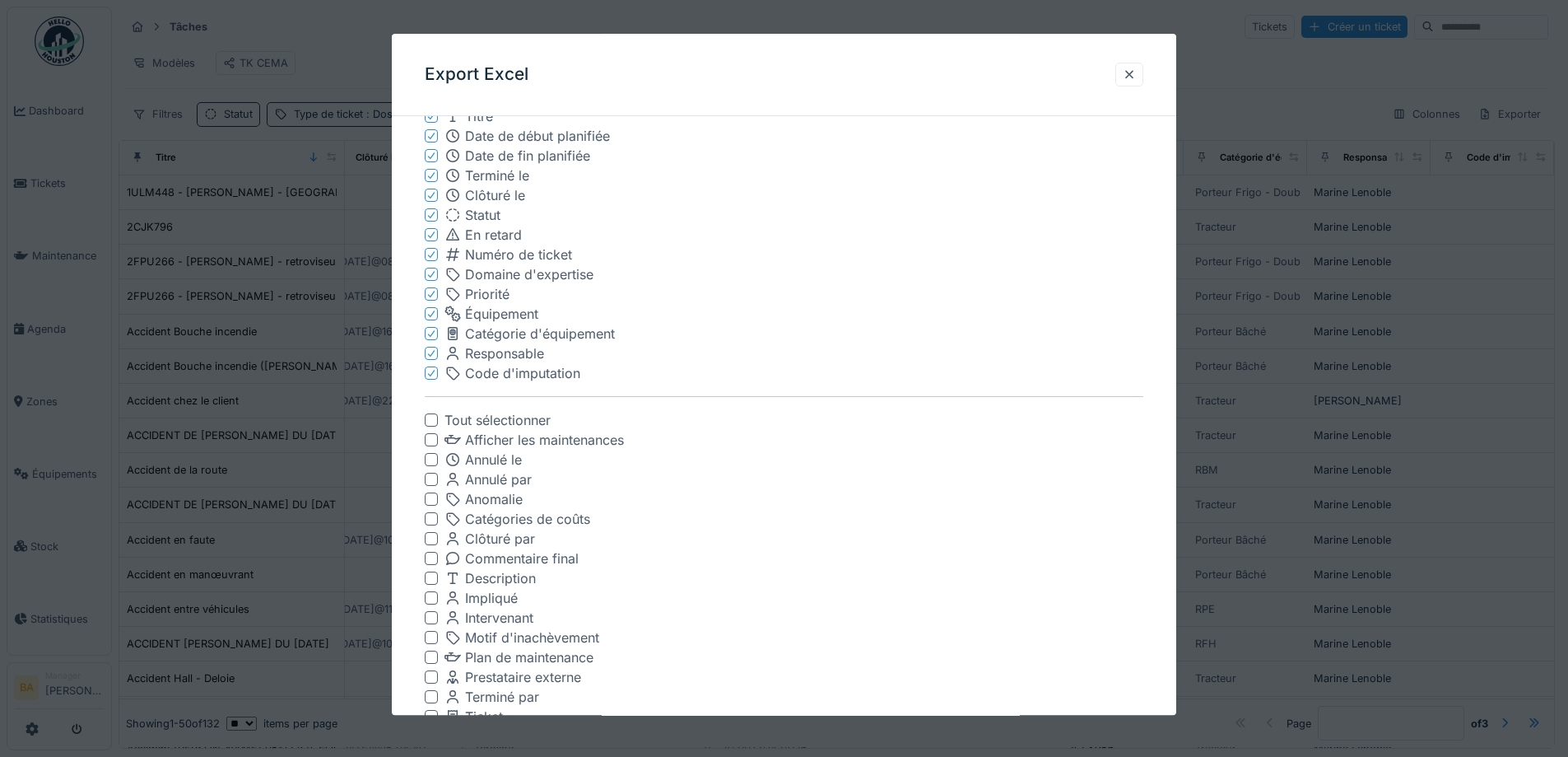
click at [436, 419] on div at bounding box center [432, 421] width 13 height 13
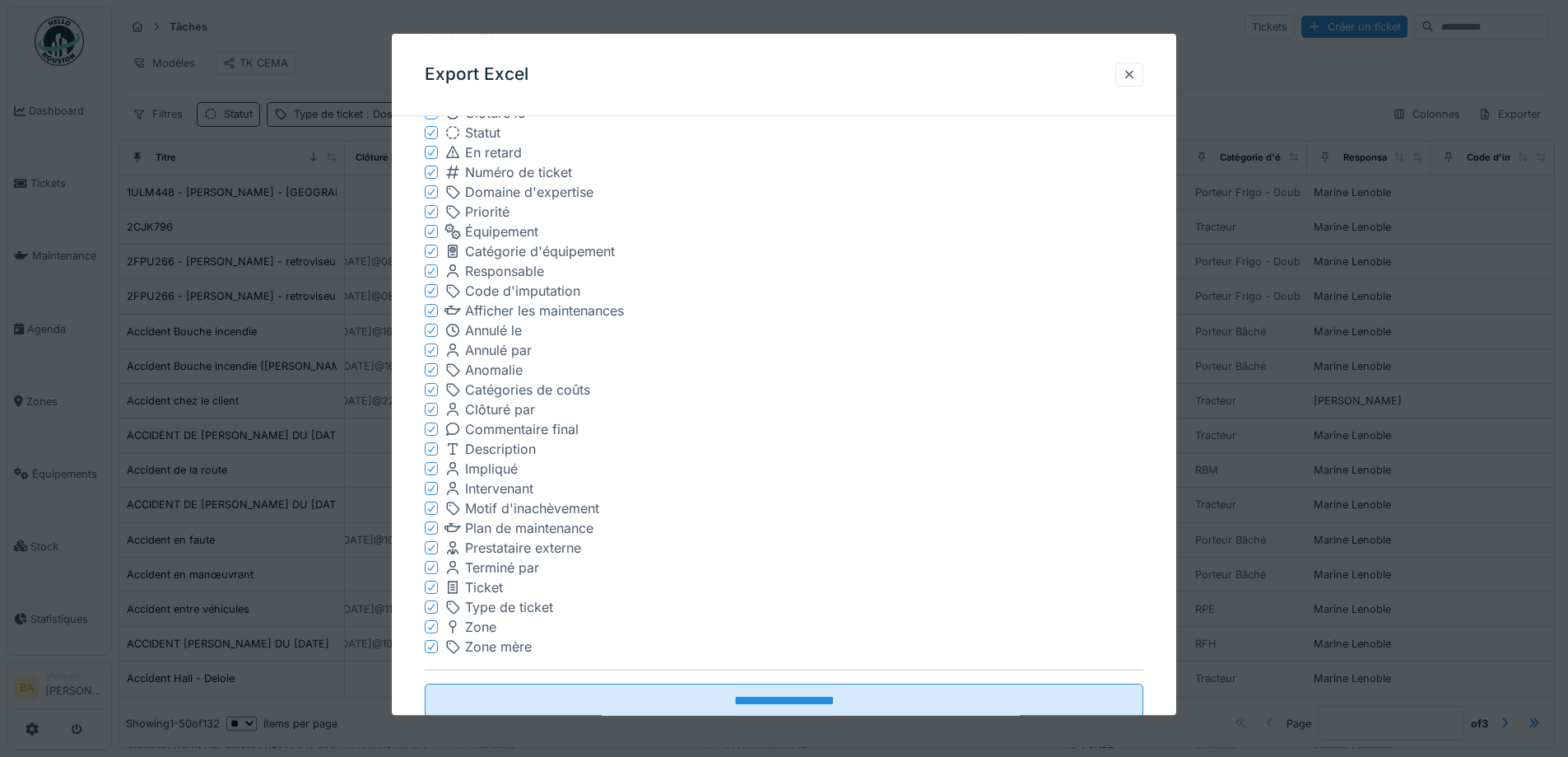
scroll to position [284, 0]
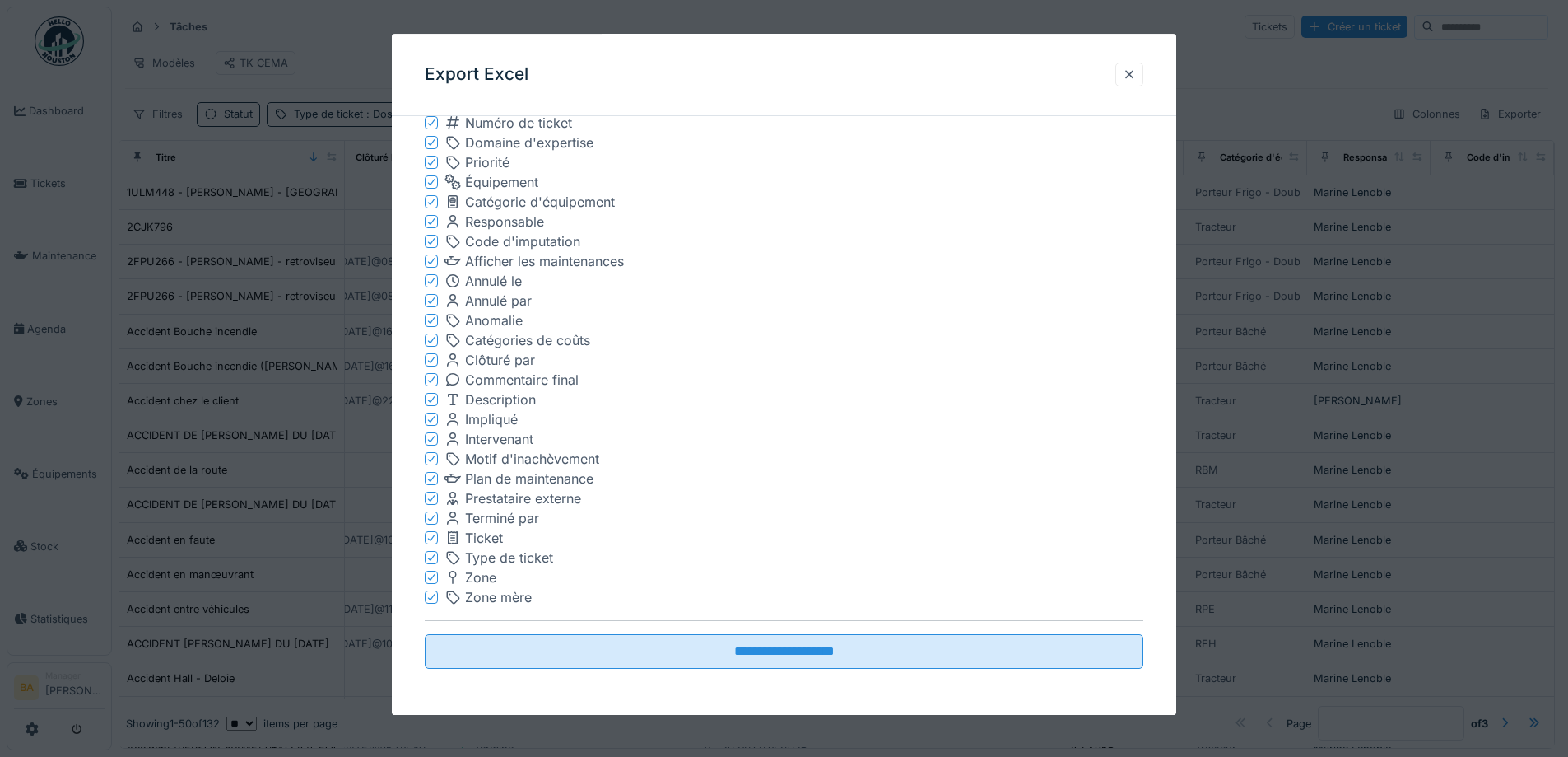
click at [433, 480] on icon at bounding box center [431, 479] width 7 height 7
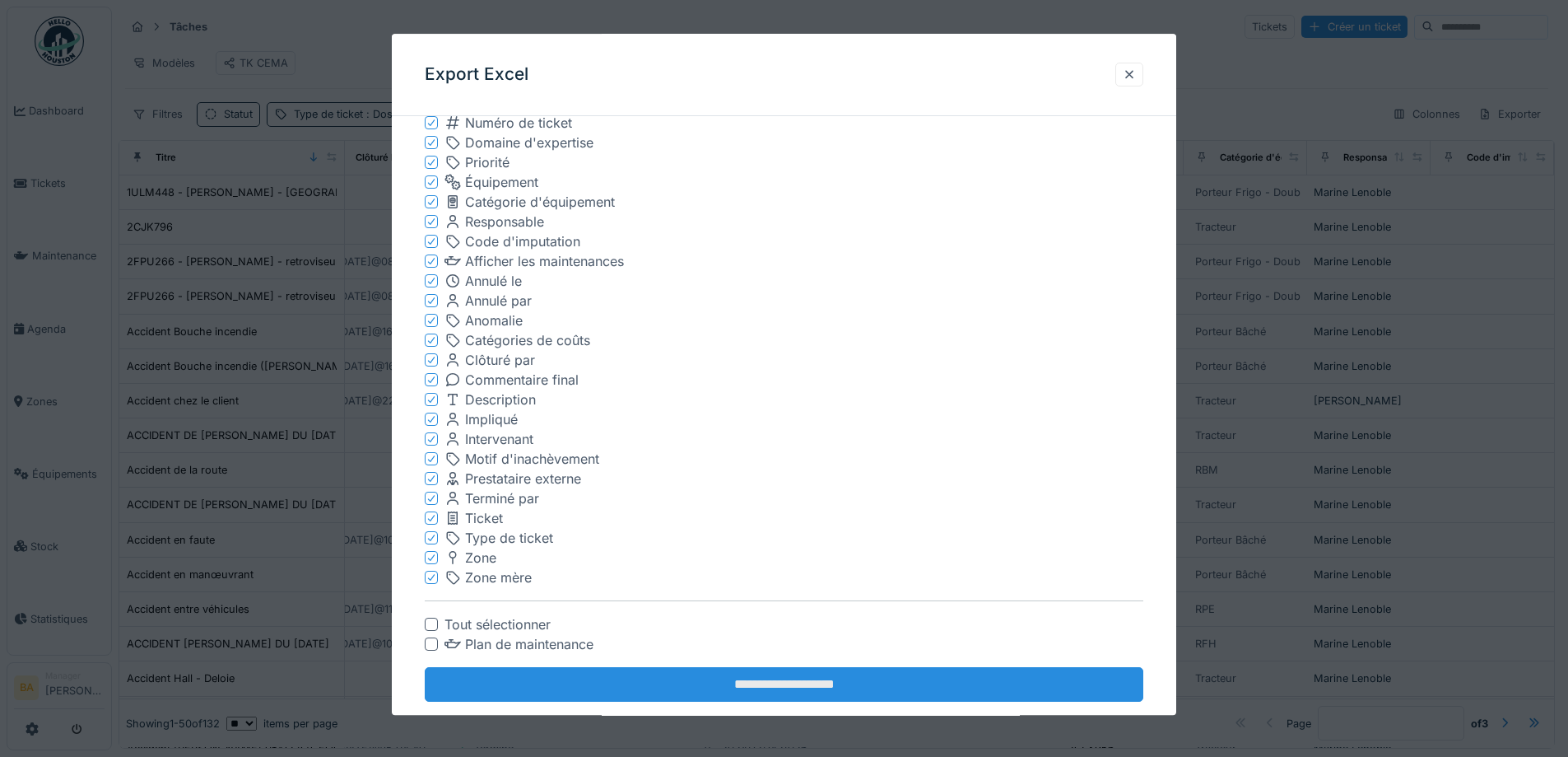
scroll to position [317, 0]
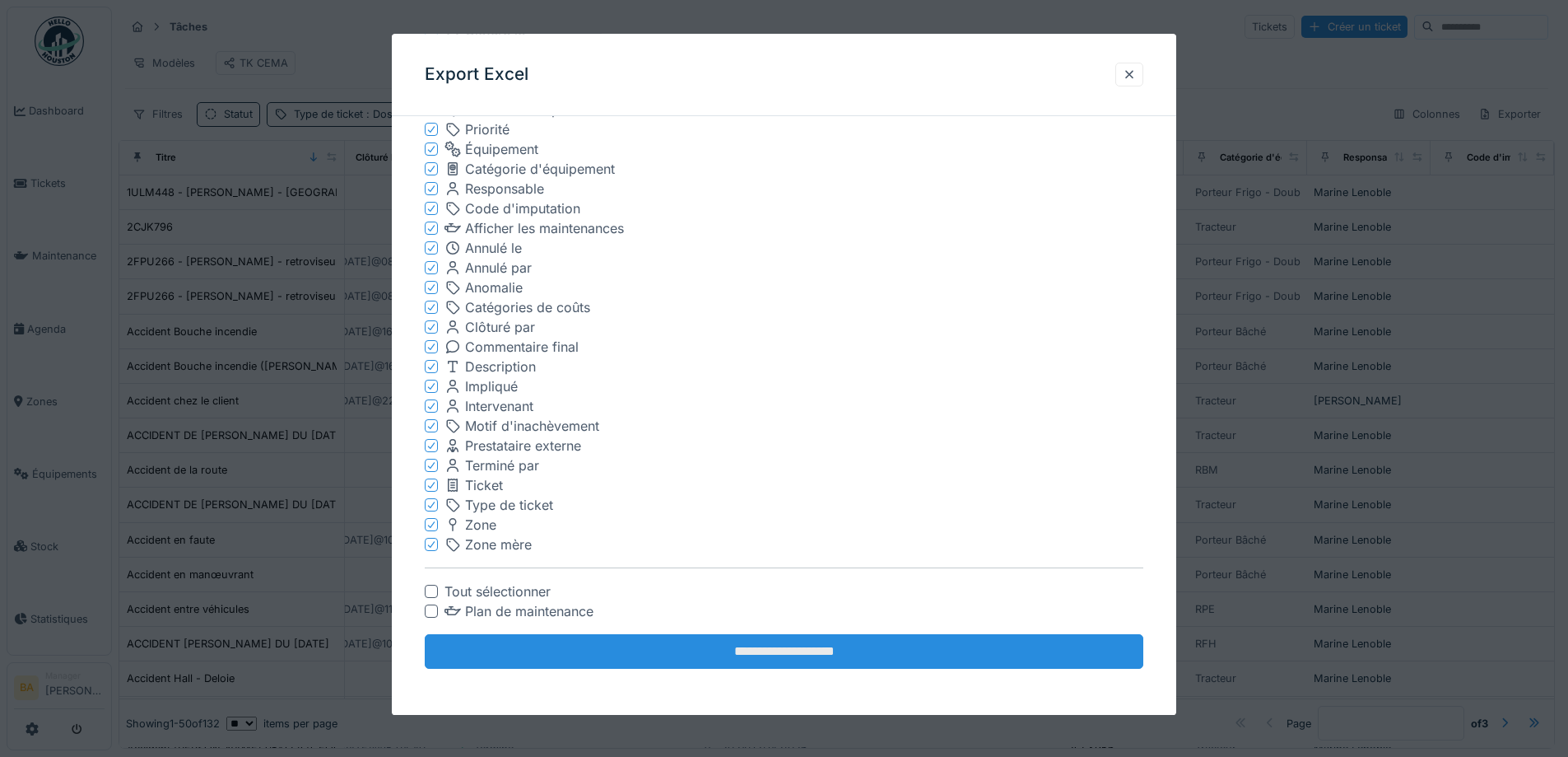
click at [702, 650] on input "**********" at bounding box center [784, 652] width 719 height 35
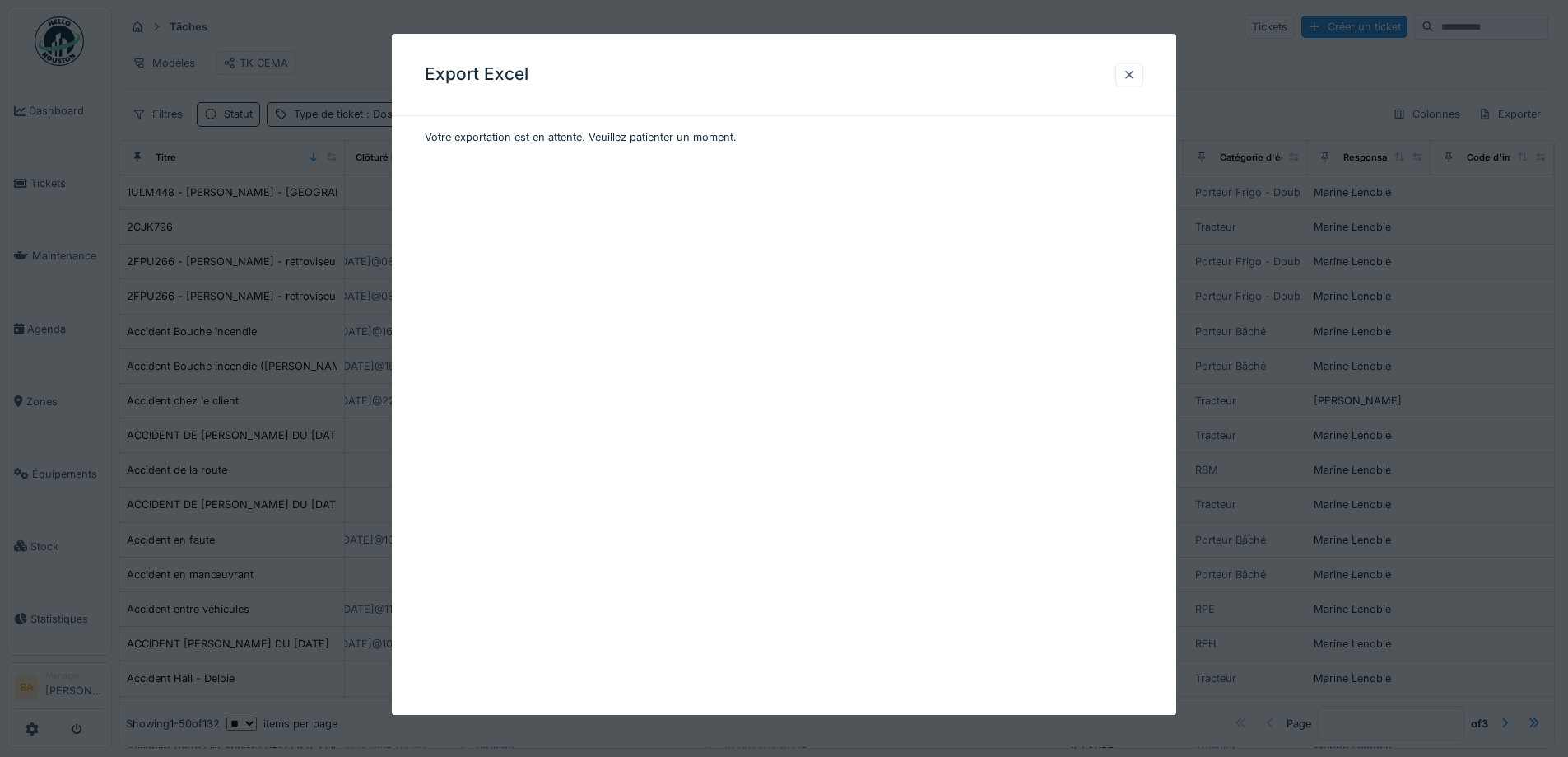
scroll to position [0, 0]
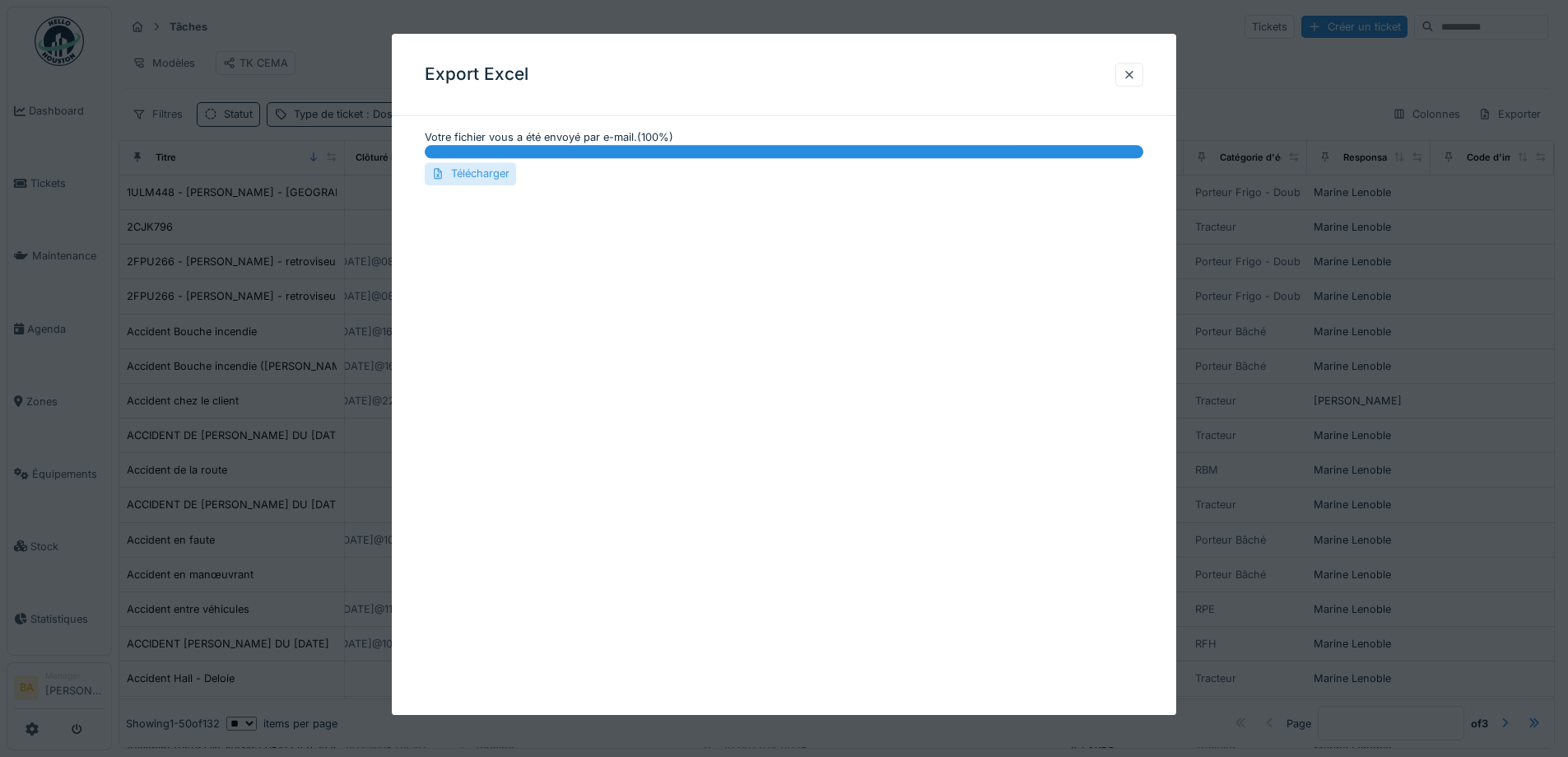
click at [475, 174] on div "Télécharger" at bounding box center [470, 174] width 91 height 22
click at [468, 172] on div "Télécharger" at bounding box center [470, 174] width 91 height 22
click at [1150, 77] on div "Export Excel" at bounding box center [784, 75] width 784 height 83
click at [1143, 72] on div at bounding box center [1129, 74] width 28 height 24
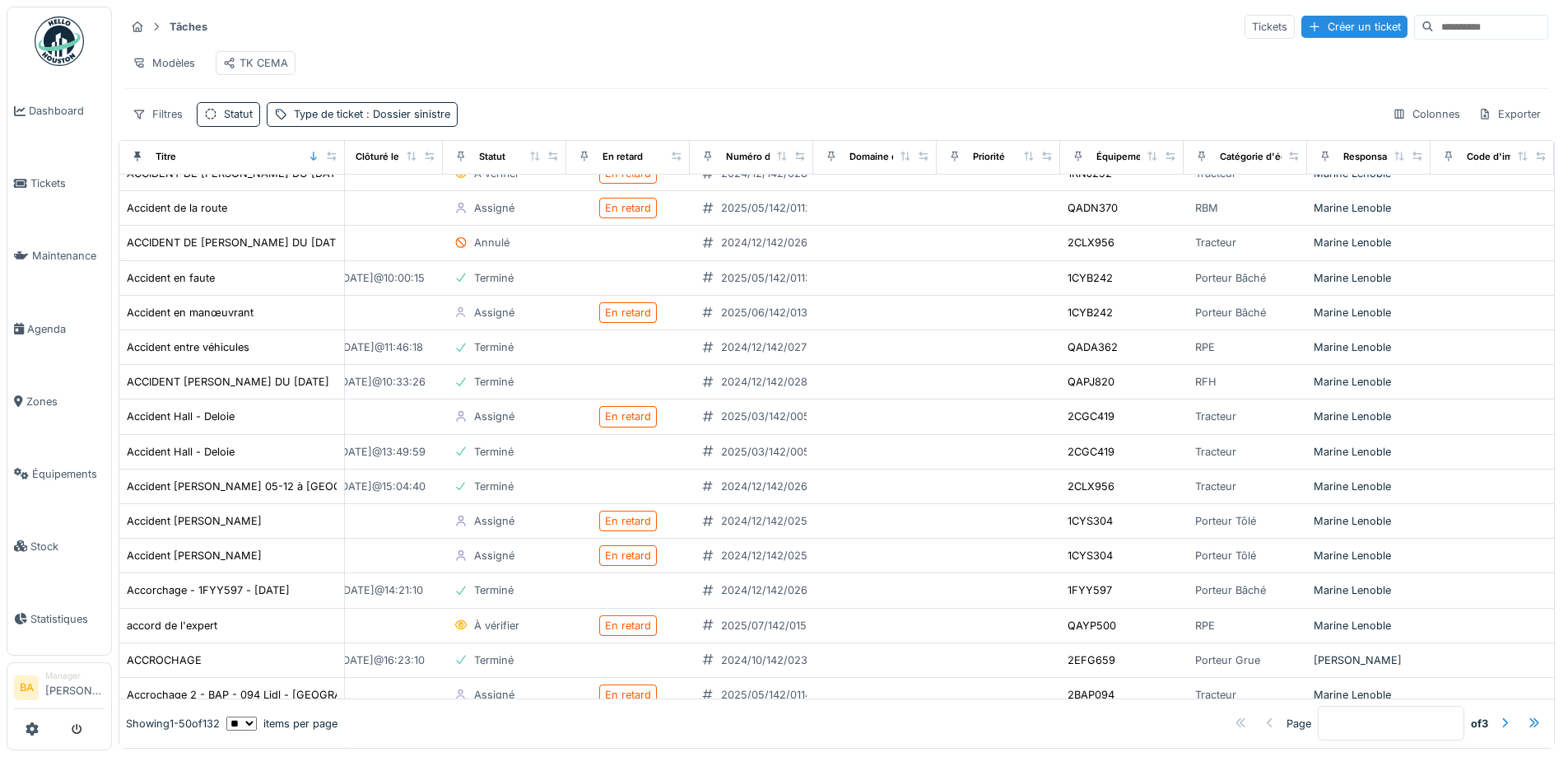
scroll to position [0, 433]
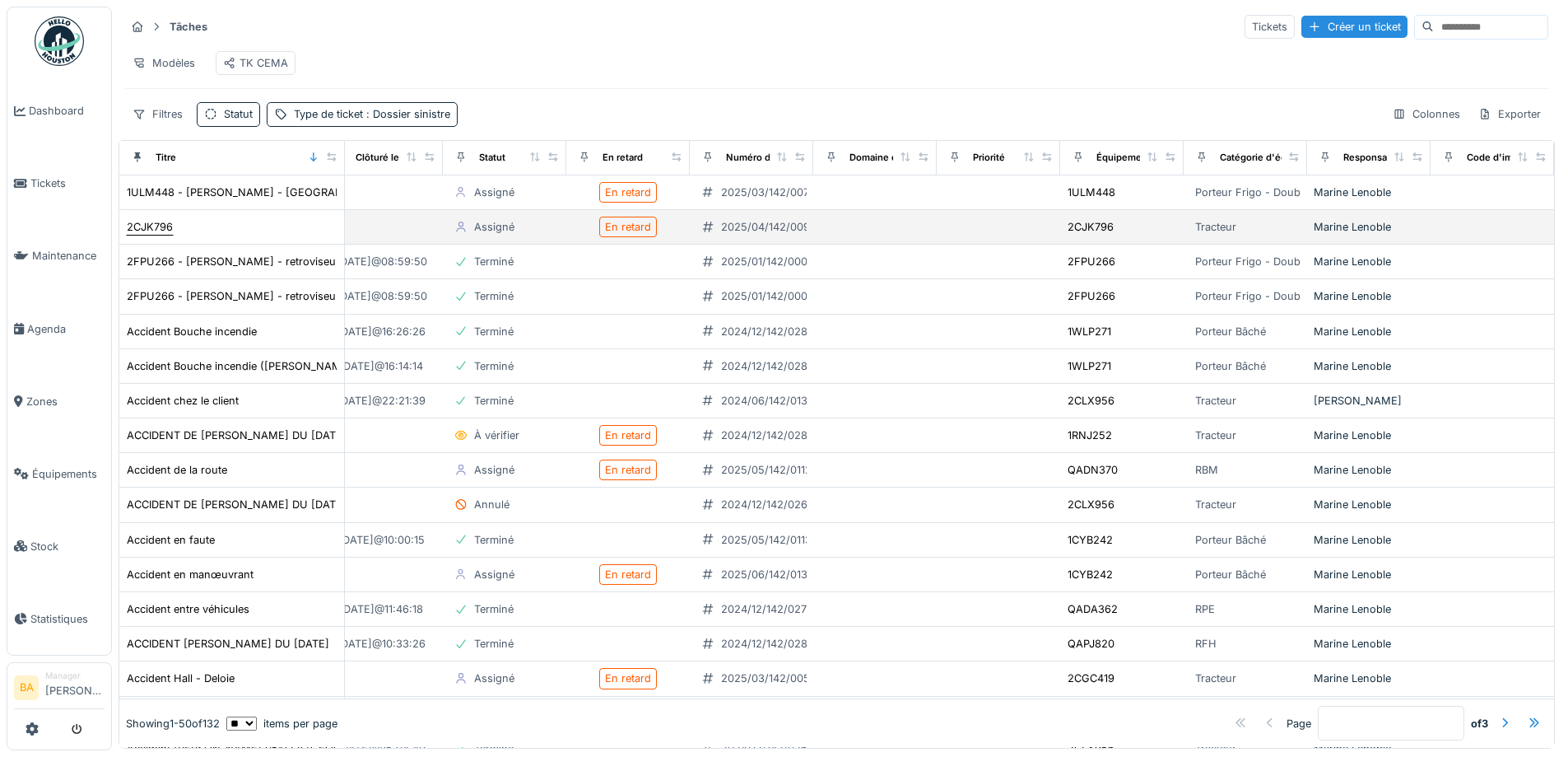
click at [135, 228] on div "2CJK796" at bounding box center [150, 227] width 46 height 15
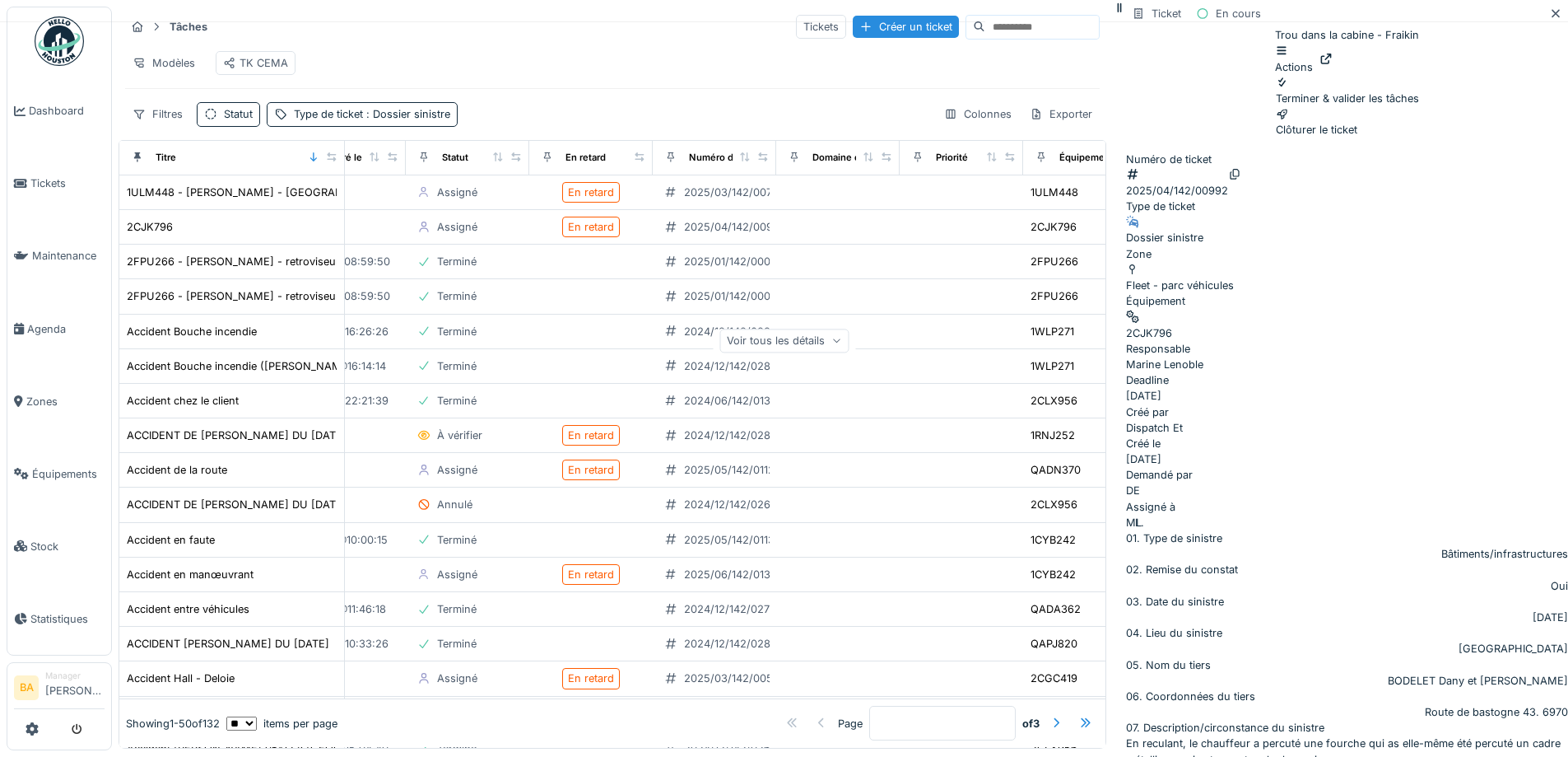
click at [1313, 74] on div "Actions" at bounding box center [1293, 59] width 37 height 32
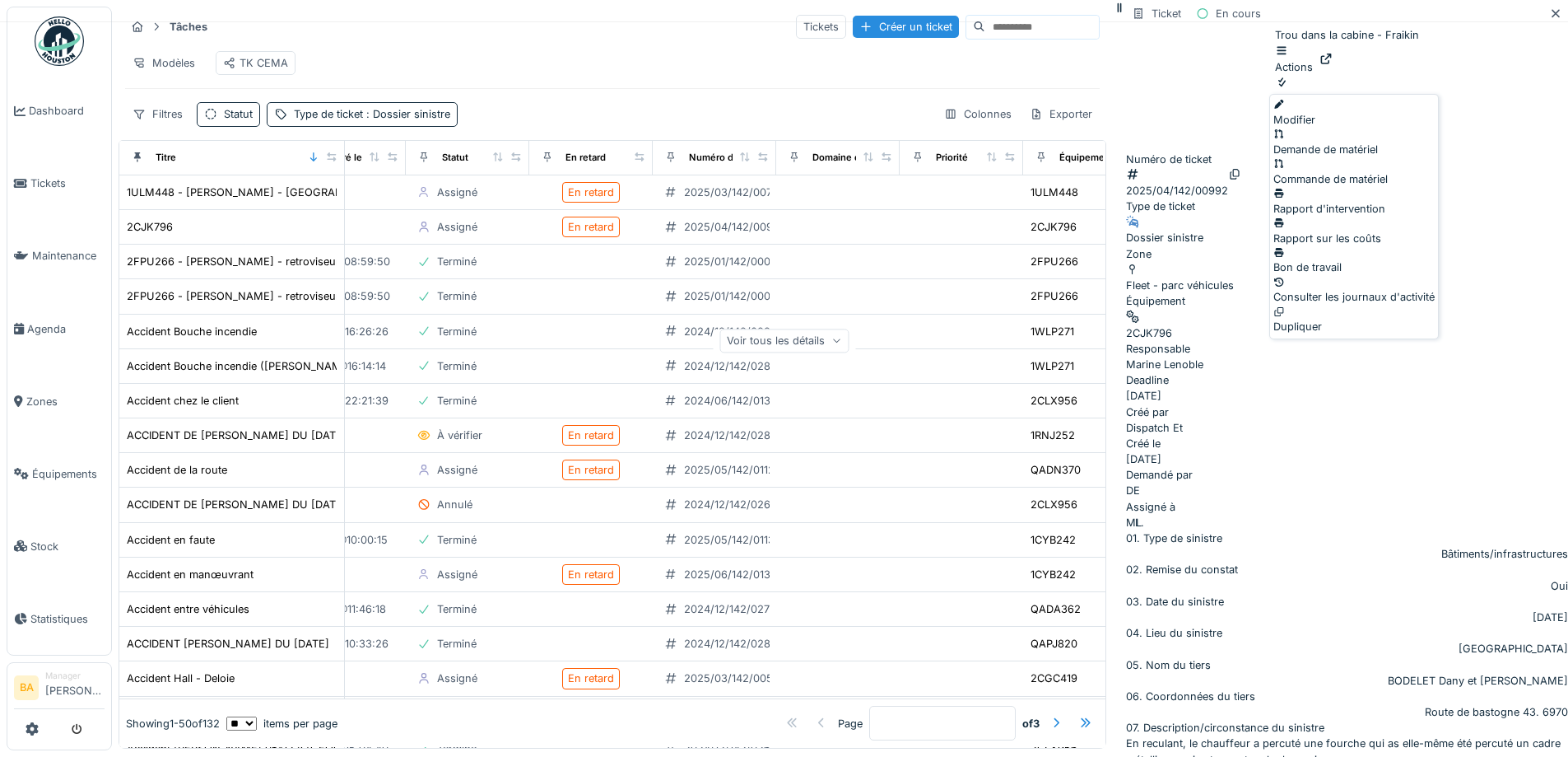
click at [1337, 104] on div "Modifier" at bounding box center [1355, 113] width 162 height 30
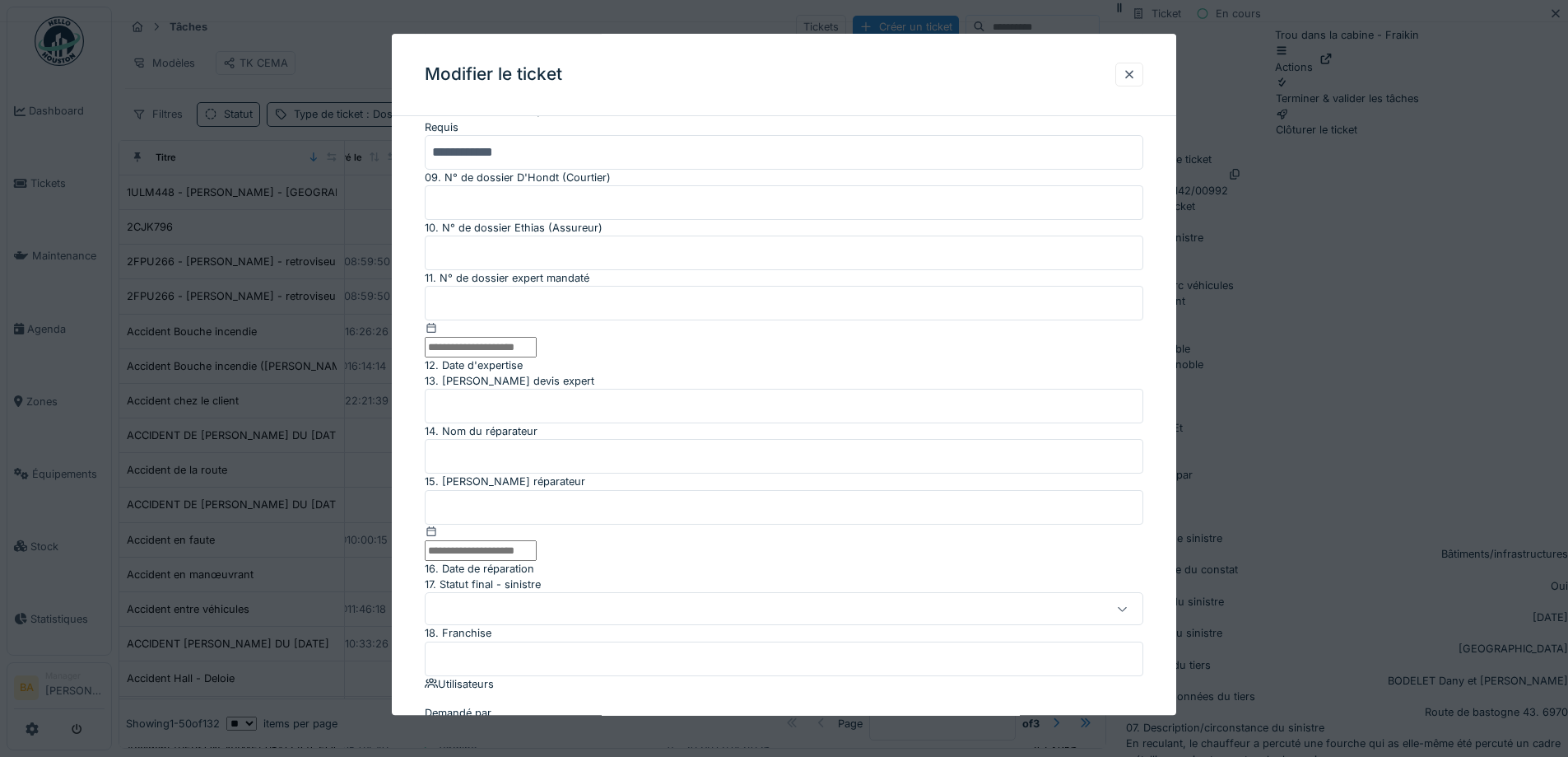
scroll to position [823, 0]
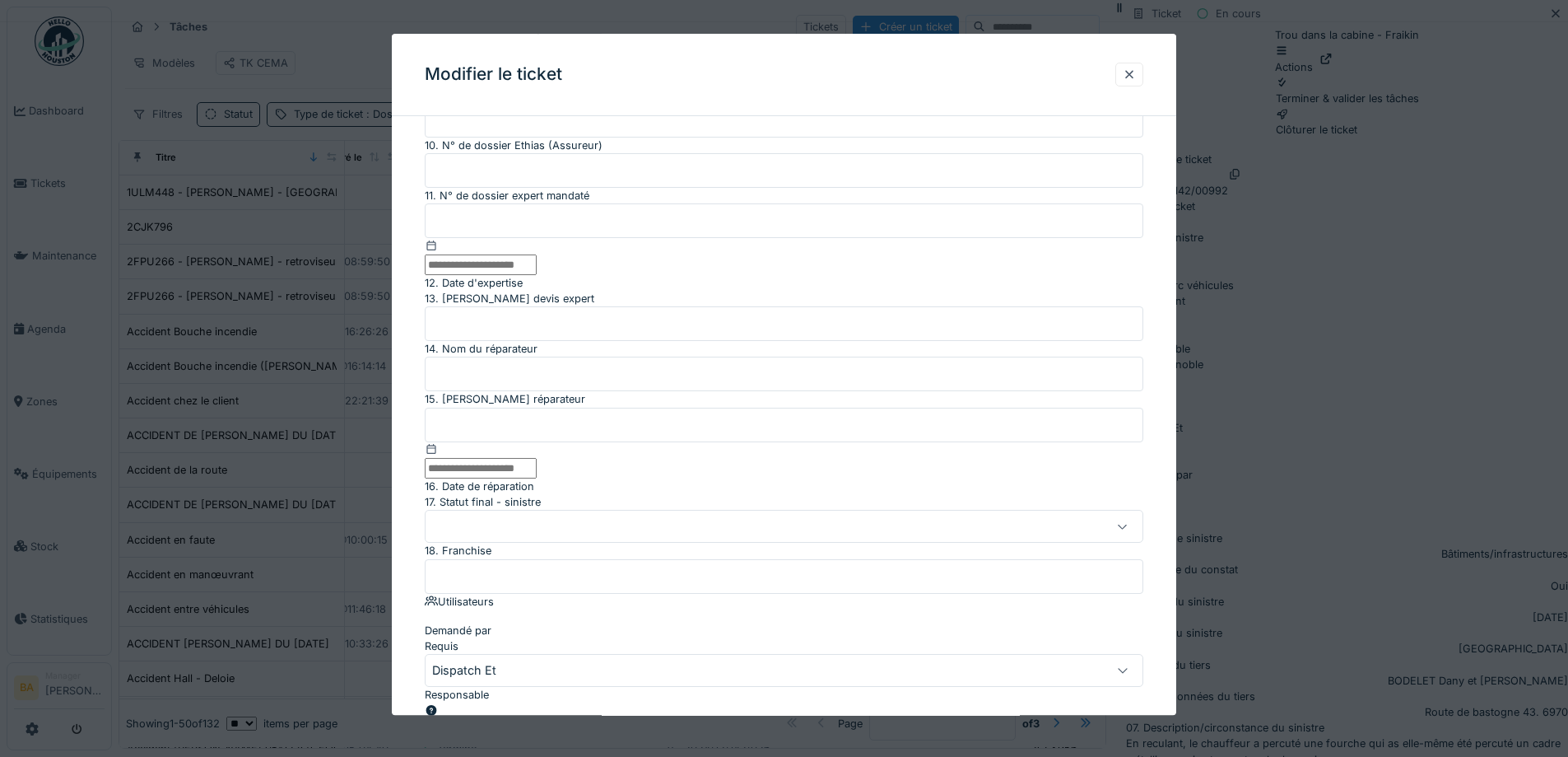
click at [451, 559] on label "18. Franchise" at bounding box center [458, 551] width 66 height 15
click at [451, 593] on input "18. Franchise" at bounding box center [784, 576] width 719 height 35
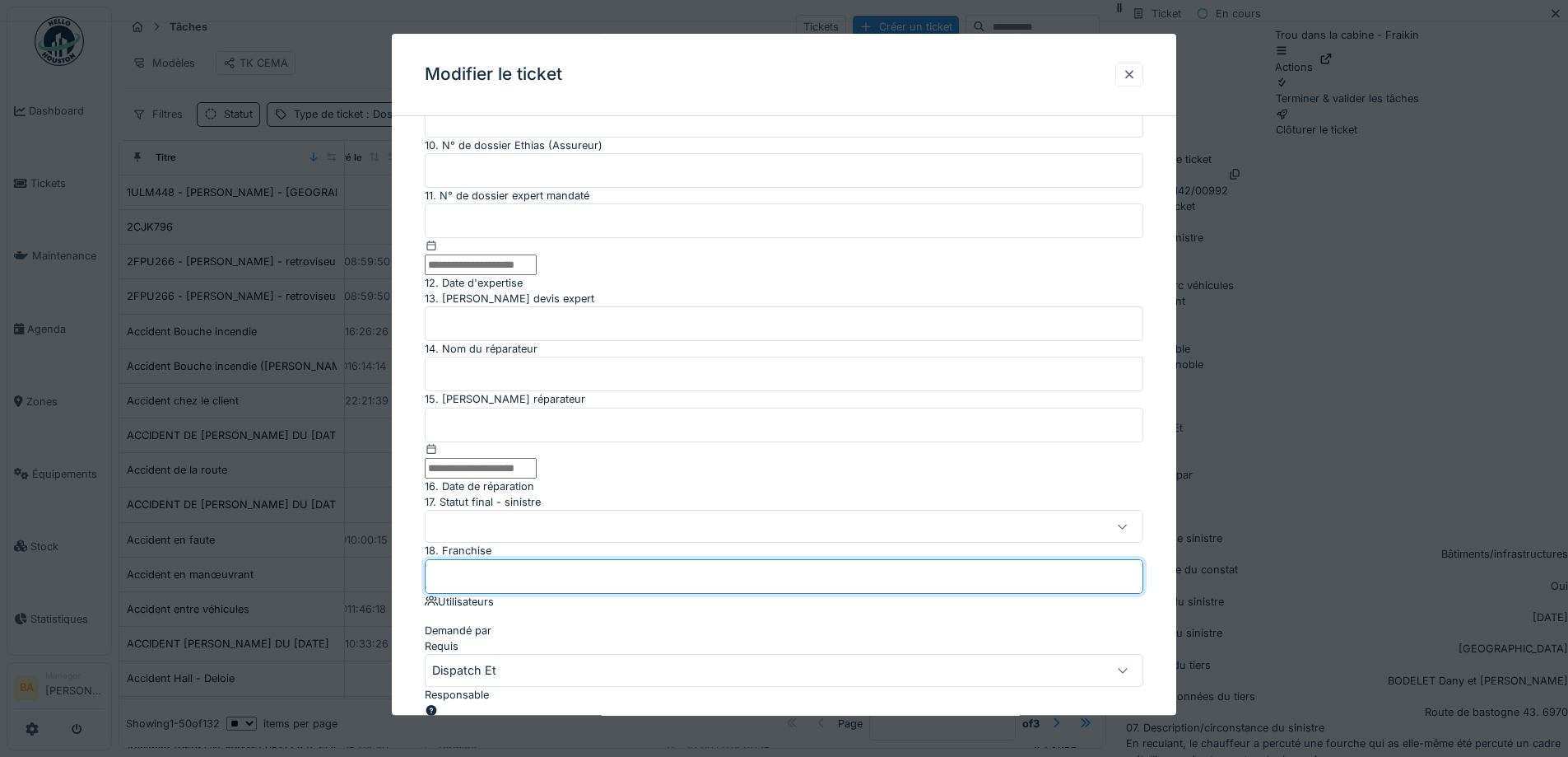
type input "****"
click at [401, 418] on div "**********" at bounding box center [784, 178] width 784 height 1746
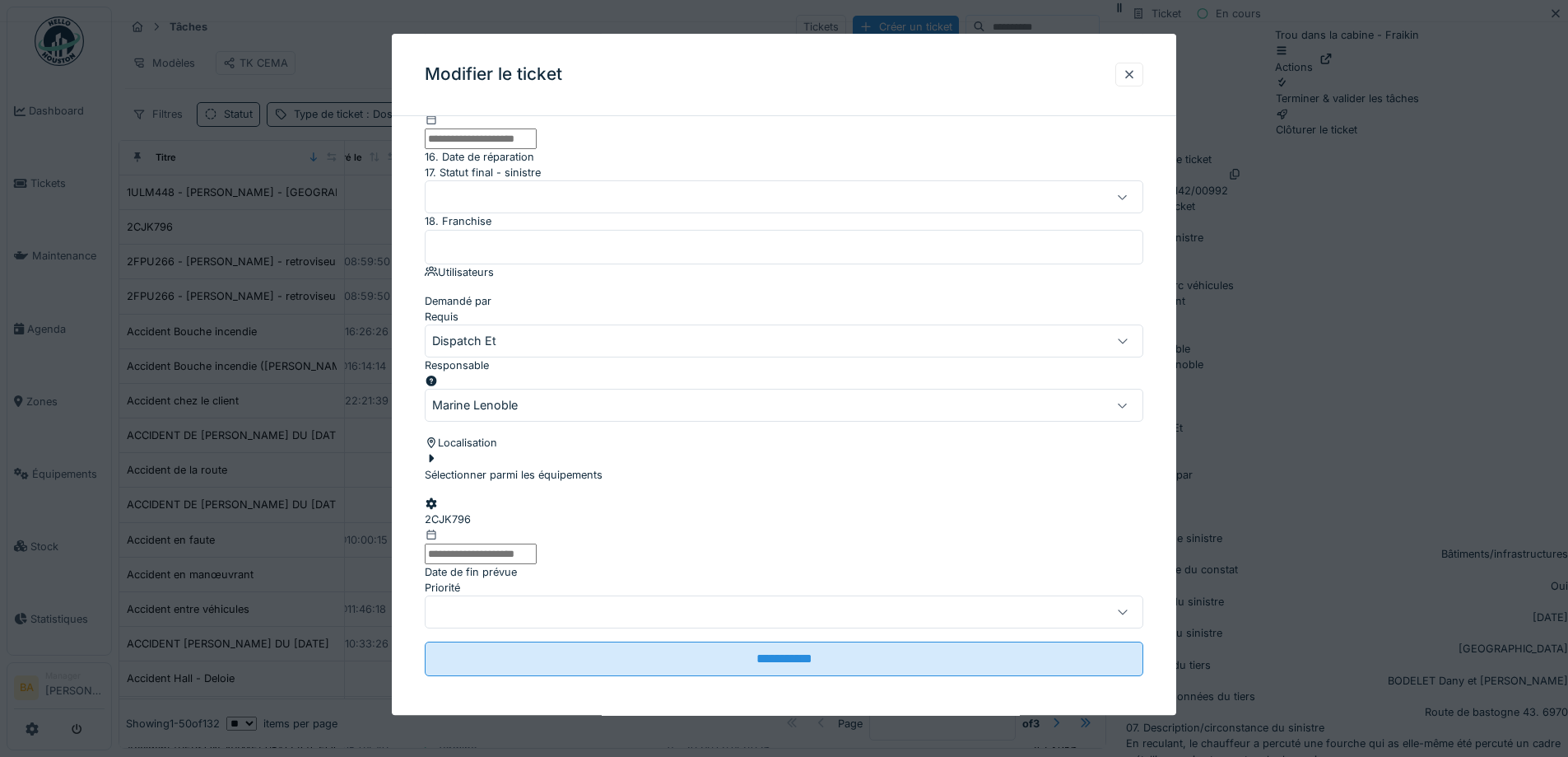
scroll to position [1225, 0]
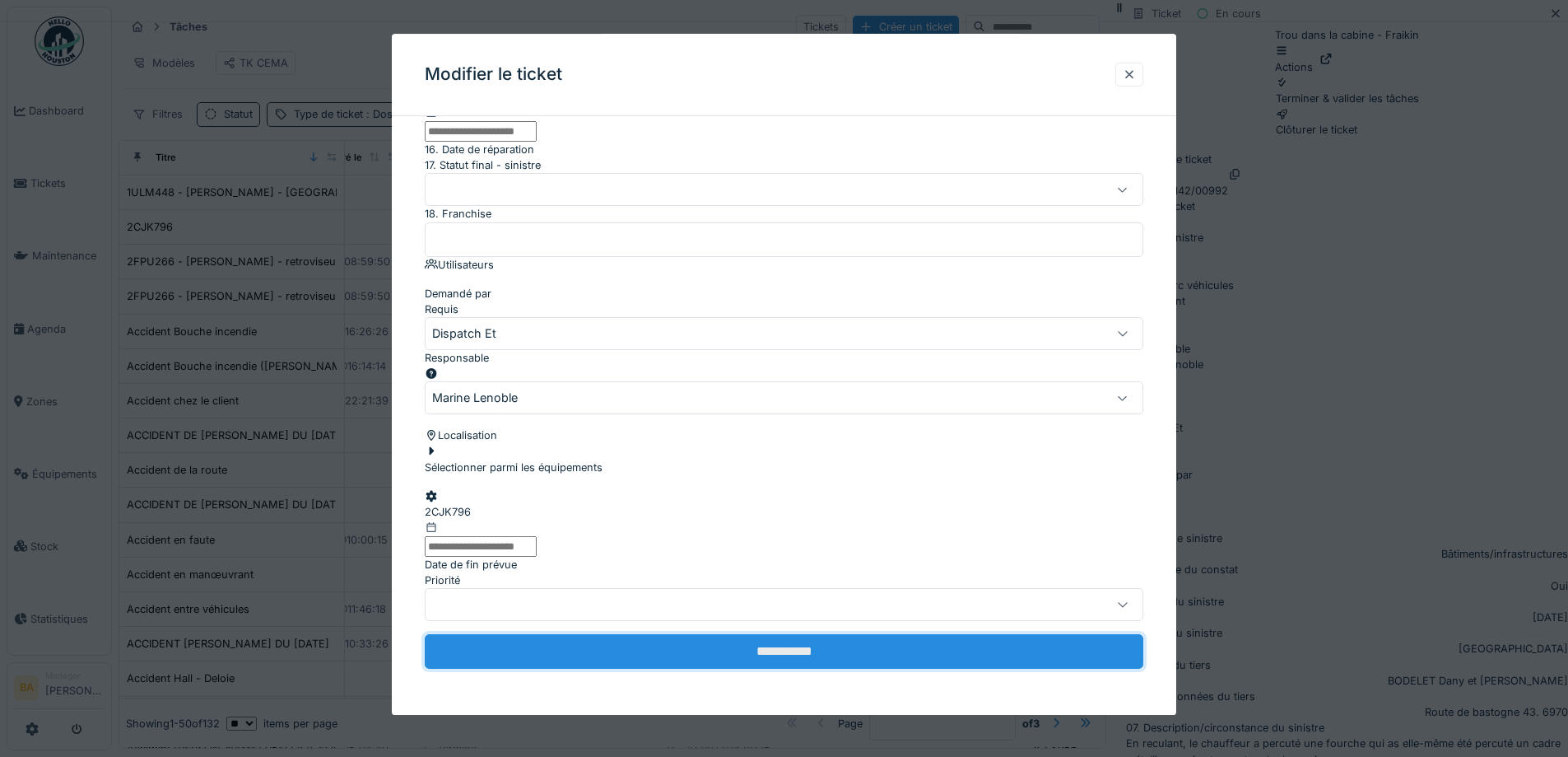
click at [739, 665] on input "**********" at bounding box center [784, 651] width 719 height 35
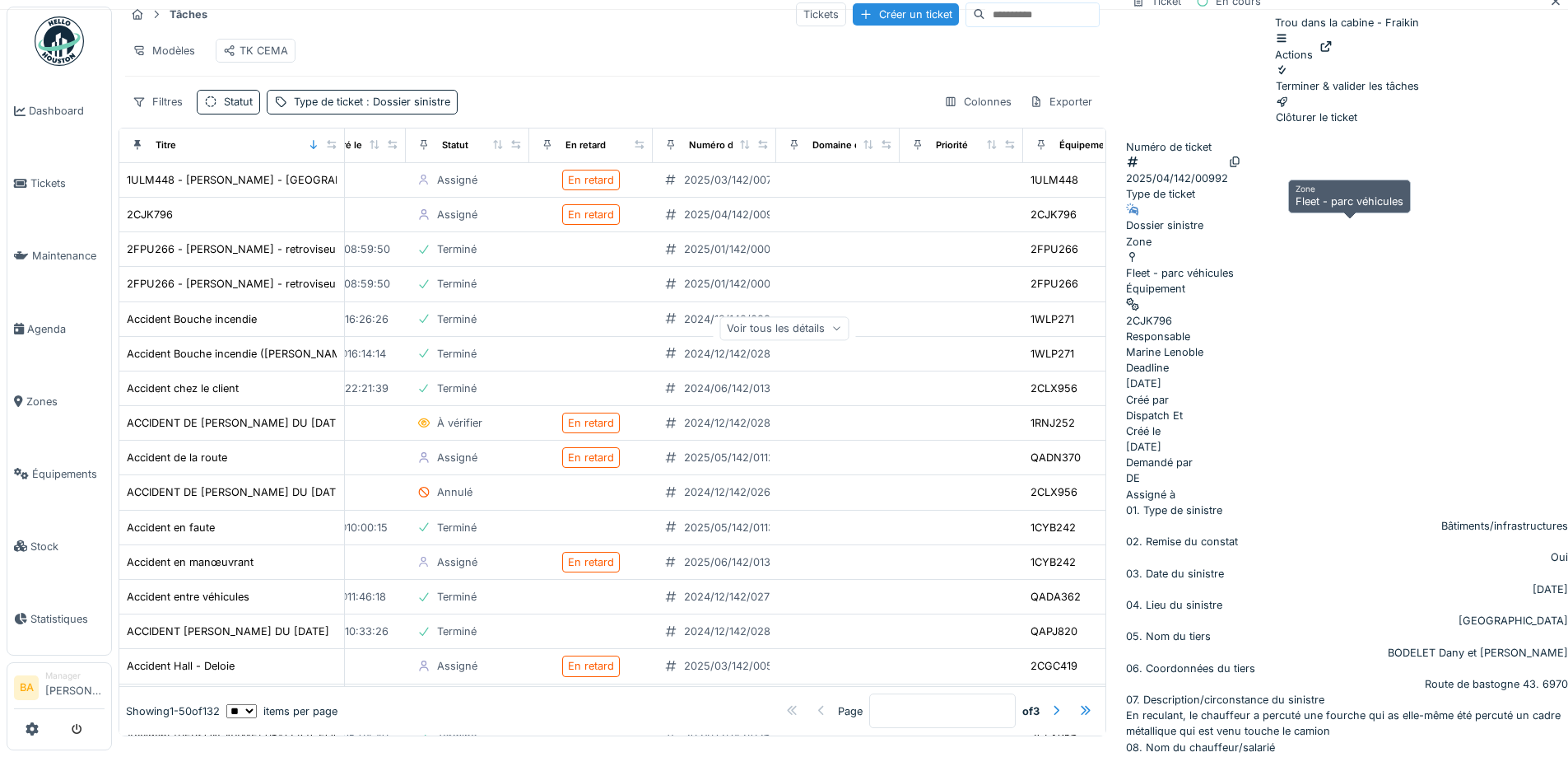
scroll to position [0, 0]
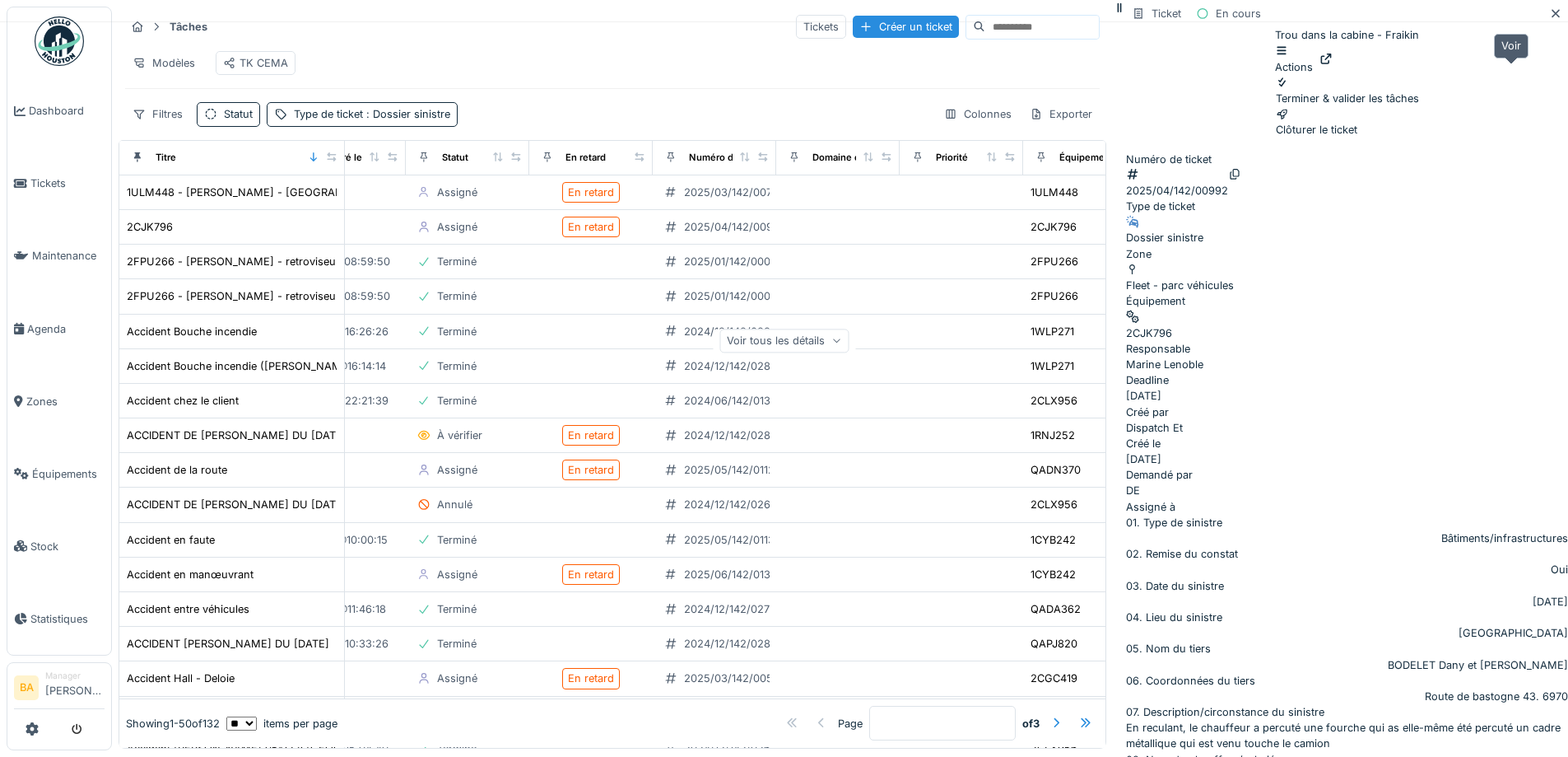
click at [1332, 64] on icon at bounding box center [1326, 59] width 11 height 11
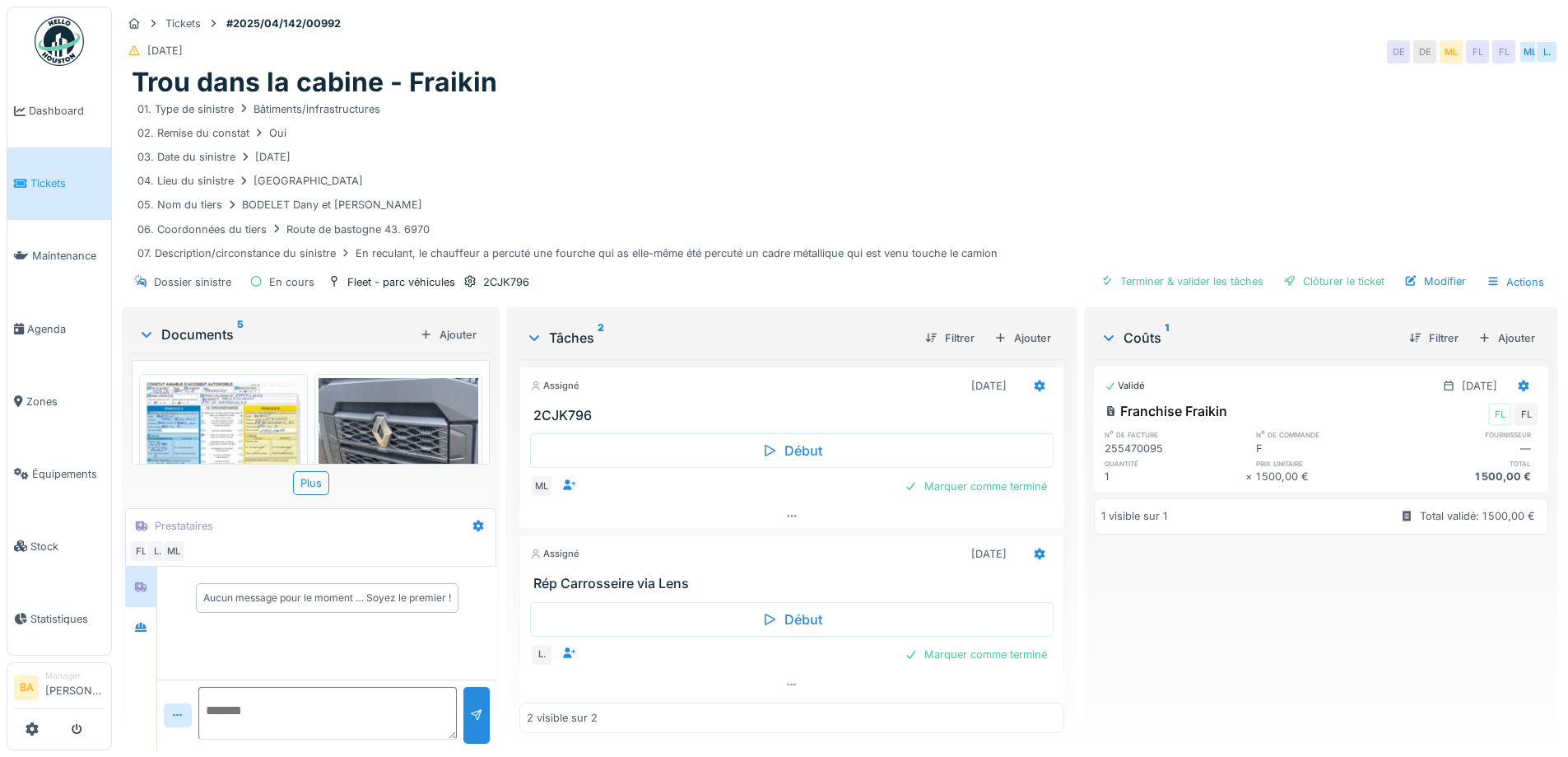
scroll to position [13, 0]
click at [1033, 548] on icon at bounding box center [1038, 554] width 11 height 12
click at [1261, 599] on div "Validé 09/07/2025 Franchise Fraikin FL FL n° de facture n° de commande fourniss…" at bounding box center [1321, 547] width 455 height 378
click at [1431, 270] on div "Modifier" at bounding box center [1435, 281] width 75 height 22
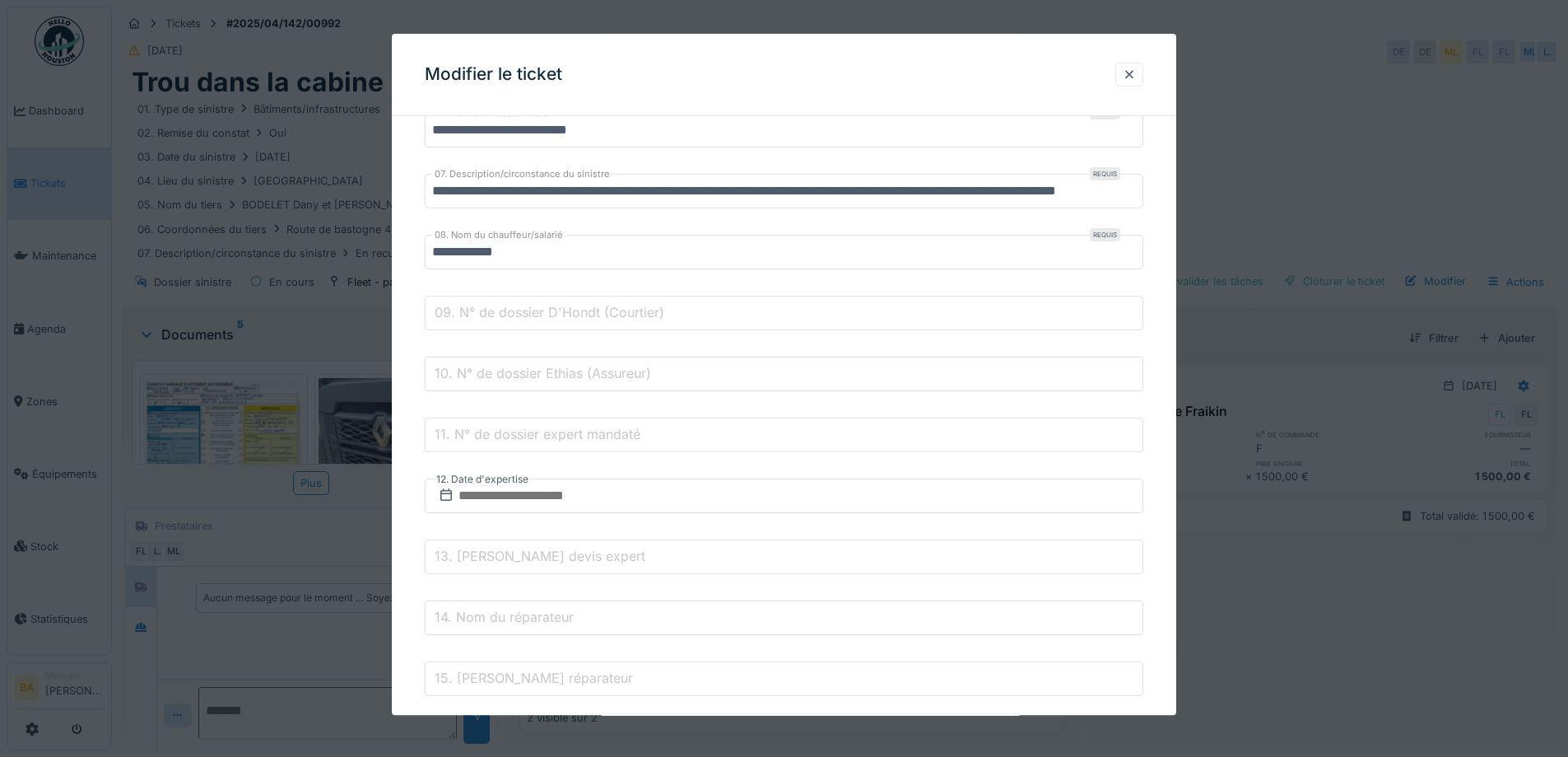
scroll to position [319, 0]
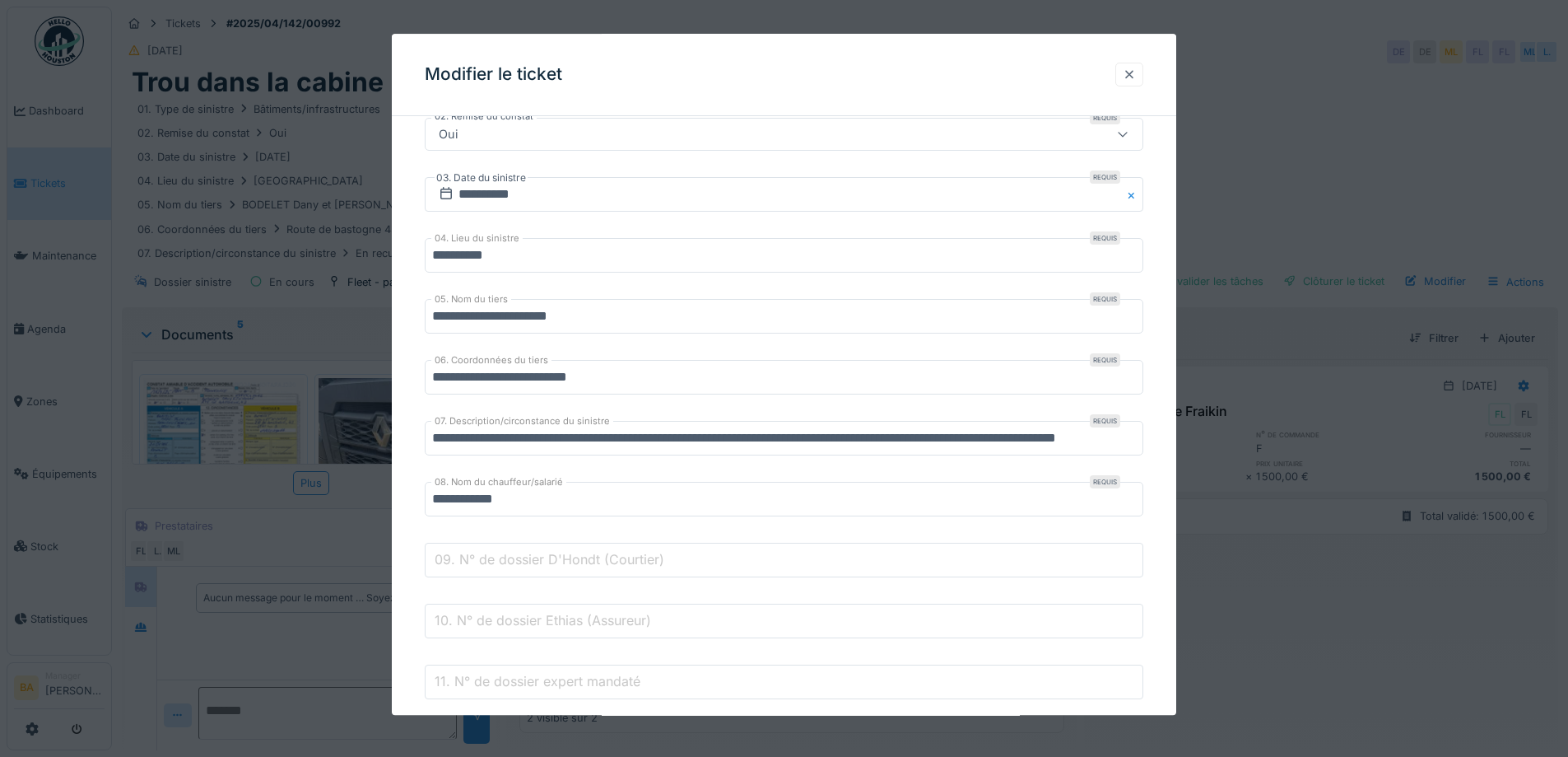
click at [1136, 77] on div at bounding box center [1130, 74] width 13 height 15
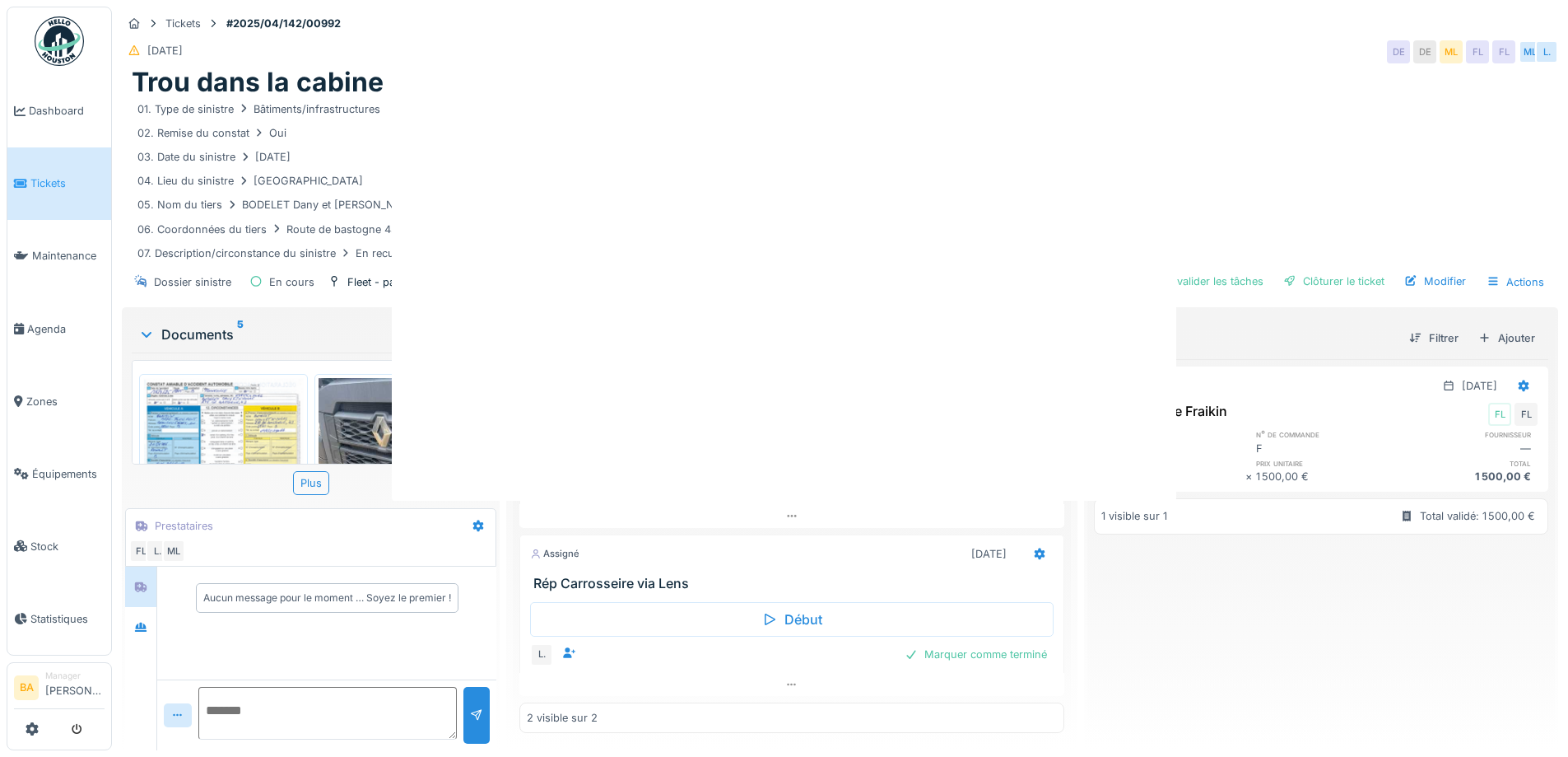
scroll to position [0, 0]
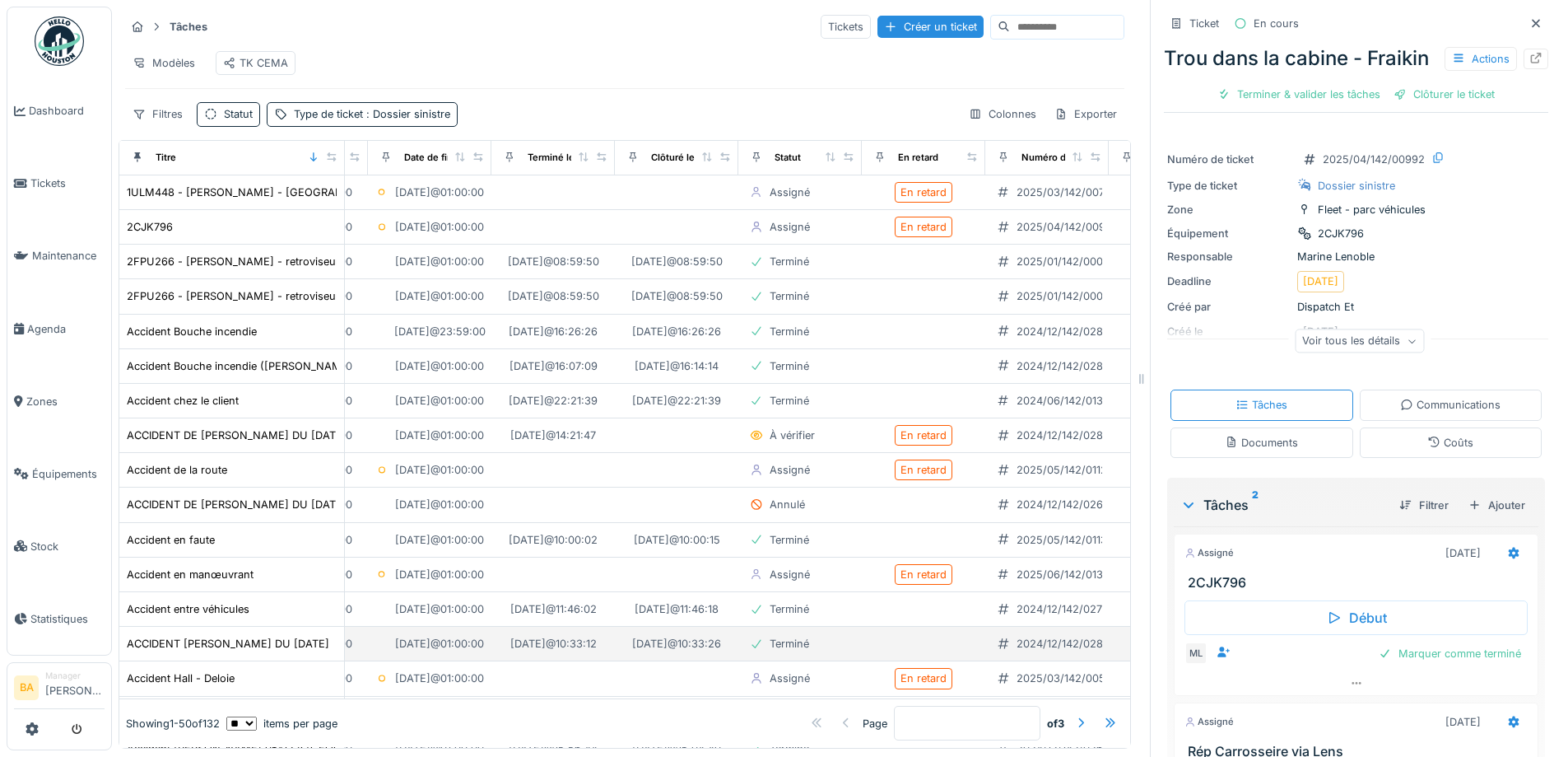
scroll to position [0, 75]
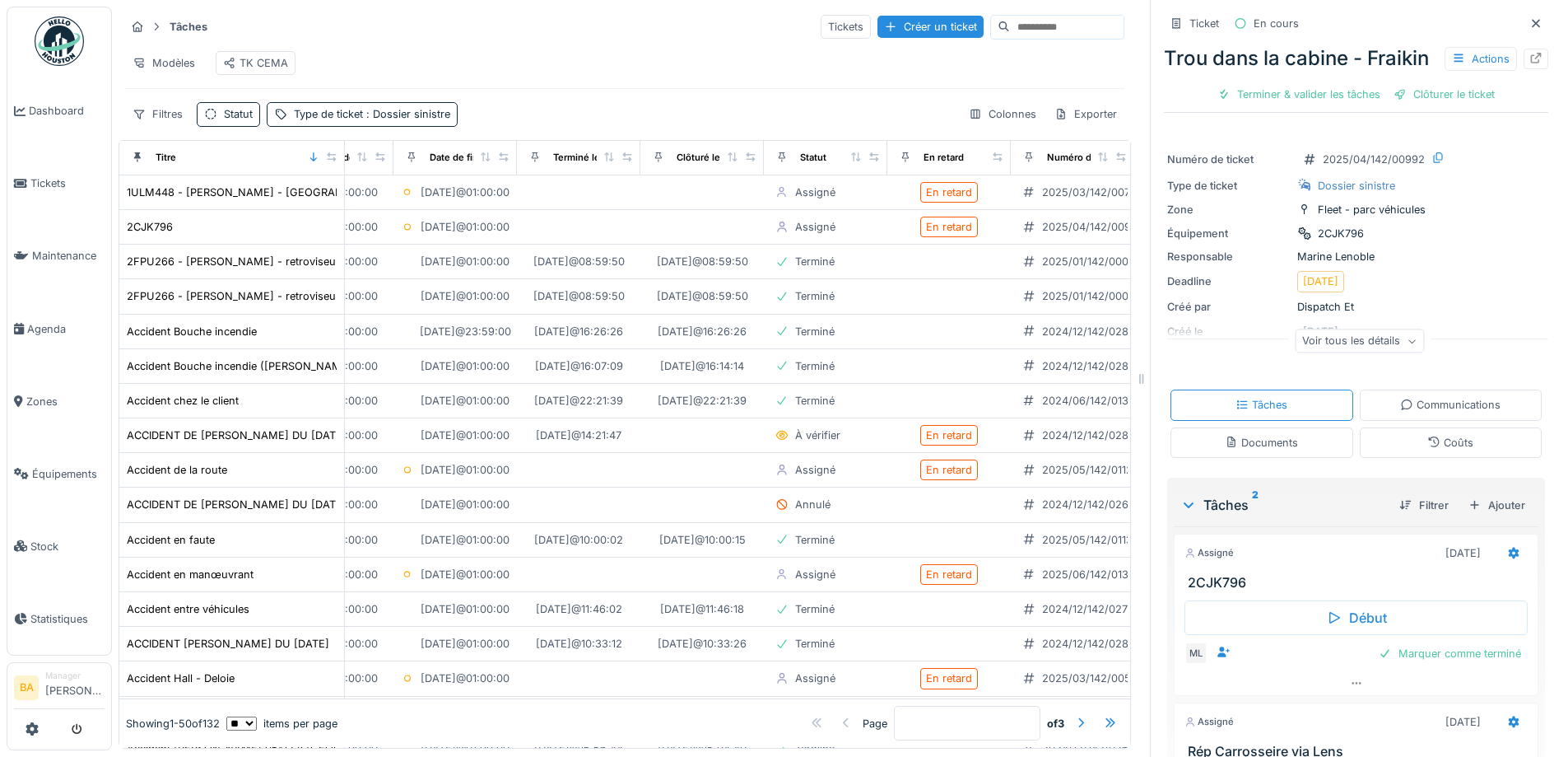
click at [966, 101] on div "Tâches Tickets Créer un ticket Modèles TK CEMA Filtres Statut Type de ticket : …" at bounding box center [624, 70] width 1012 height 127
click at [968, 112] on div "Colonnes" at bounding box center [1003, 114] width 83 height 24
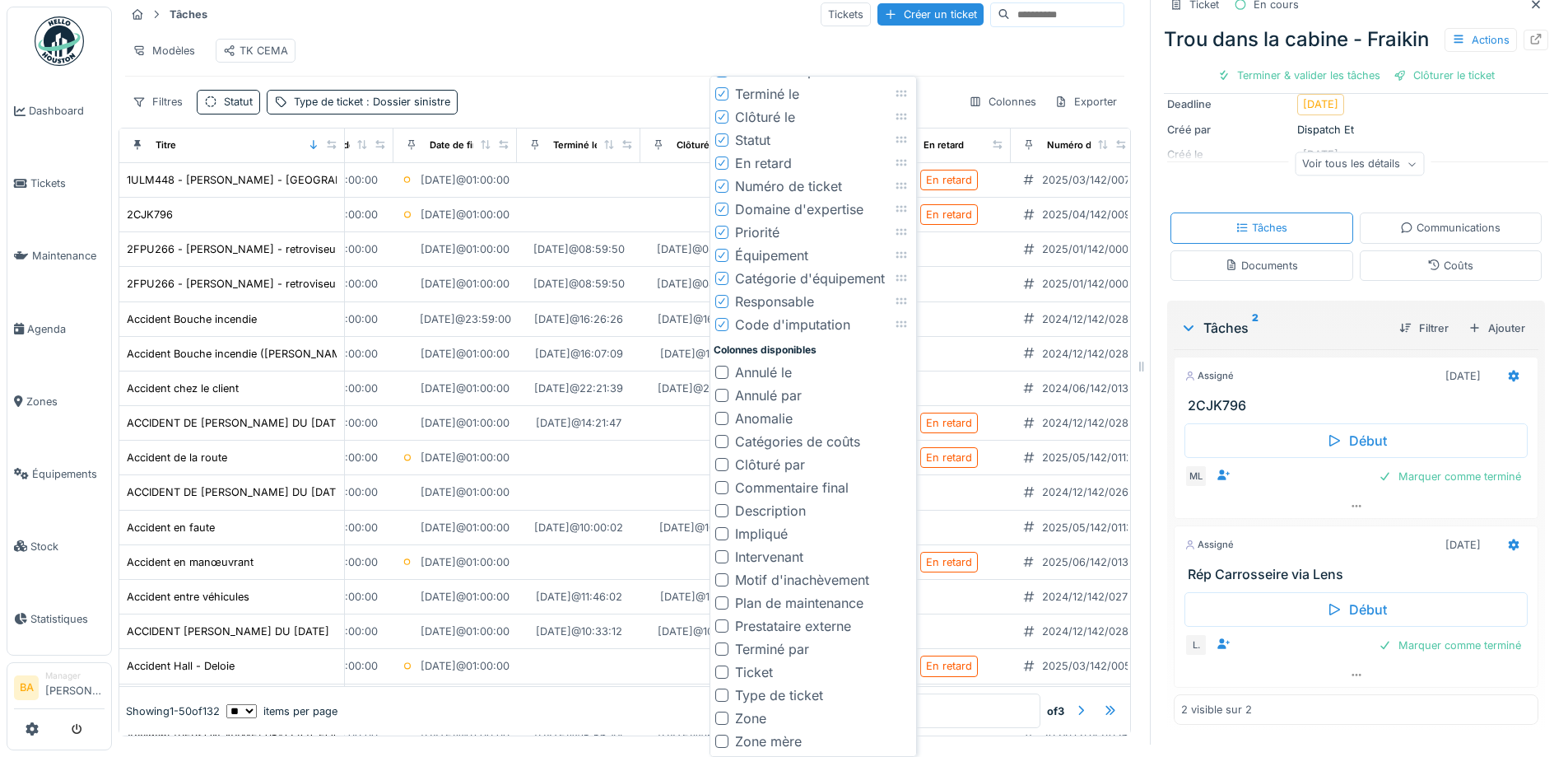
scroll to position [0, 0]
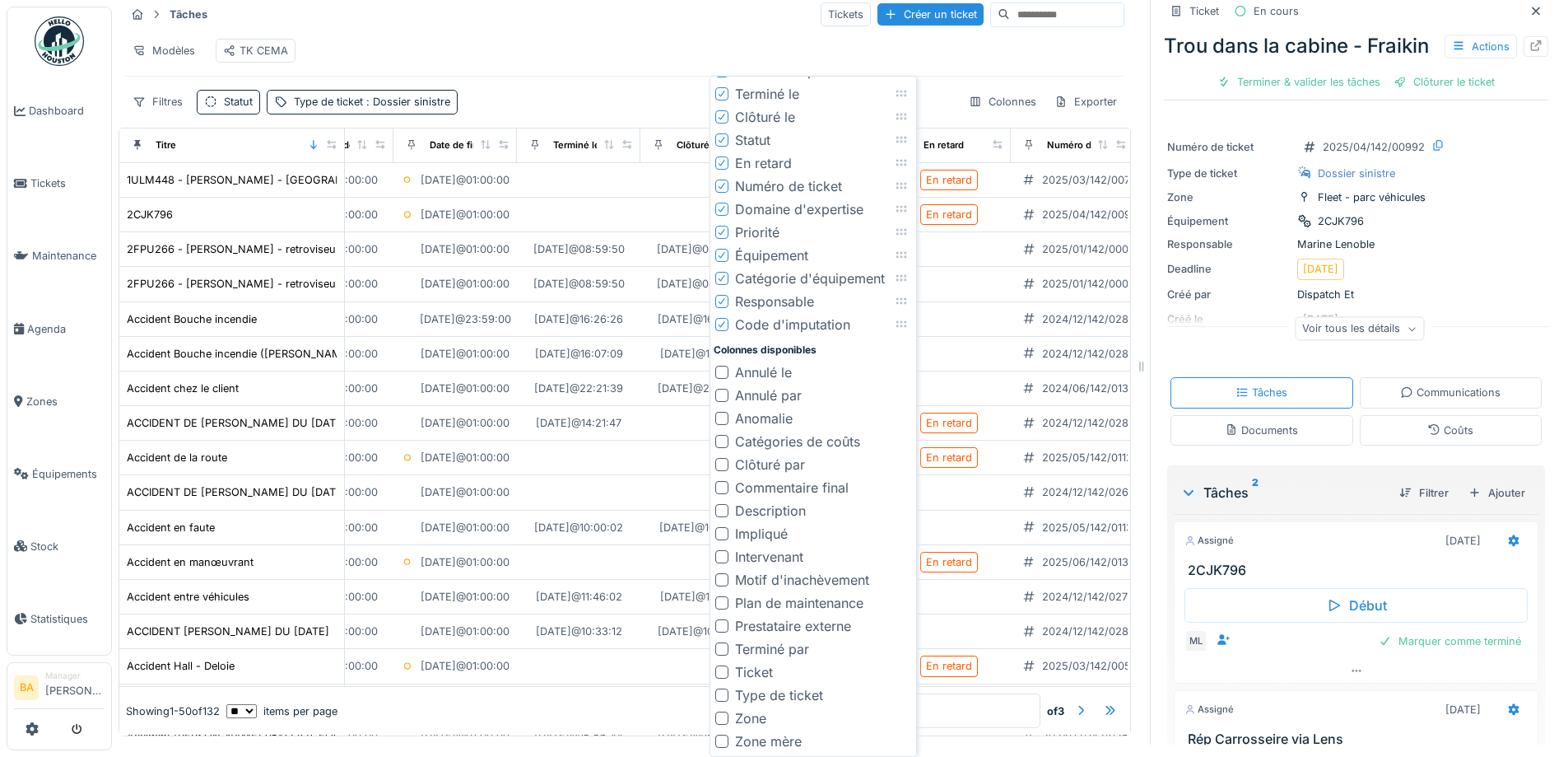
click at [1364, 341] on div "Voir tous les détails" at bounding box center [1359, 329] width 129 height 24
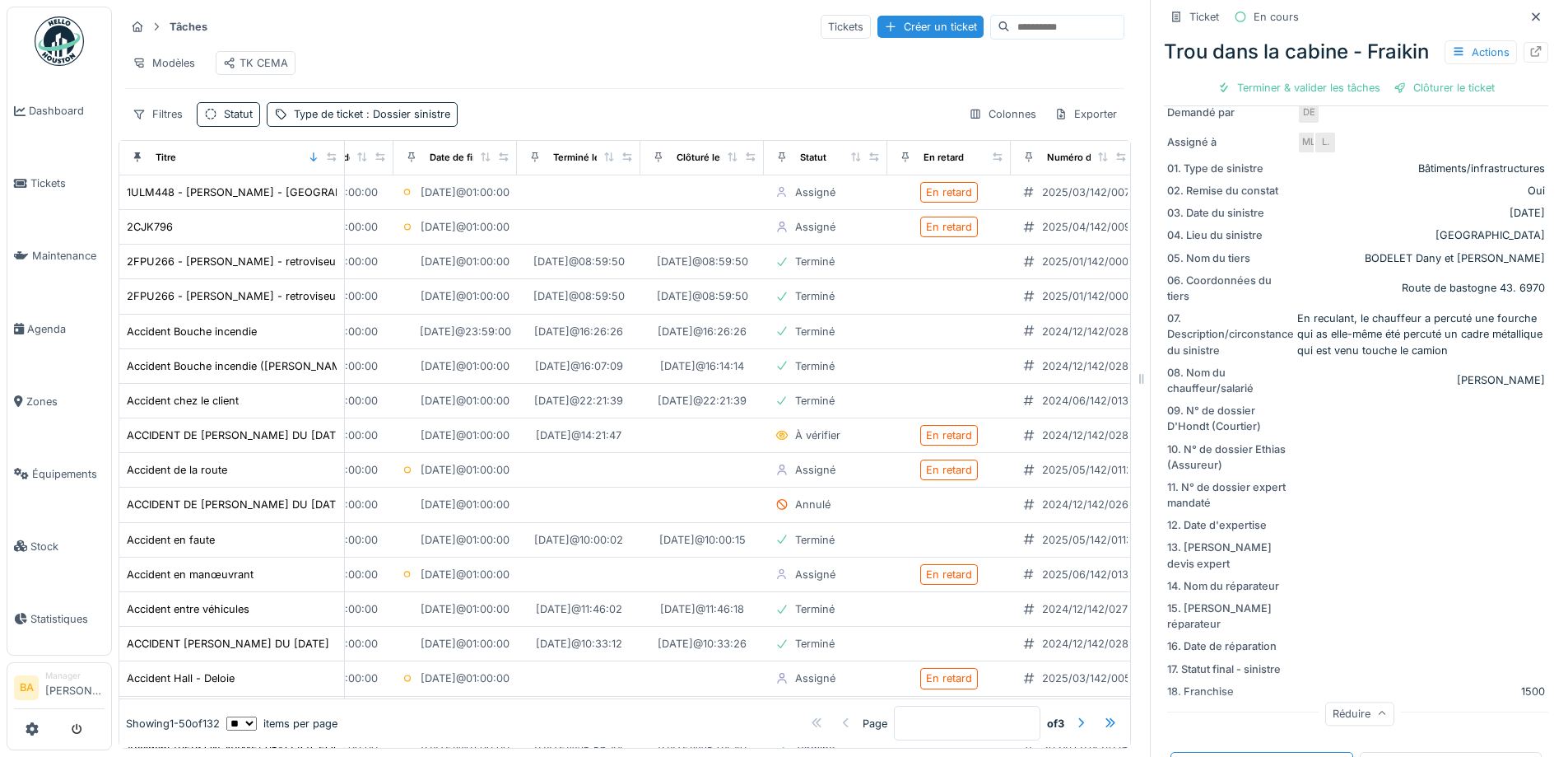
scroll to position [164, 0]
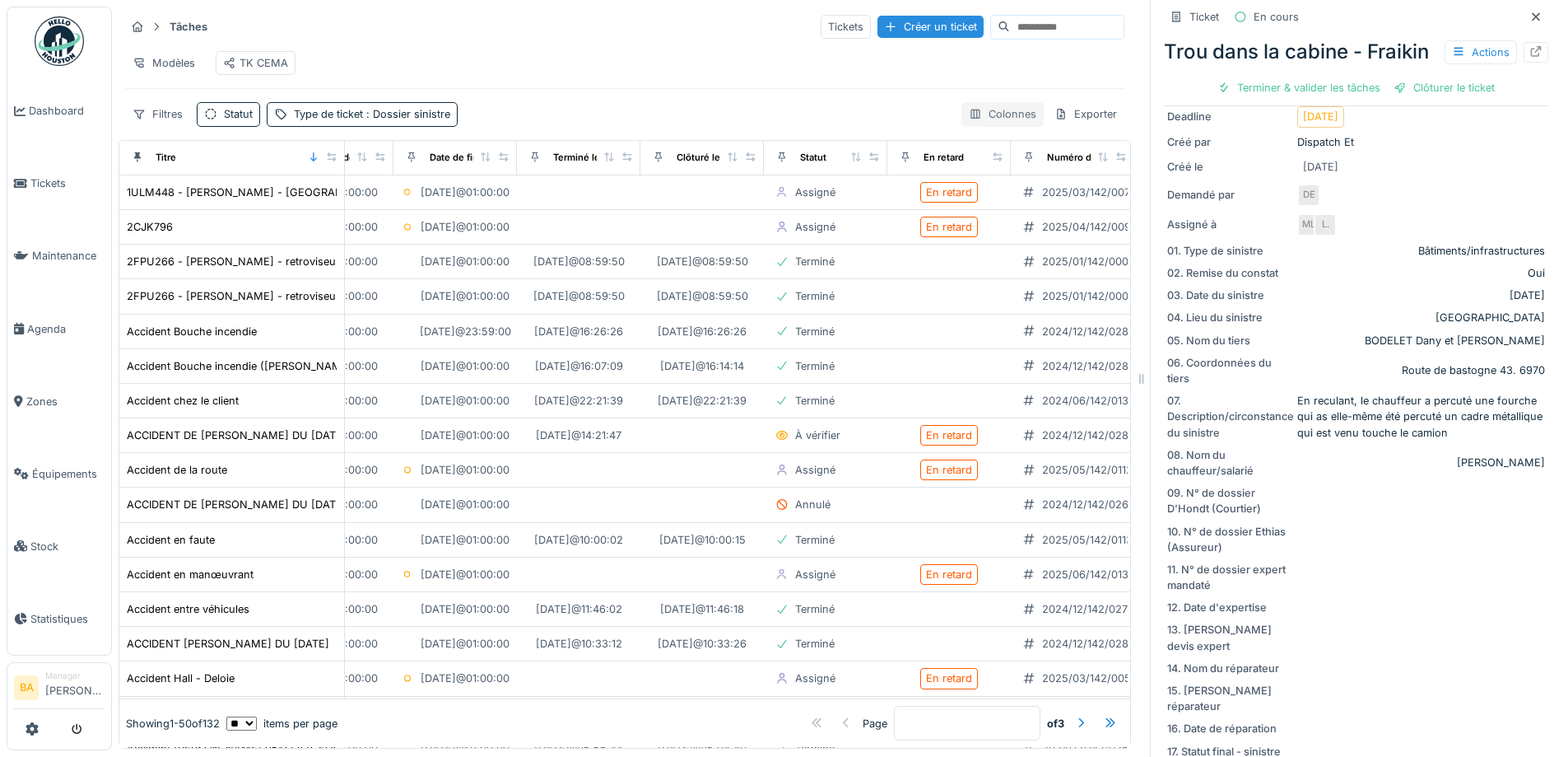
click at [975, 116] on div "Colonnes" at bounding box center [1003, 114] width 83 height 24
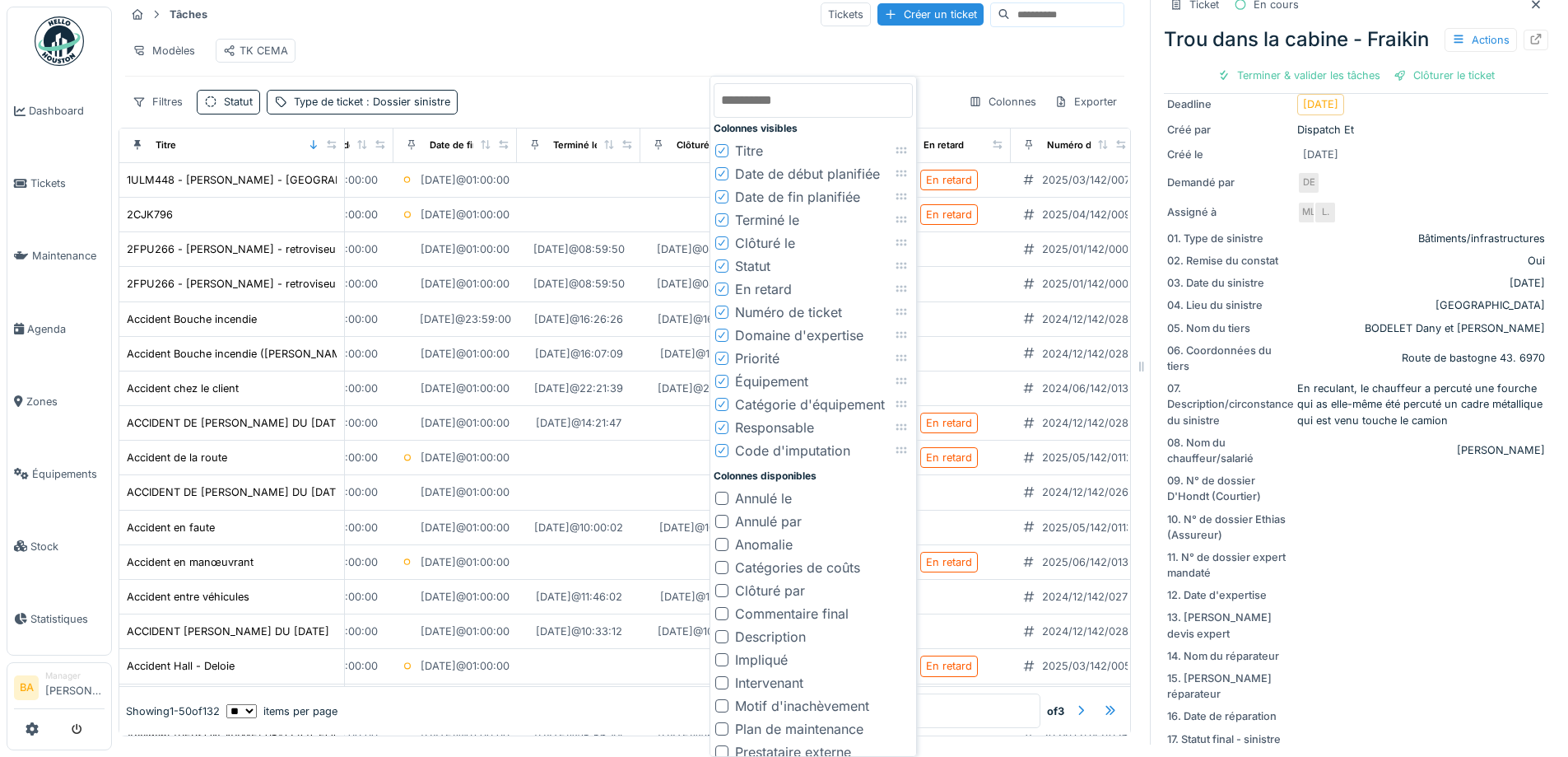
scroll to position [126, 0]
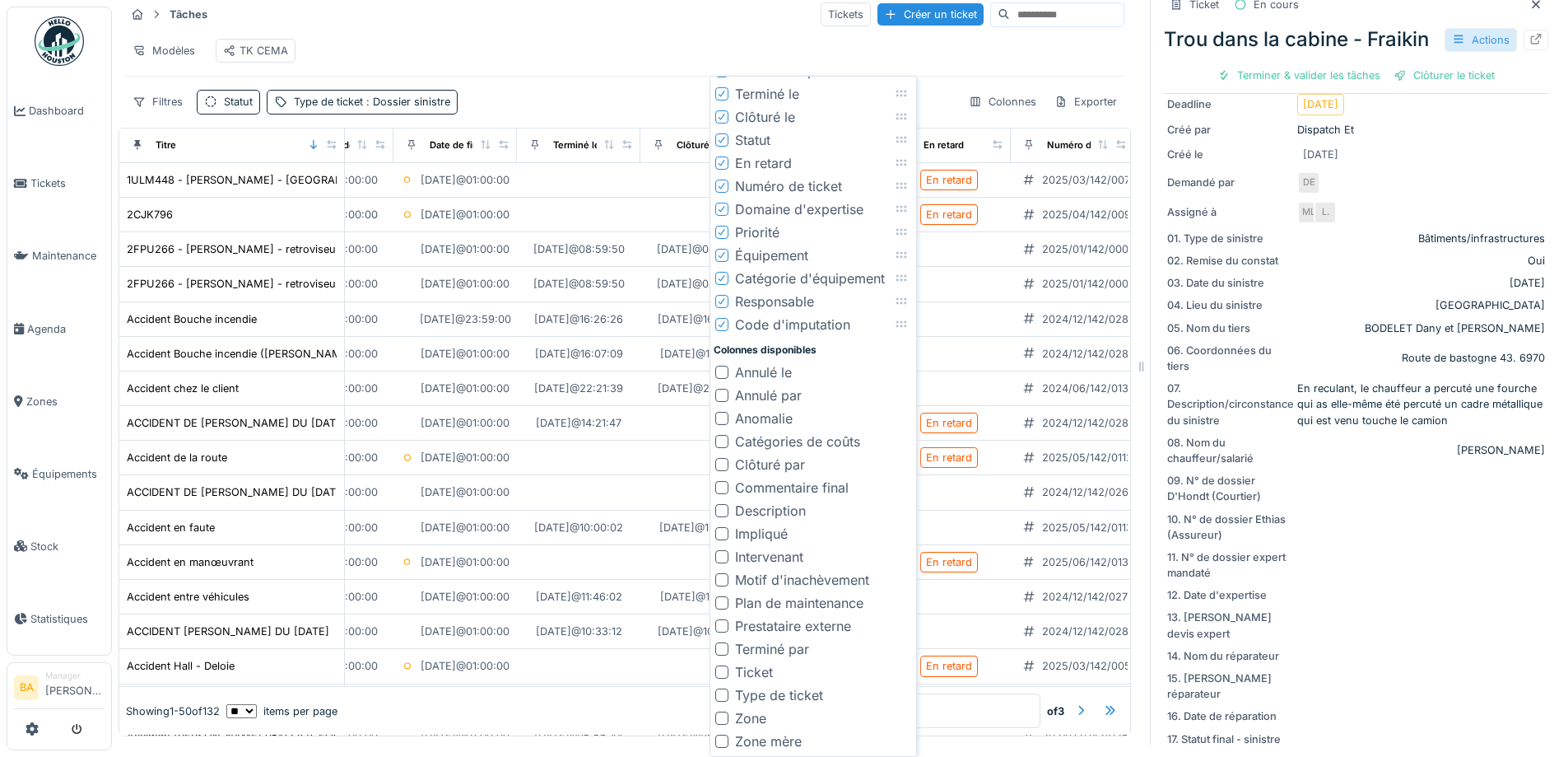
click at [1446, 49] on div "Actions" at bounding box center [1481, 39] width 72 height 24
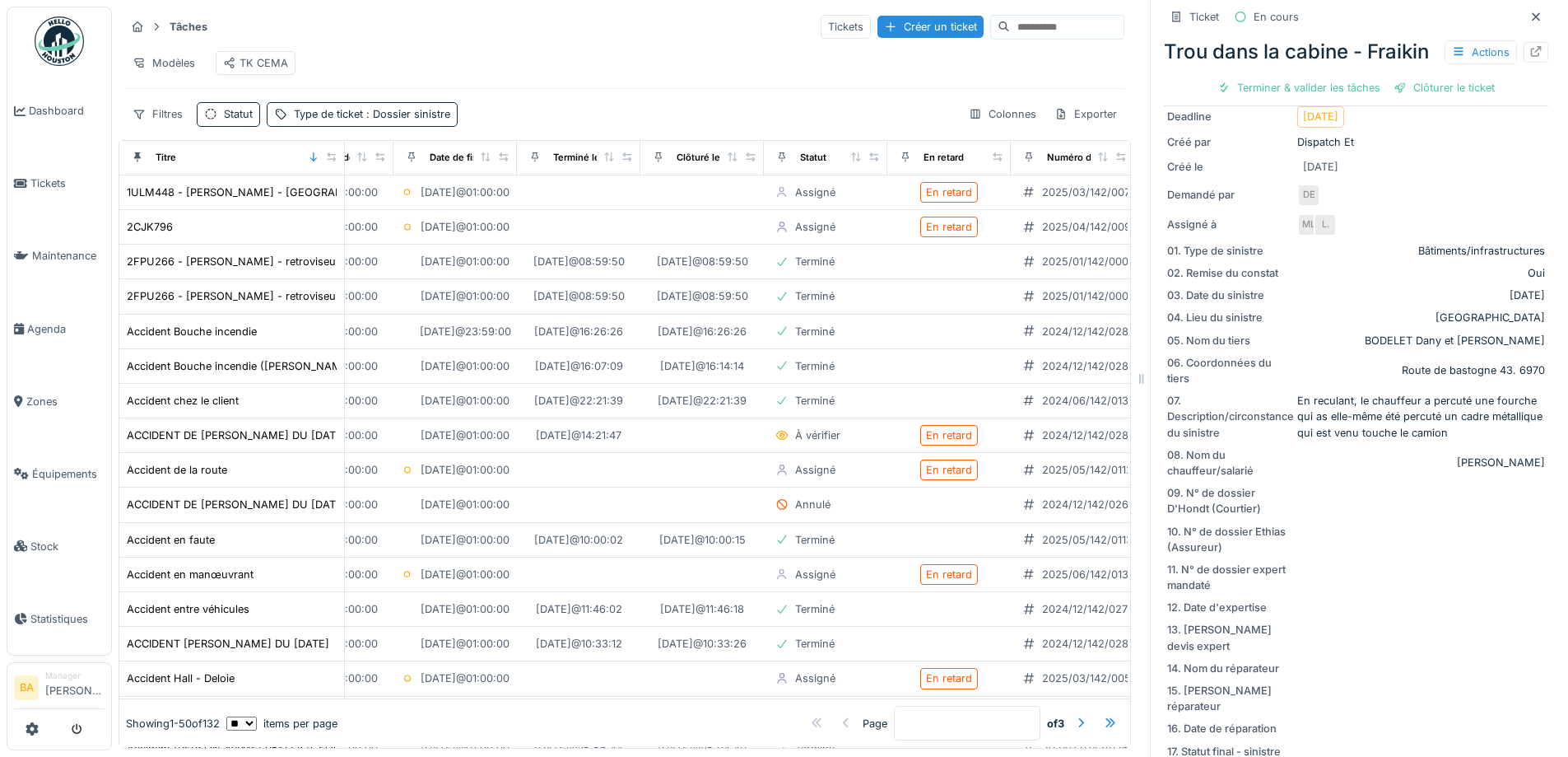
click at [633, 22] on div "Tâches Tickets Créer un ticket" at bounding box center [625, 27] width 1000 height 27
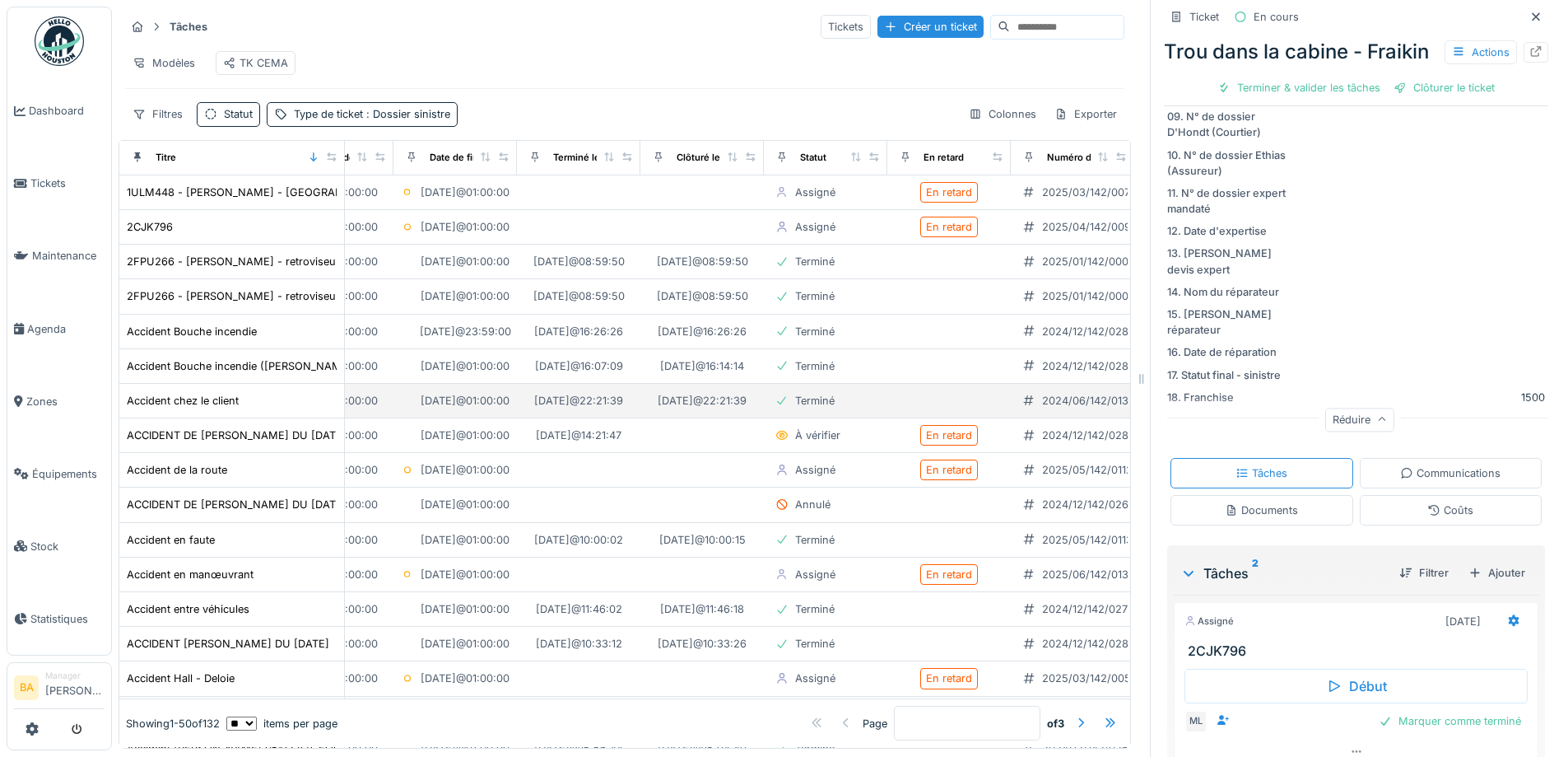
scroll to position [212, 0]
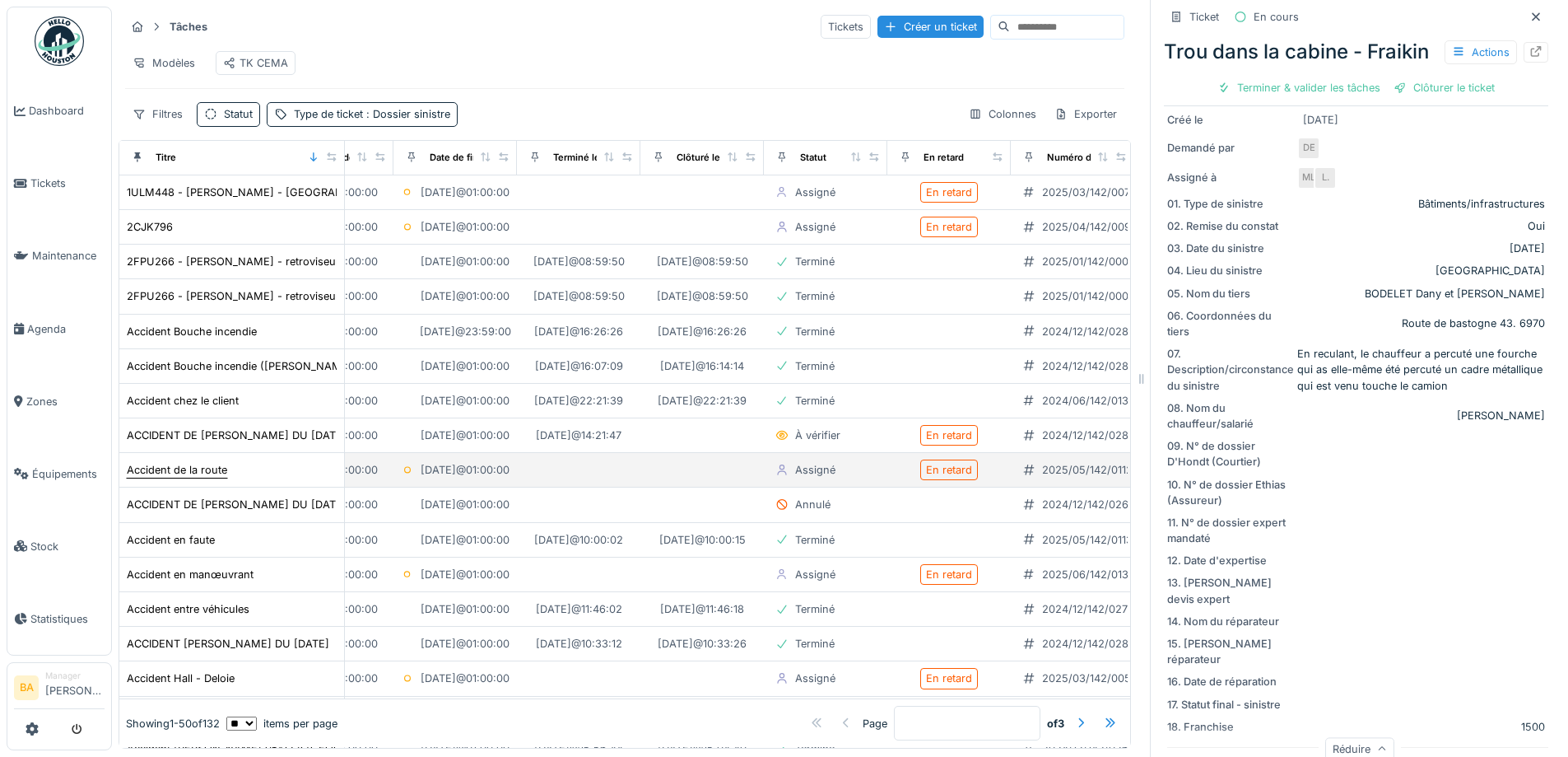
click at [182, 473] on div "Accident de la route" at bounding box center [177, 469] width 100 height 15
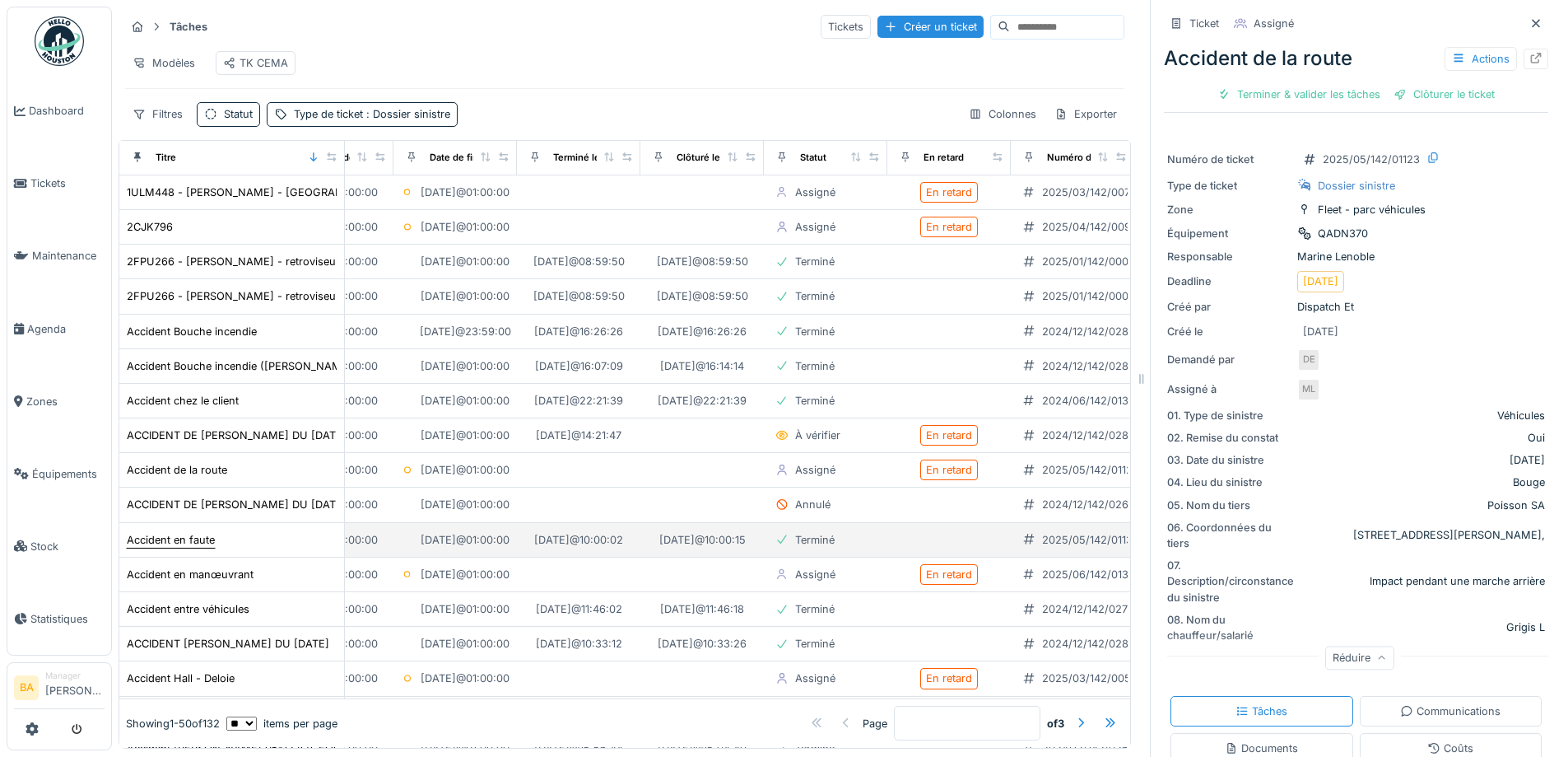
click at [163, 542] on div "Accident en faute" at bounding box center [171, 540] width 88 height 15
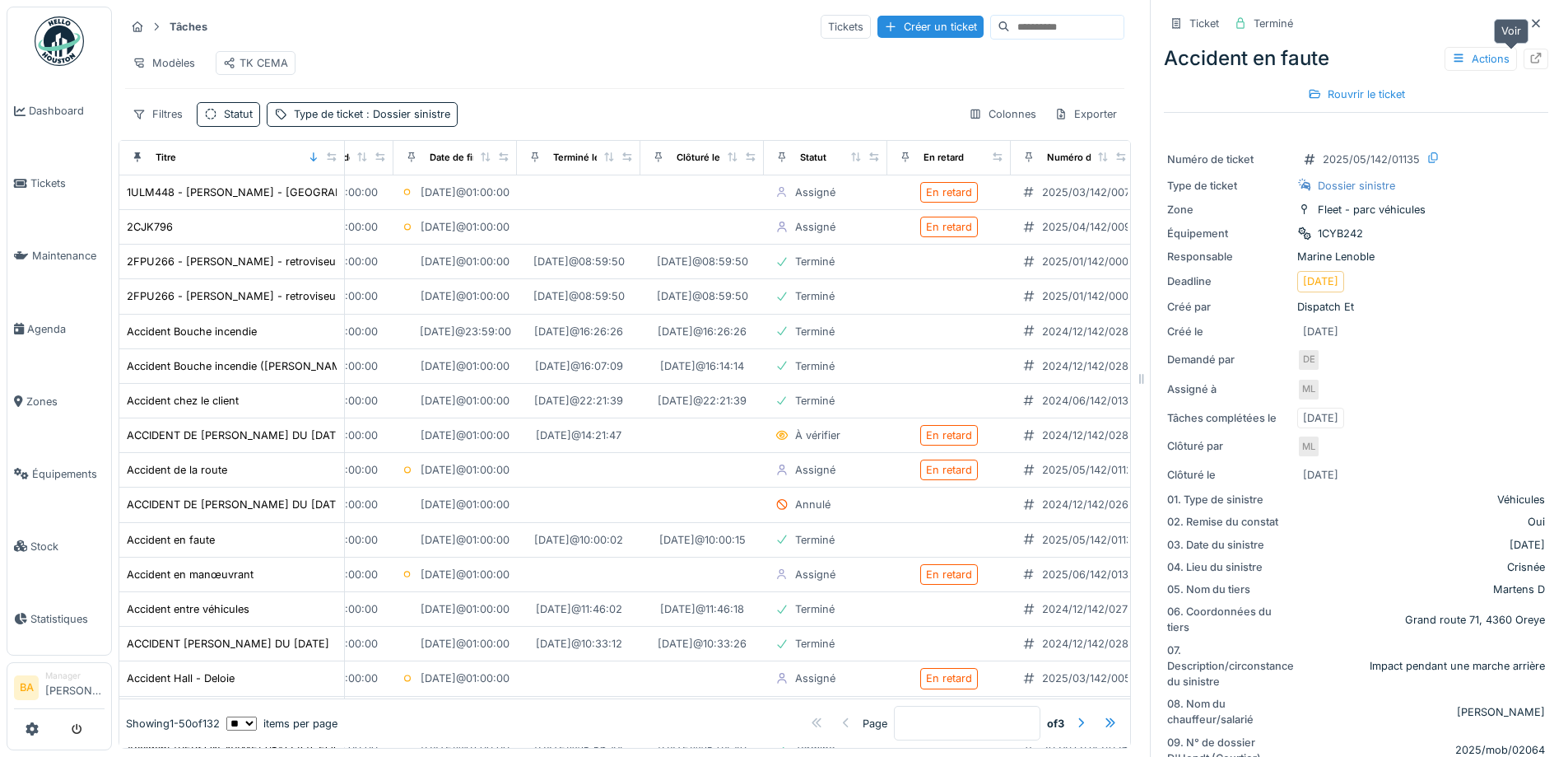
click at [1524, 49] on div at bounding box center [1536, 59] width 25 height 20
click at [985, 123] on div "Colonnes" at bounding box center [1003, 114] width 83 height 24
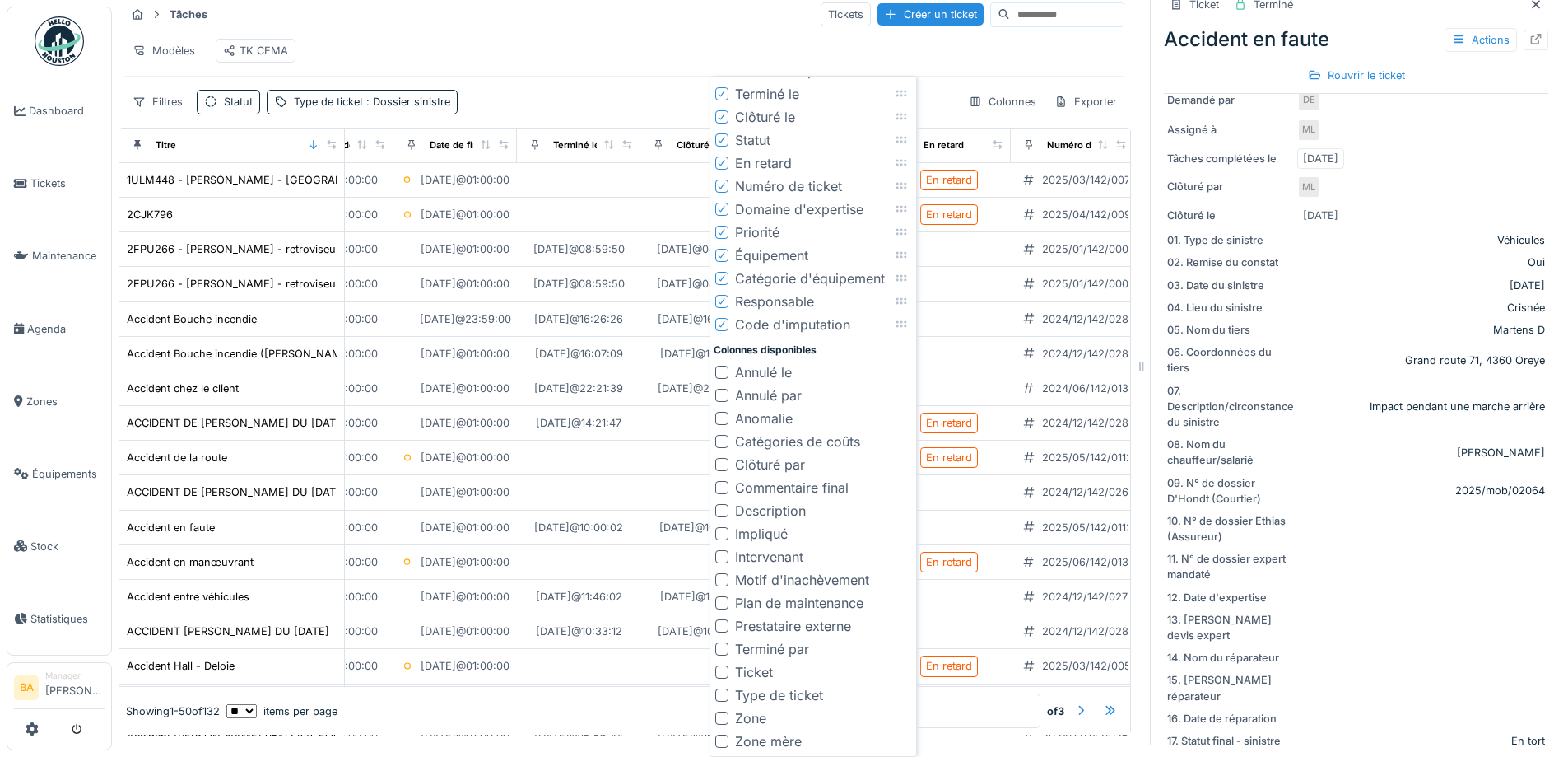
scroll to position [330, 0]
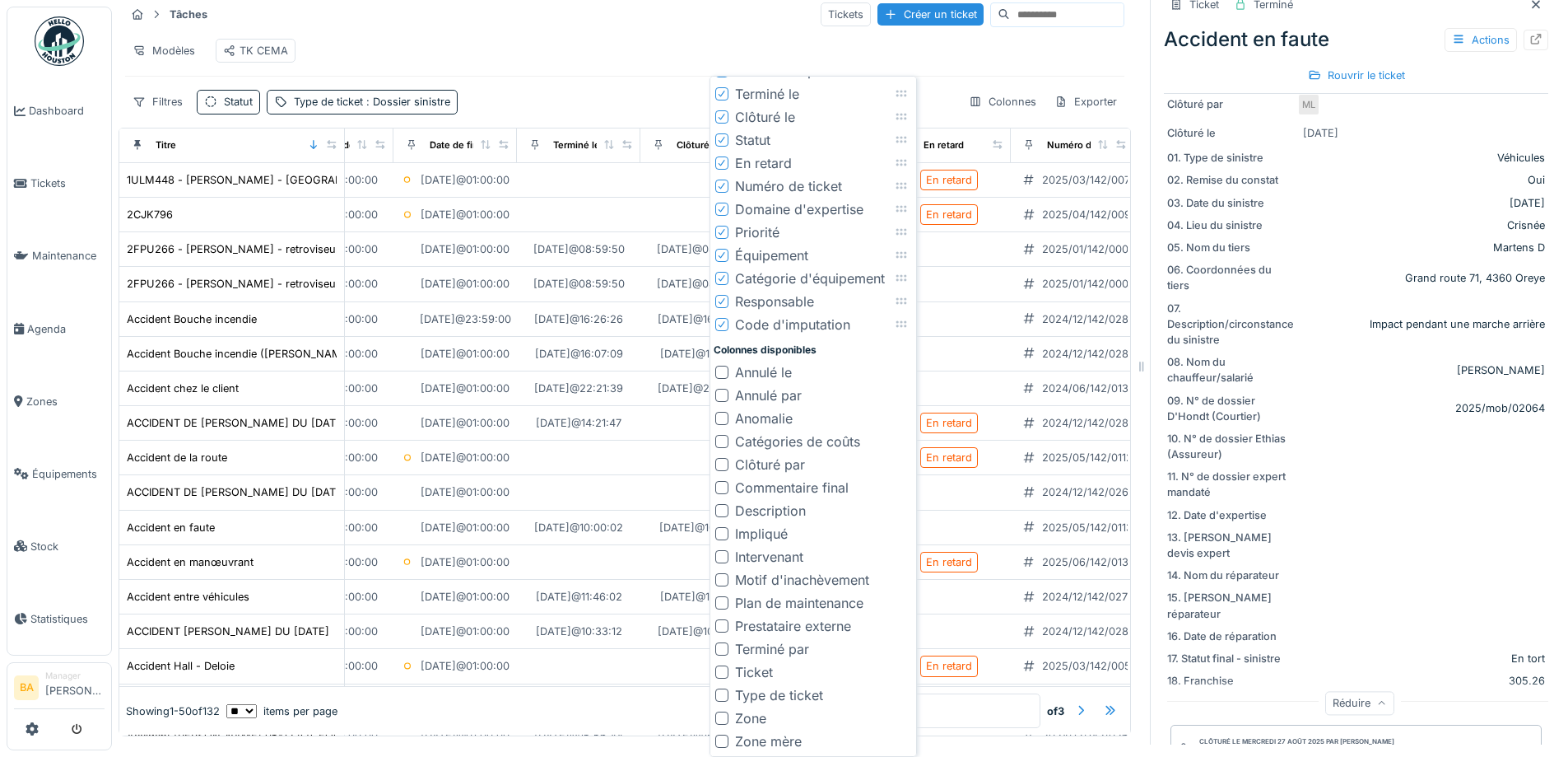
click at [686, 54] on div "Modèles TK CEMA" at bounding box center [625, 50] width 1000 height 38
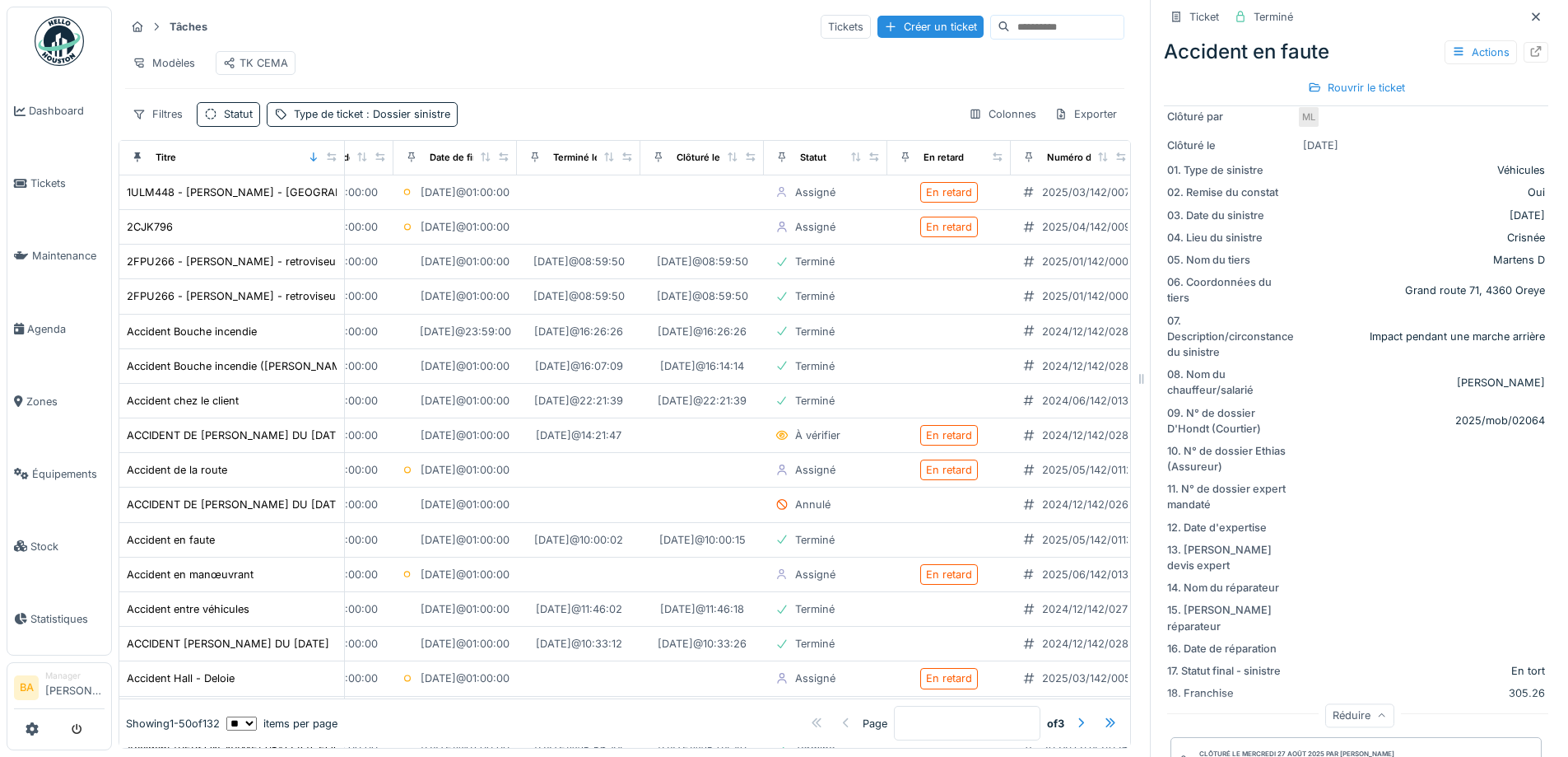
scroll to position [0, 0]
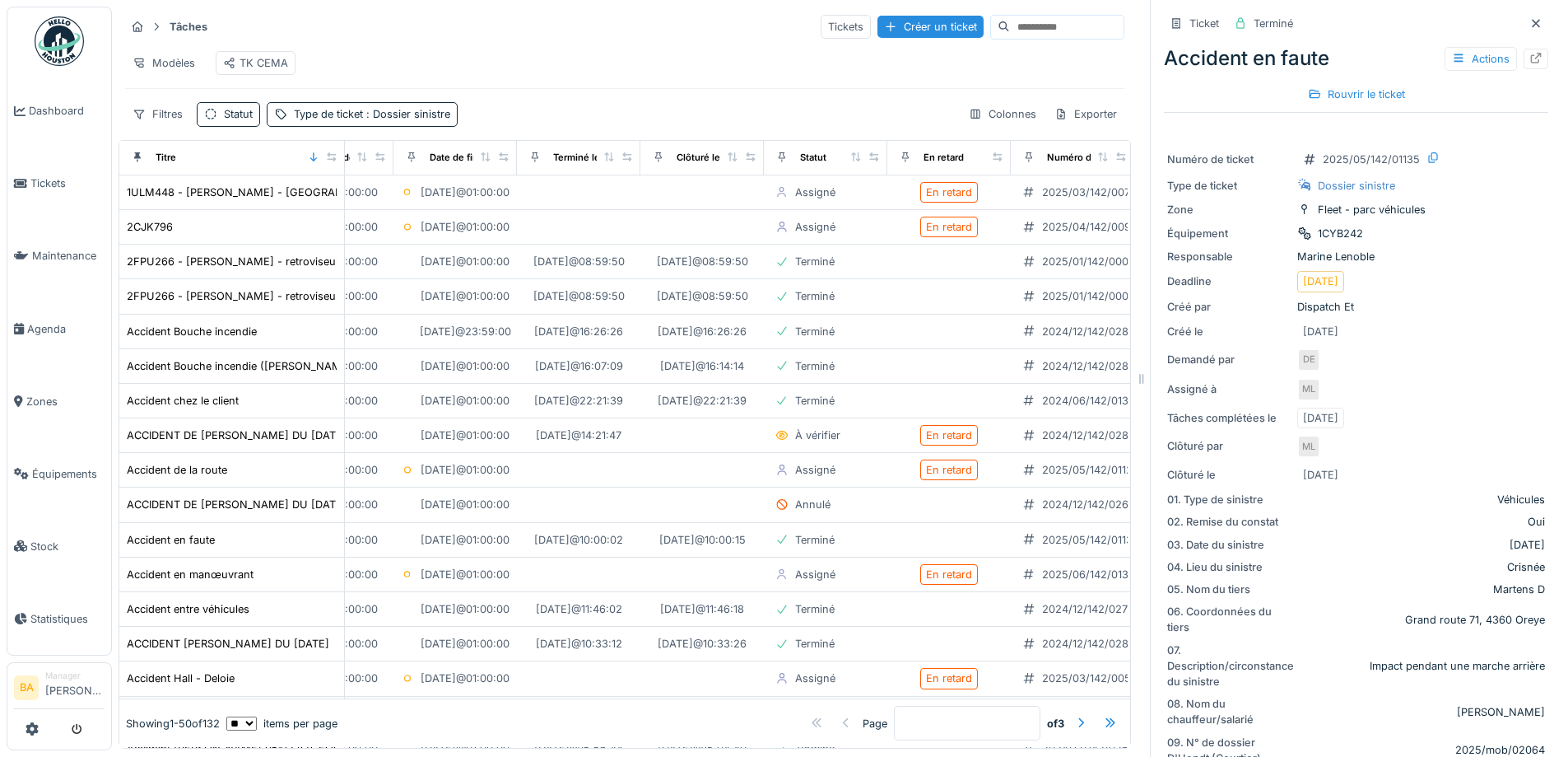
click at [76, 672] on li "Manager Bruno Alessandri" at bounding box center [75, 687] width 60 height 36
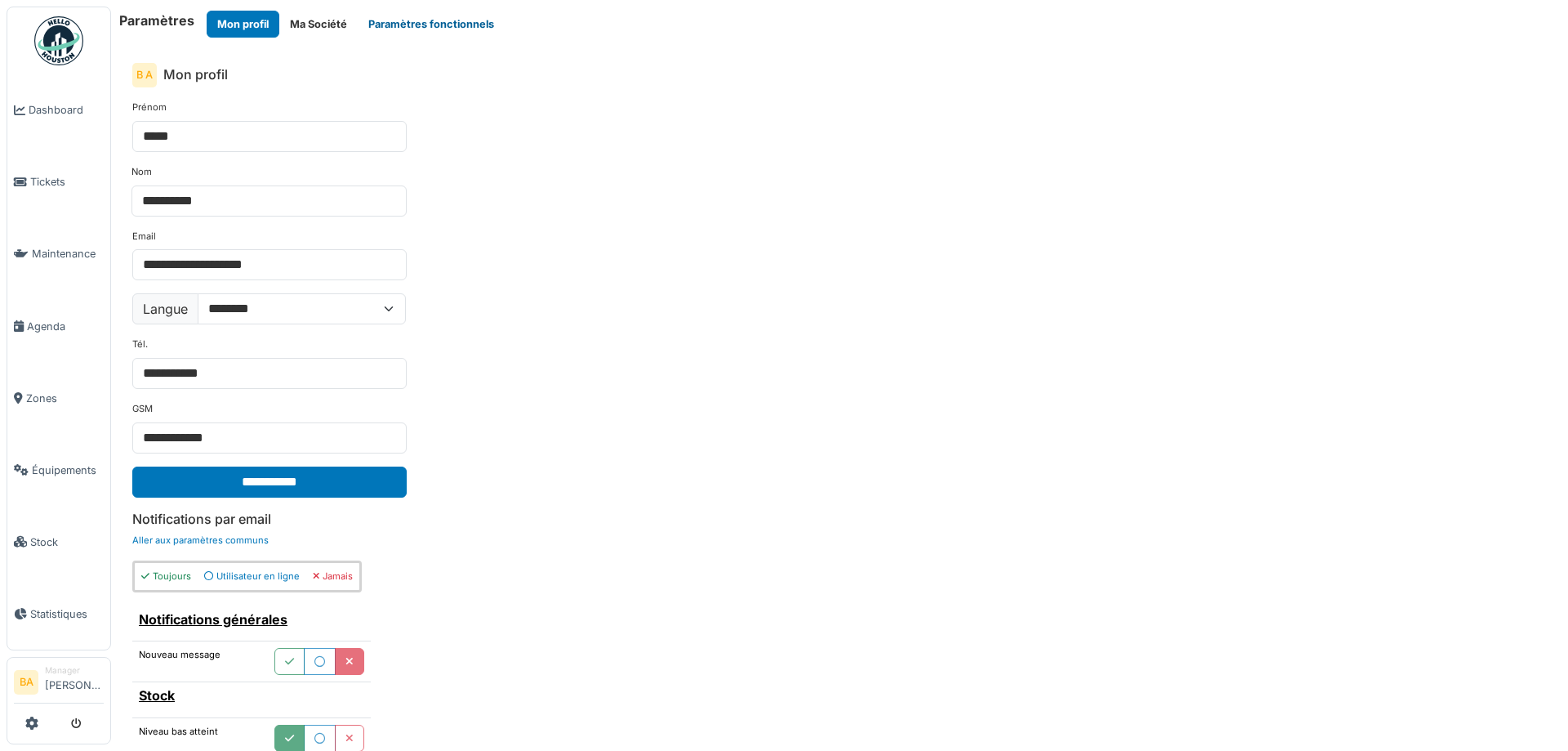
click at [372, 18] on button "Paramètres fonctionnels" at bounding box center [431, 24] width 147 height 27
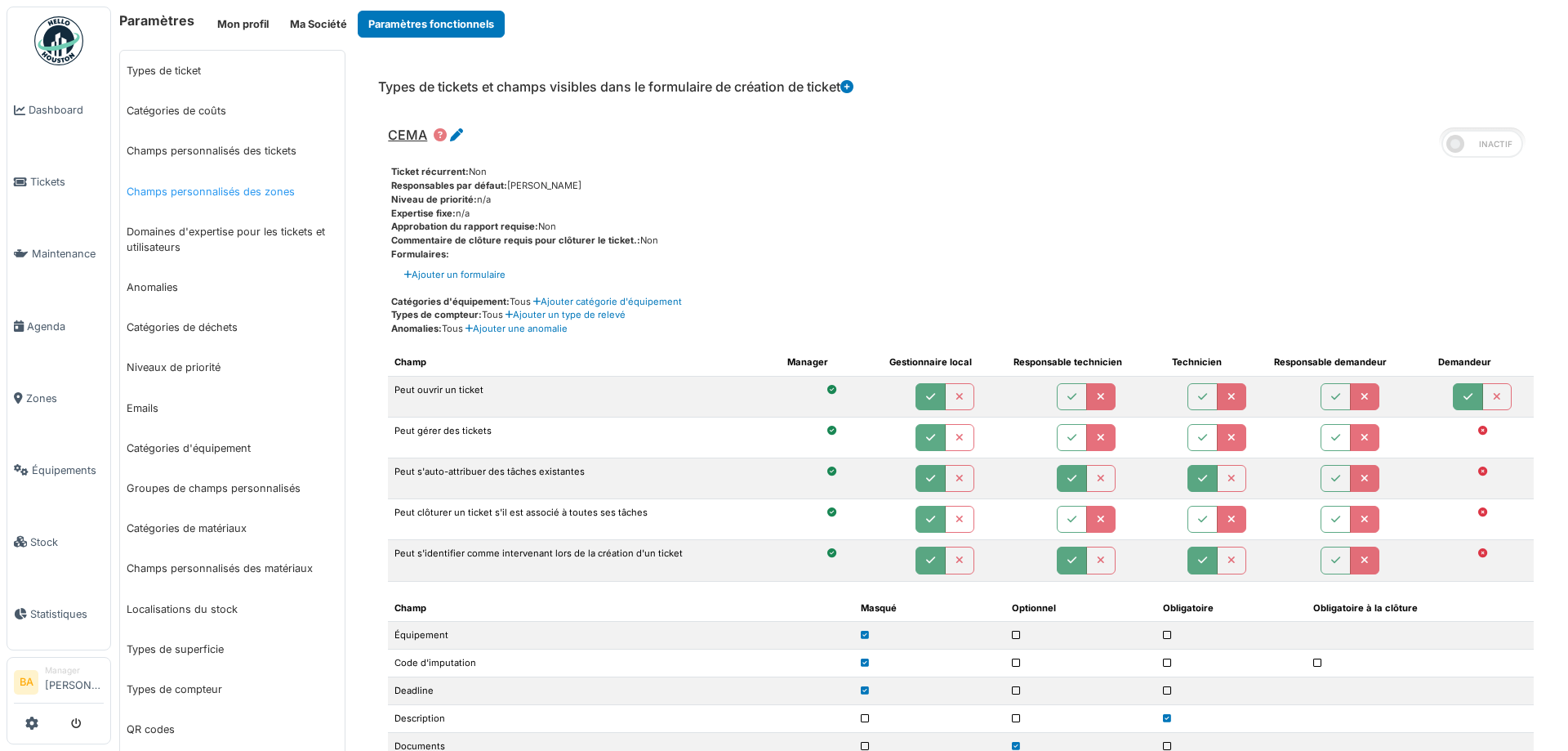
click at [261, 191] on link "Champs personnalisés des zones" at bounding box center [232, 192] width 224 height 40
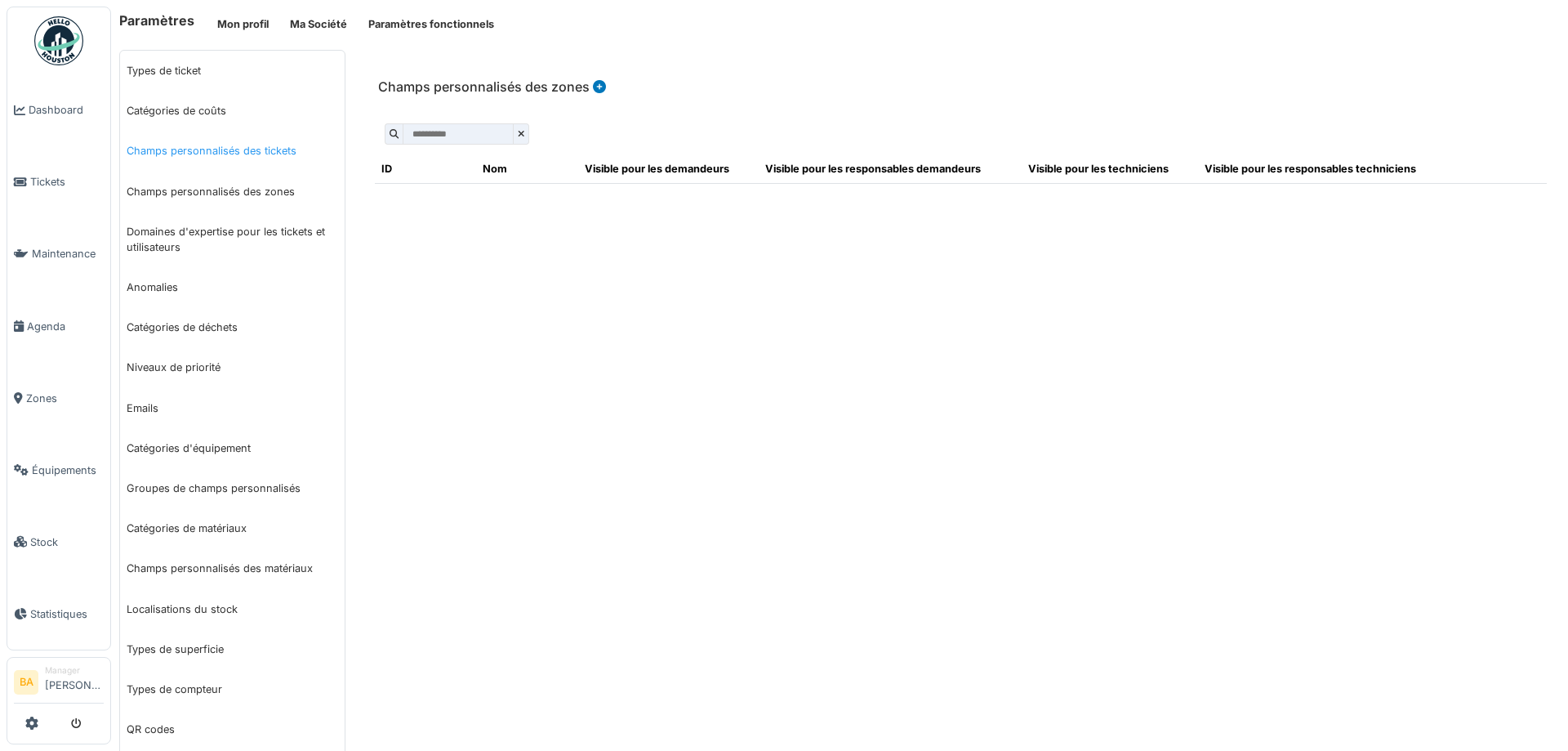
click at [235, 144] on link "Champs personnalisés des tickets" at bounding box center [232, 151] width 224 height 40
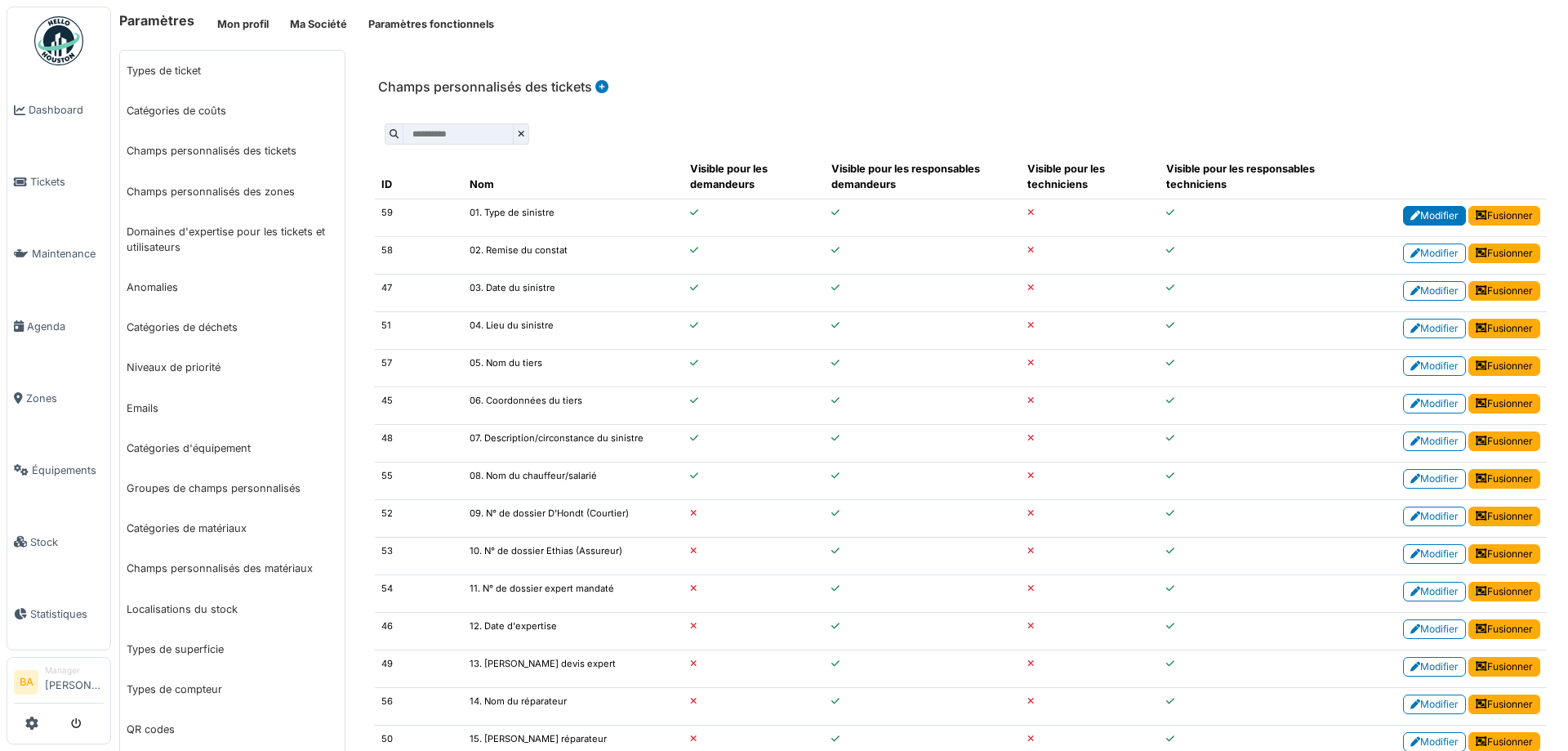
click at [1419, 216] on link "Modifier" at bounding box center [1434, 216] width 63 height 20
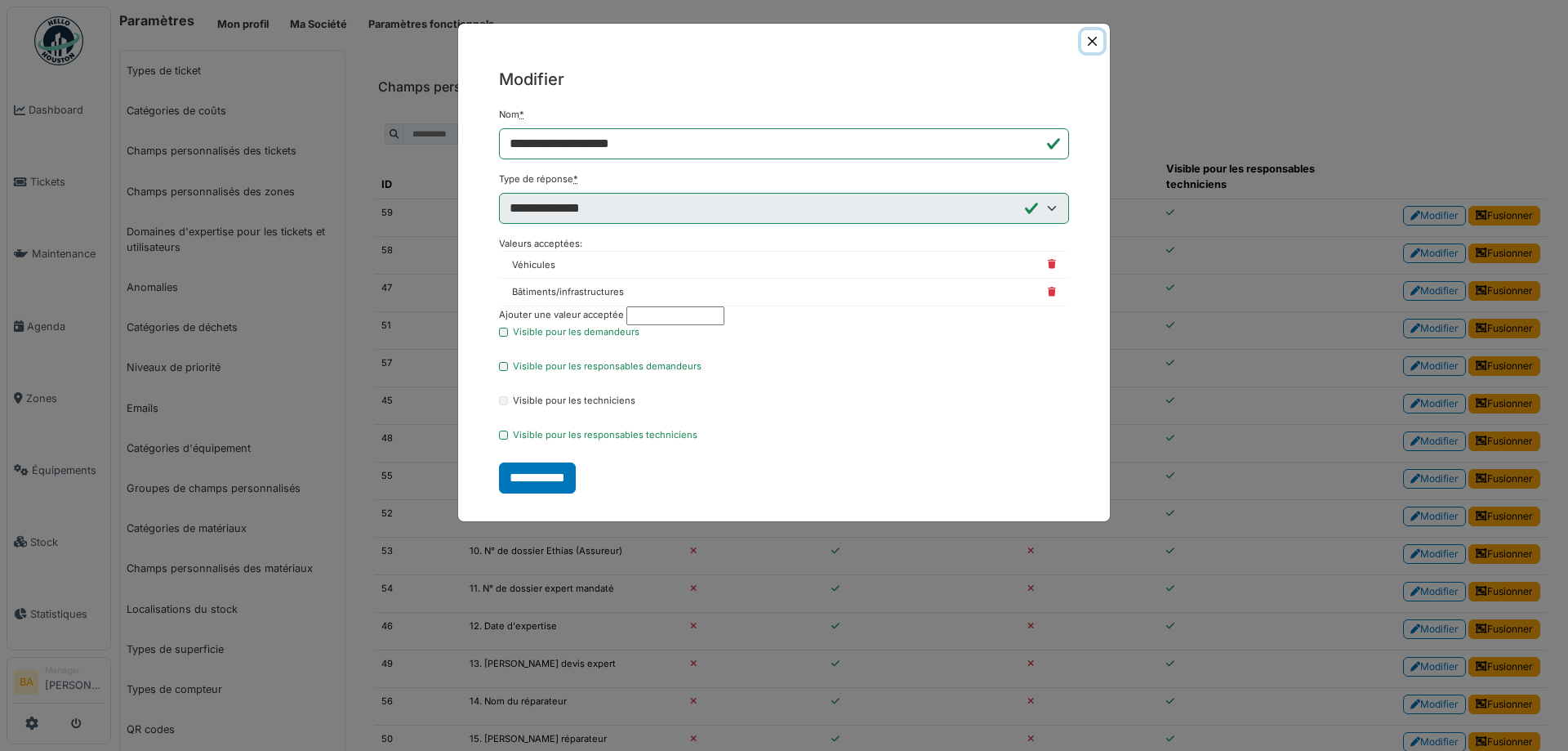
click at [1099, 42] on button "Close" at bounding box center [1092, 41] width 22 height 22
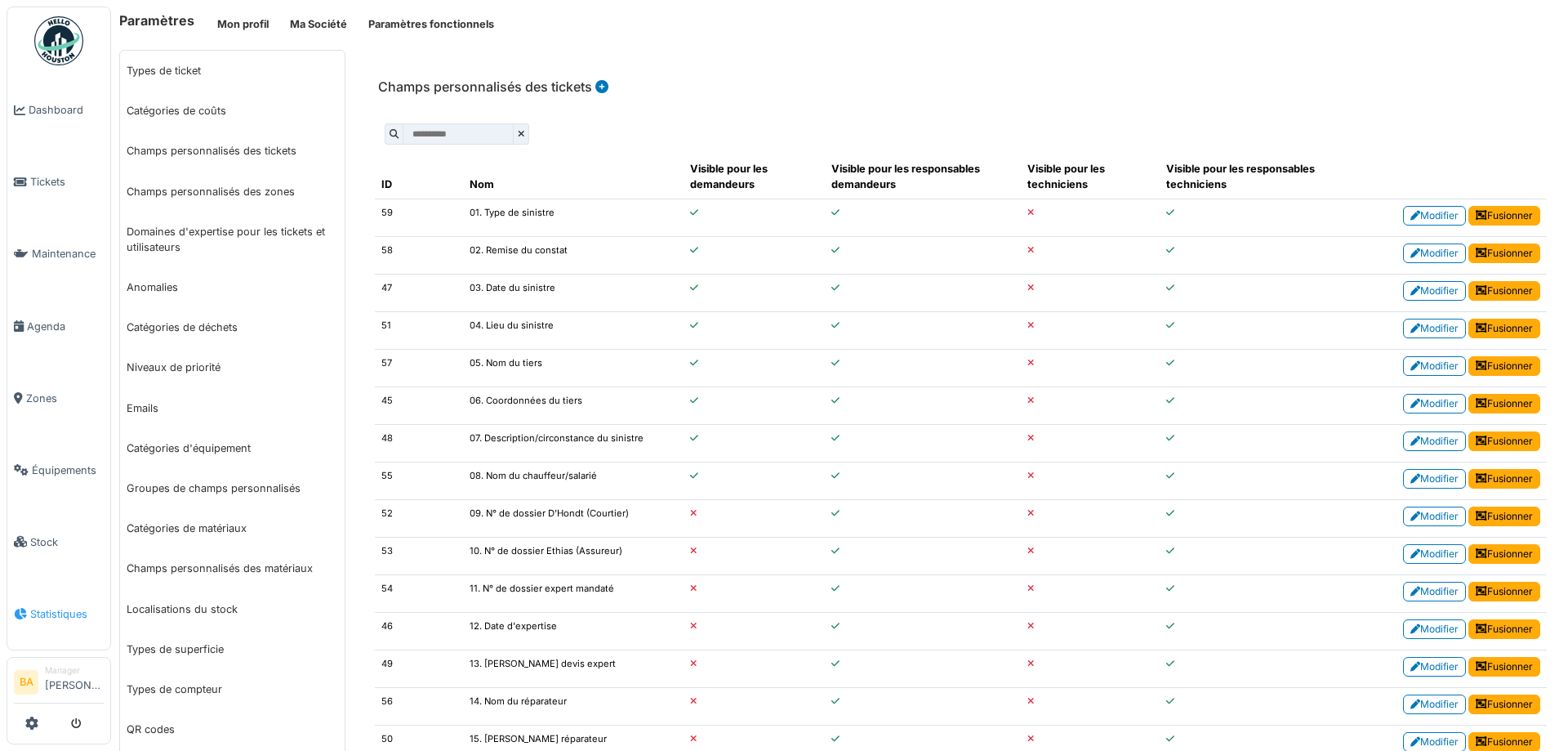
click at [53, 606] on span "Statistiques" at bounding box center [67, 614] width 73 height 15
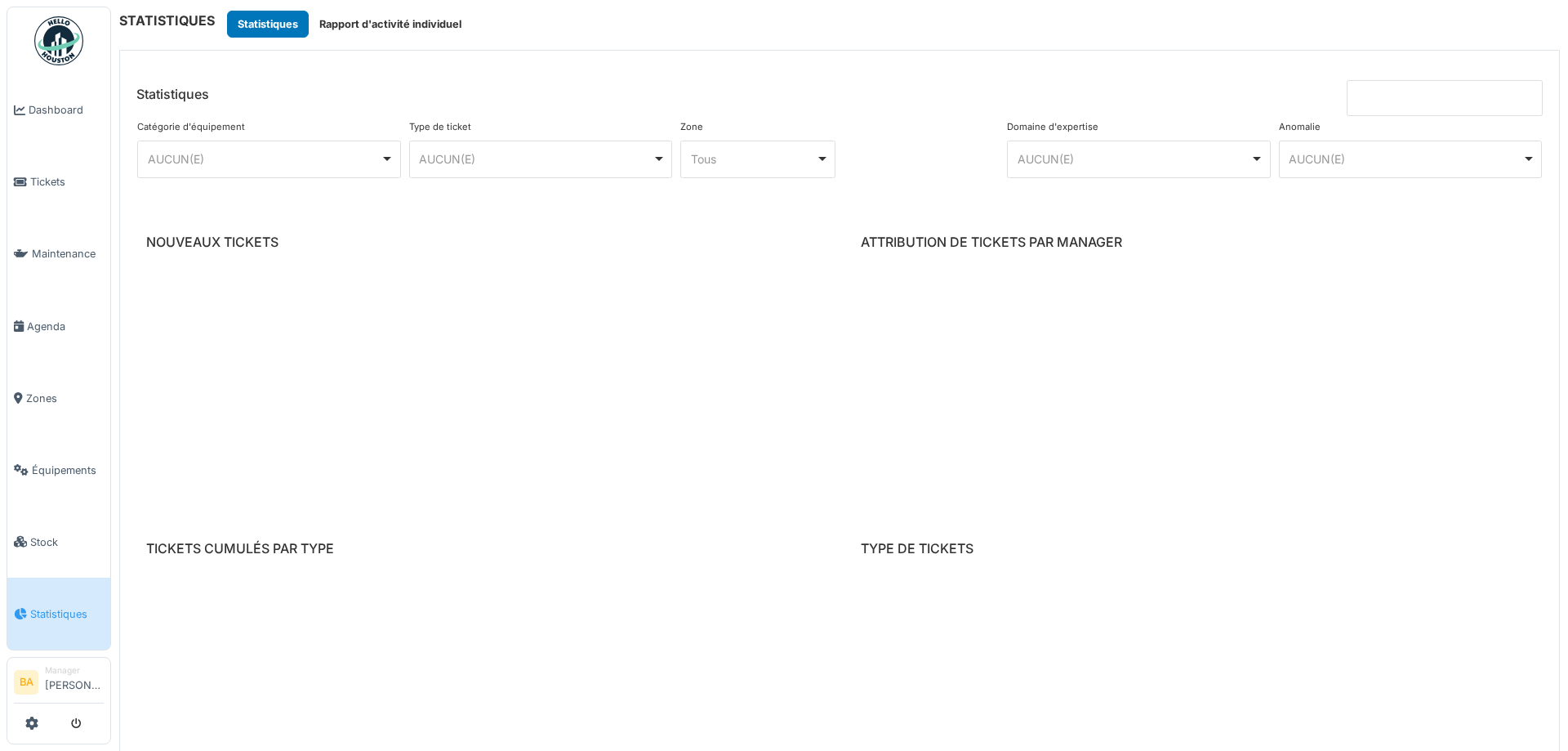
click at [354, 169] on div "AUCUN(E) Remove item" at bounding box center [270, 158] width 250 height 24
click at [494, 162] on div "AUCUN(E) Remove item" at bounding box center [535, 159] width 234 height 17
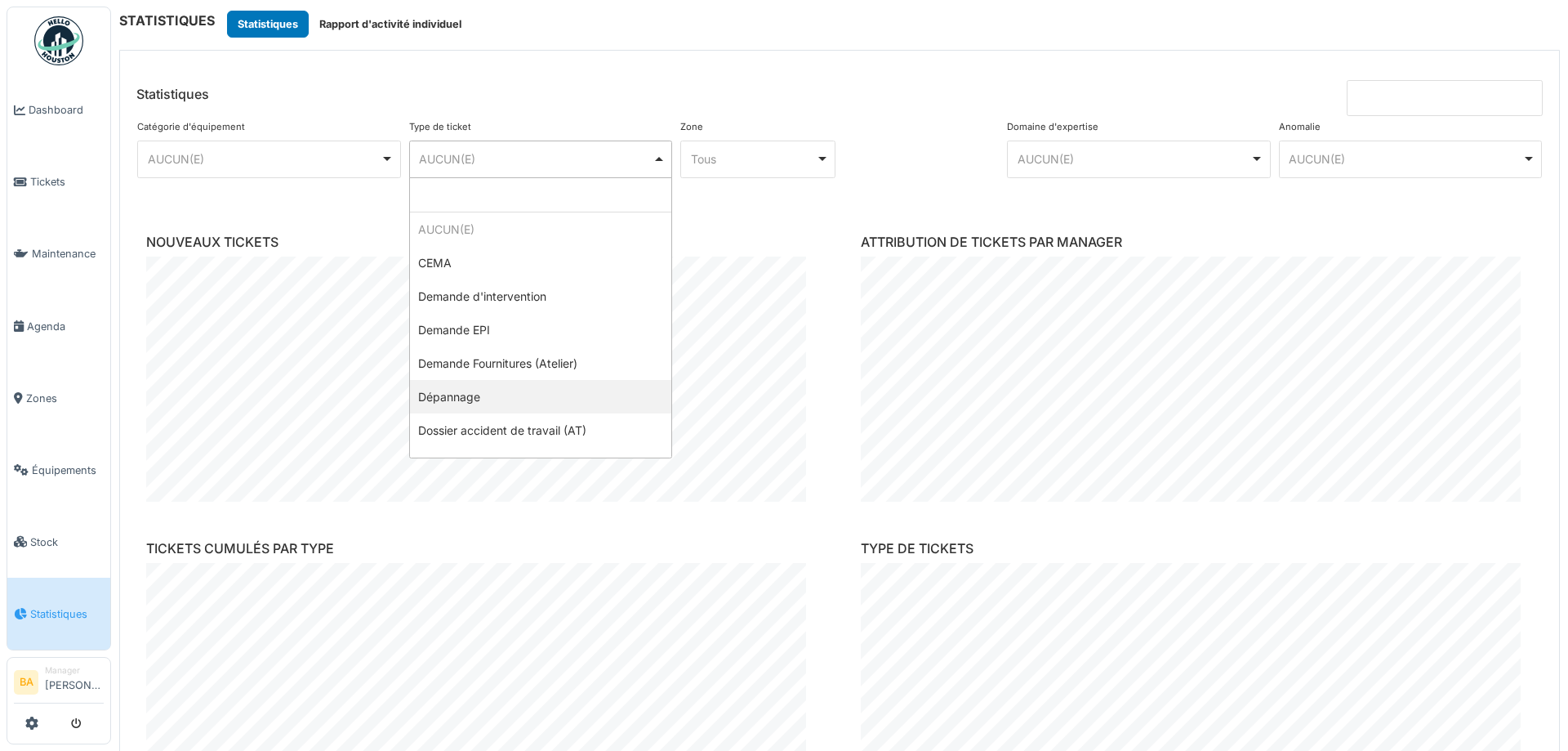
scroll to position [82, 0]
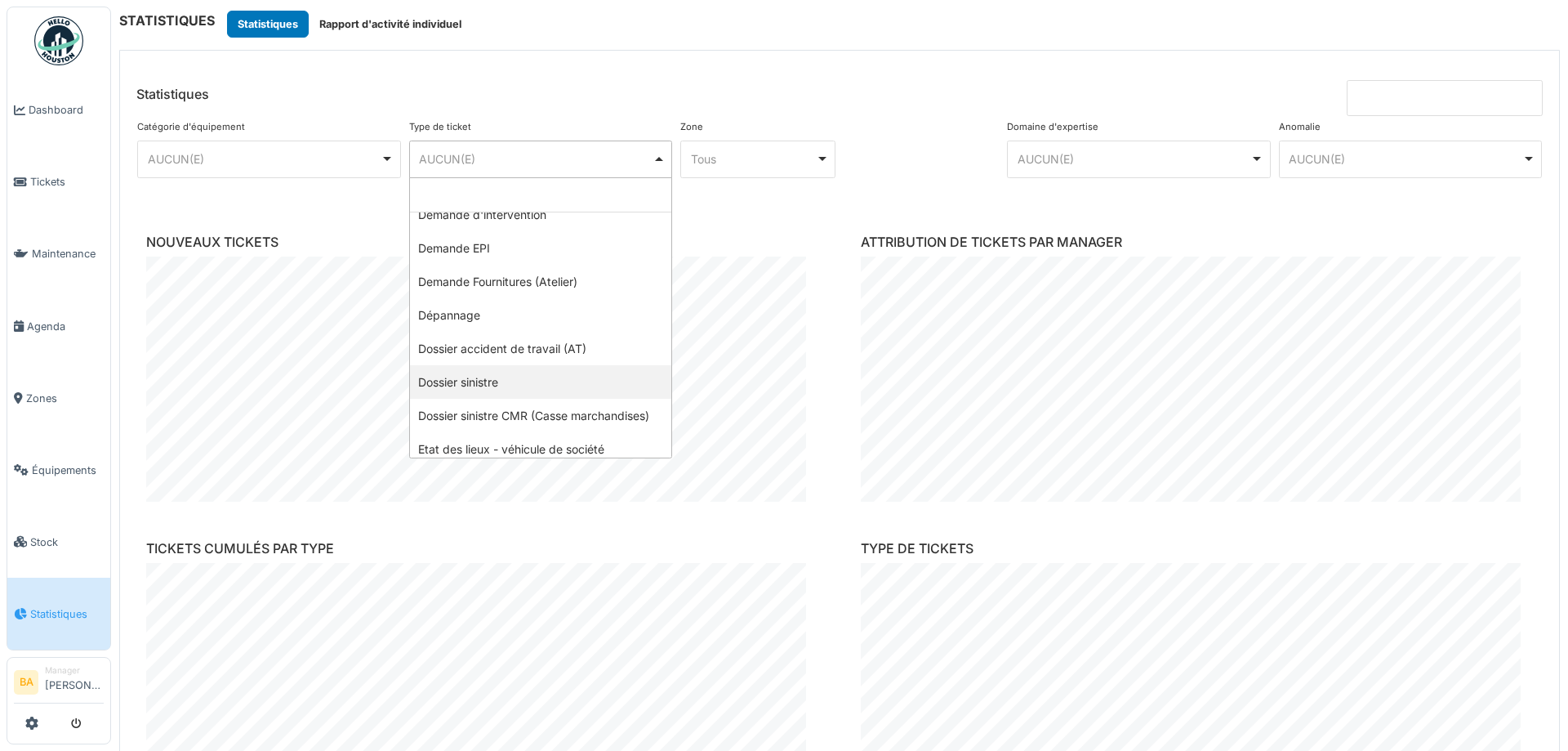
select select "***"
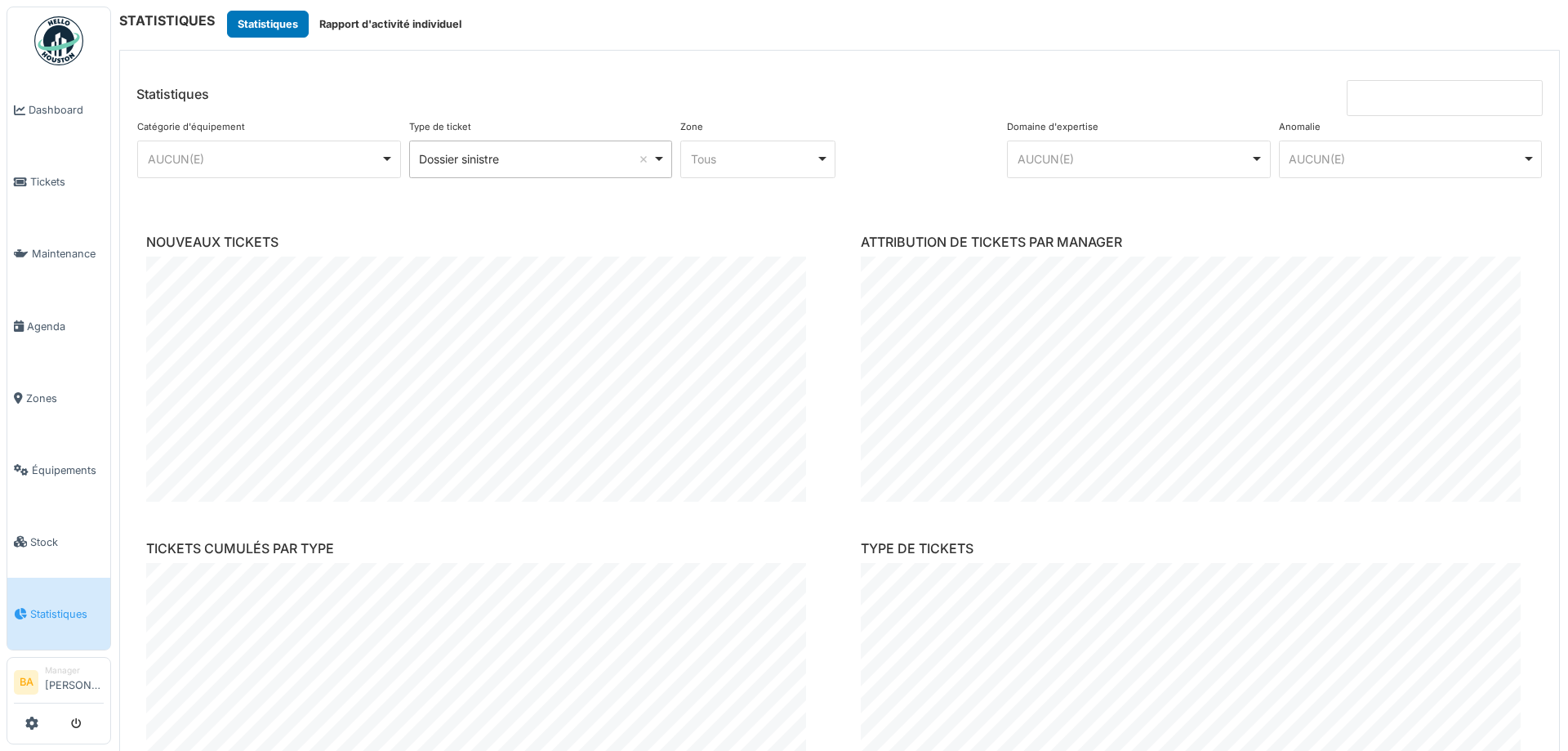
click at [1221, 168] on div "AUCUN(E) Remove item" at bounding box center [1139, 158] width 250 height 24
click at [769, 158] on div "Tous Remove item" at bounding box center [753, 159] width 125 height 17
click at [717, 96] on header "Statistiques" at bounding box center [839, 83] width 1439 height 66
click at [1403, 152] on div "AUCUN(E) Remove item" at bounding box center [1405, 159] width 234 height 17
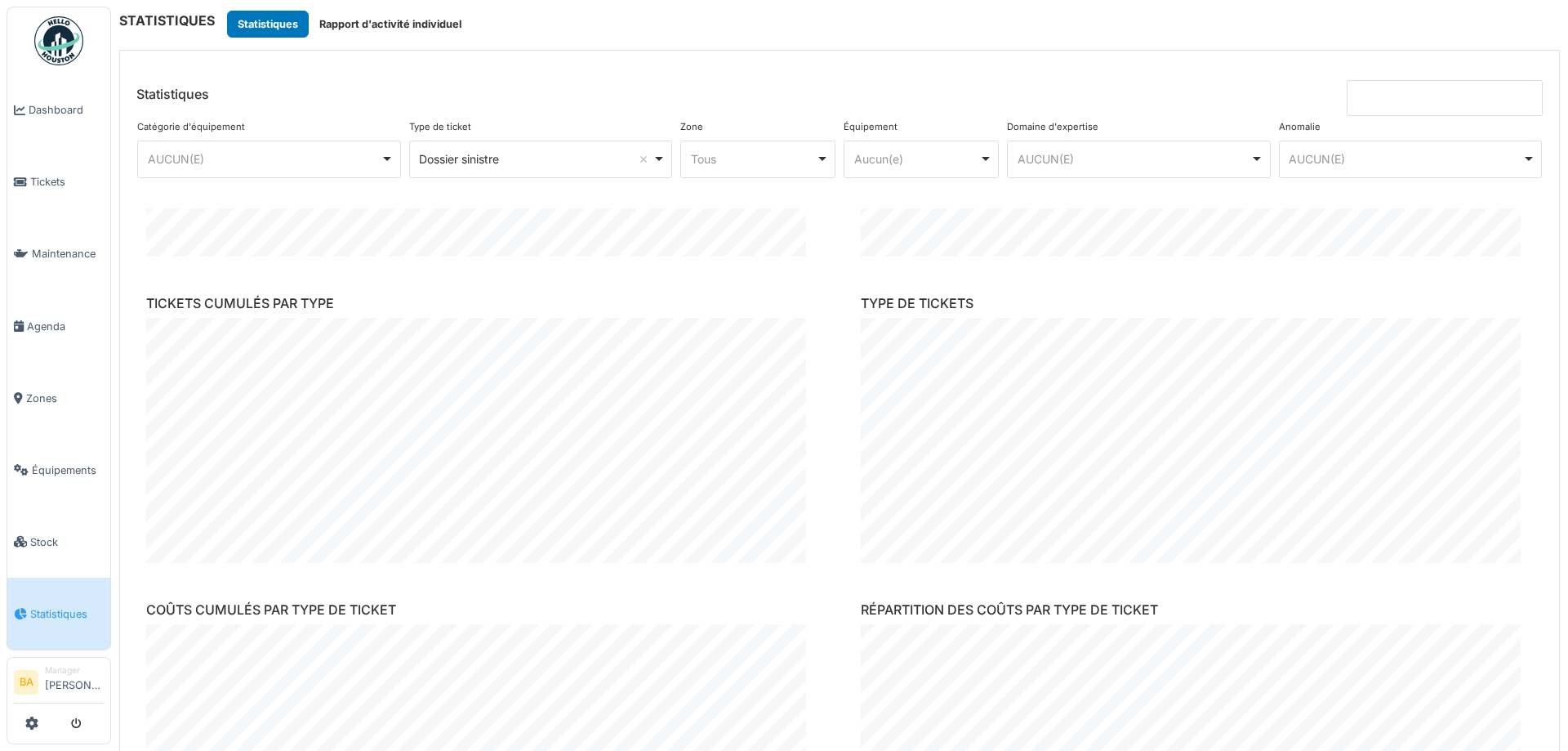
scroll to position [0, 0]
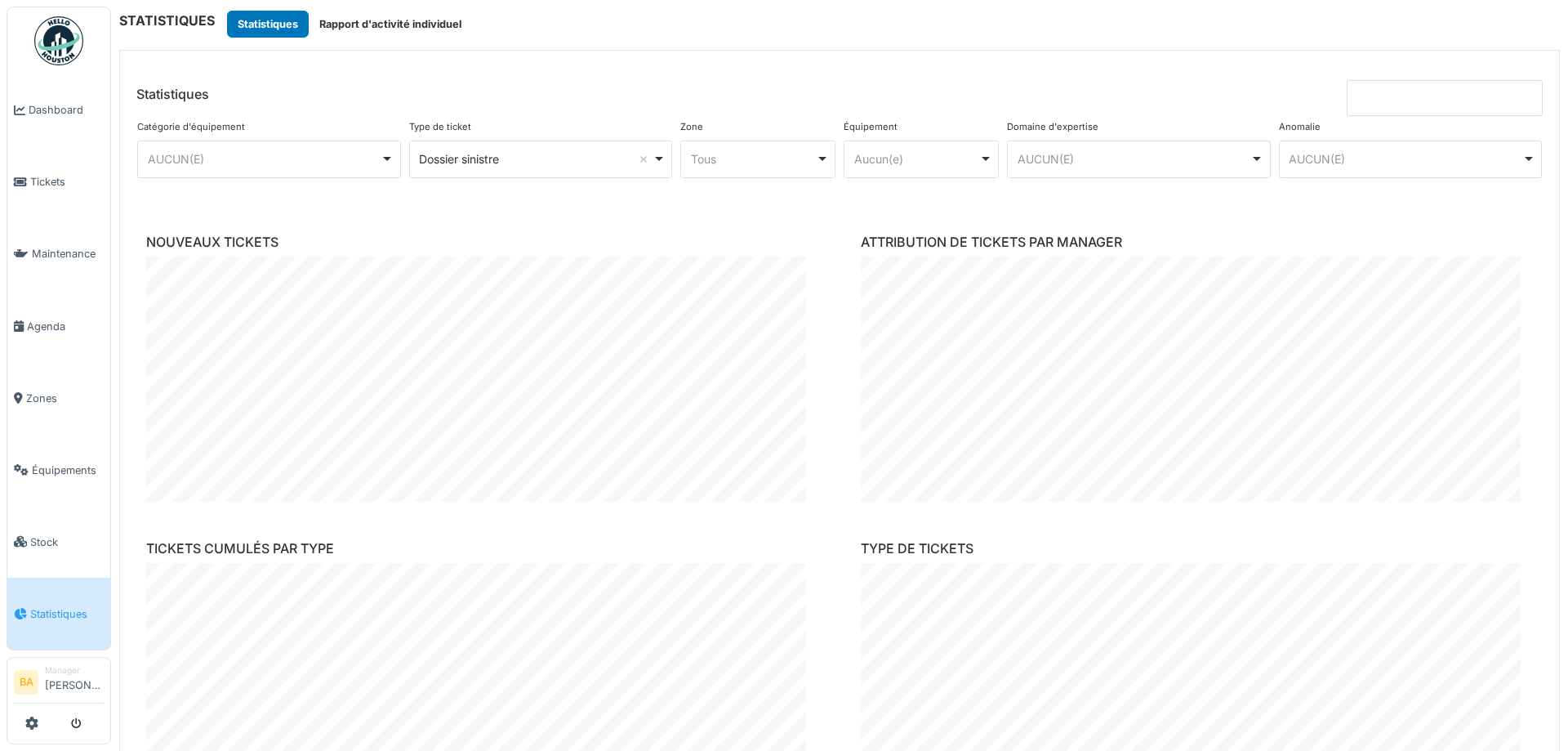
click at [1423, 85] on input at bounding box center [1445, 98] width 196 height 36
click at [1384, 94] on input at bounding box center [1445, 98] width 196 height 36
type input "**********"
click at [1203, 100] on header "**********" at bounding box center [839, 83] width 1439 height 66
click at [1094, 88] on header "**********" at bounding box center [839, 83] width 1439 height 66
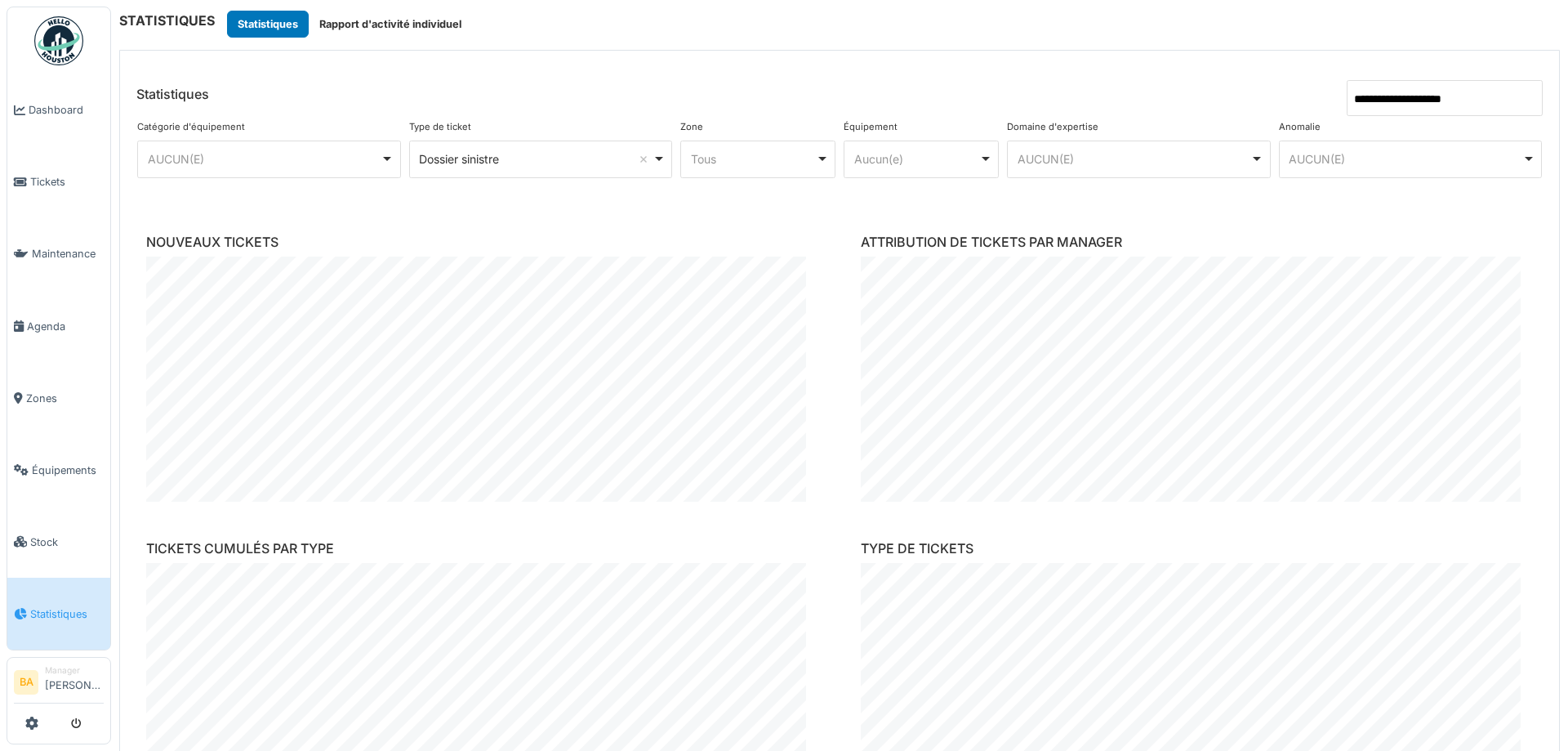
click at [315, 156] on div "AUCUN(E) Remove item" at bounding box center [264, 159] width 234 height 17
click at [357, 94] on header "**********" at bounding box center [839, 83] width 1439 height 66
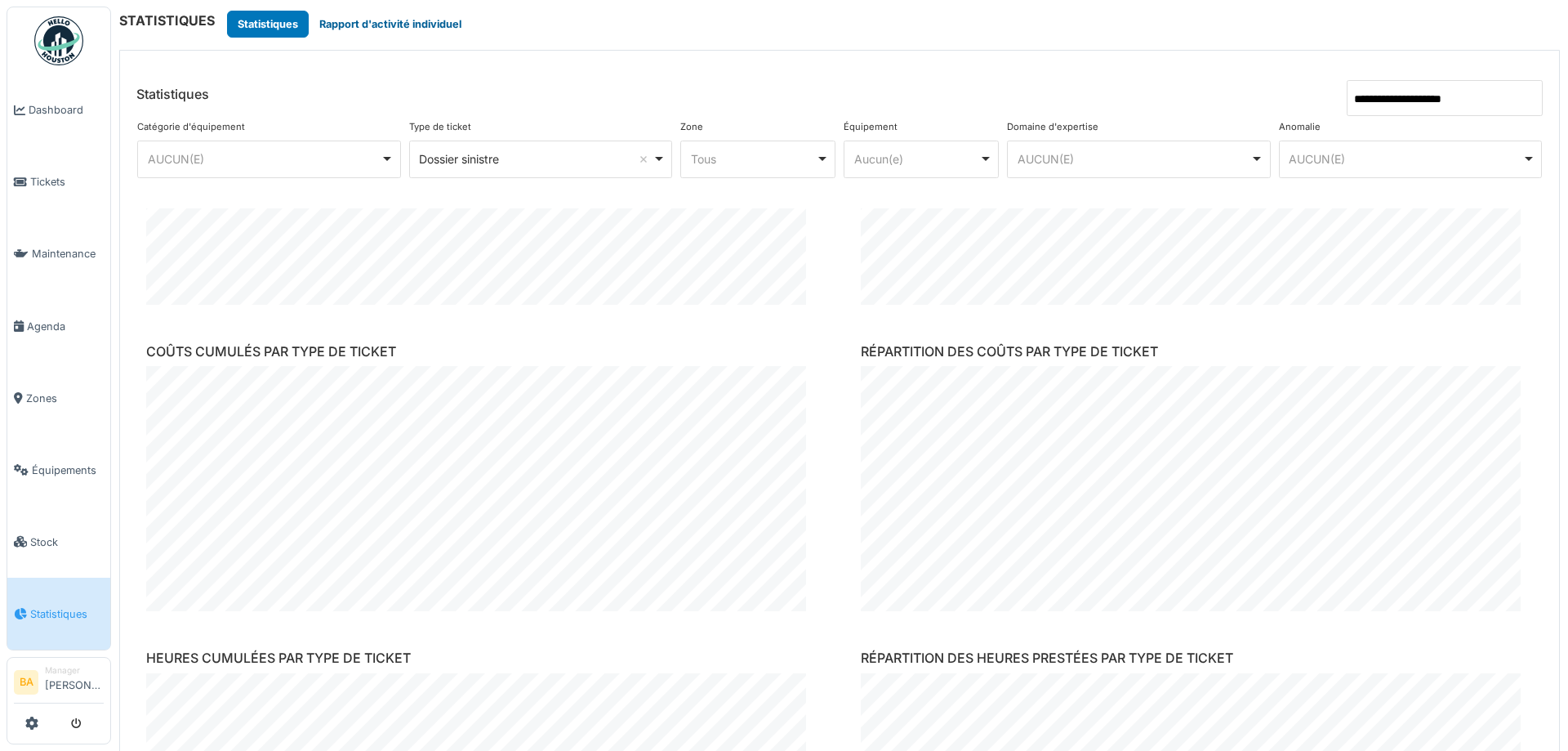
click at [371, 18] on button "Rapport d'activité individuel" at bounding box center [390, 24] width 163 height 27
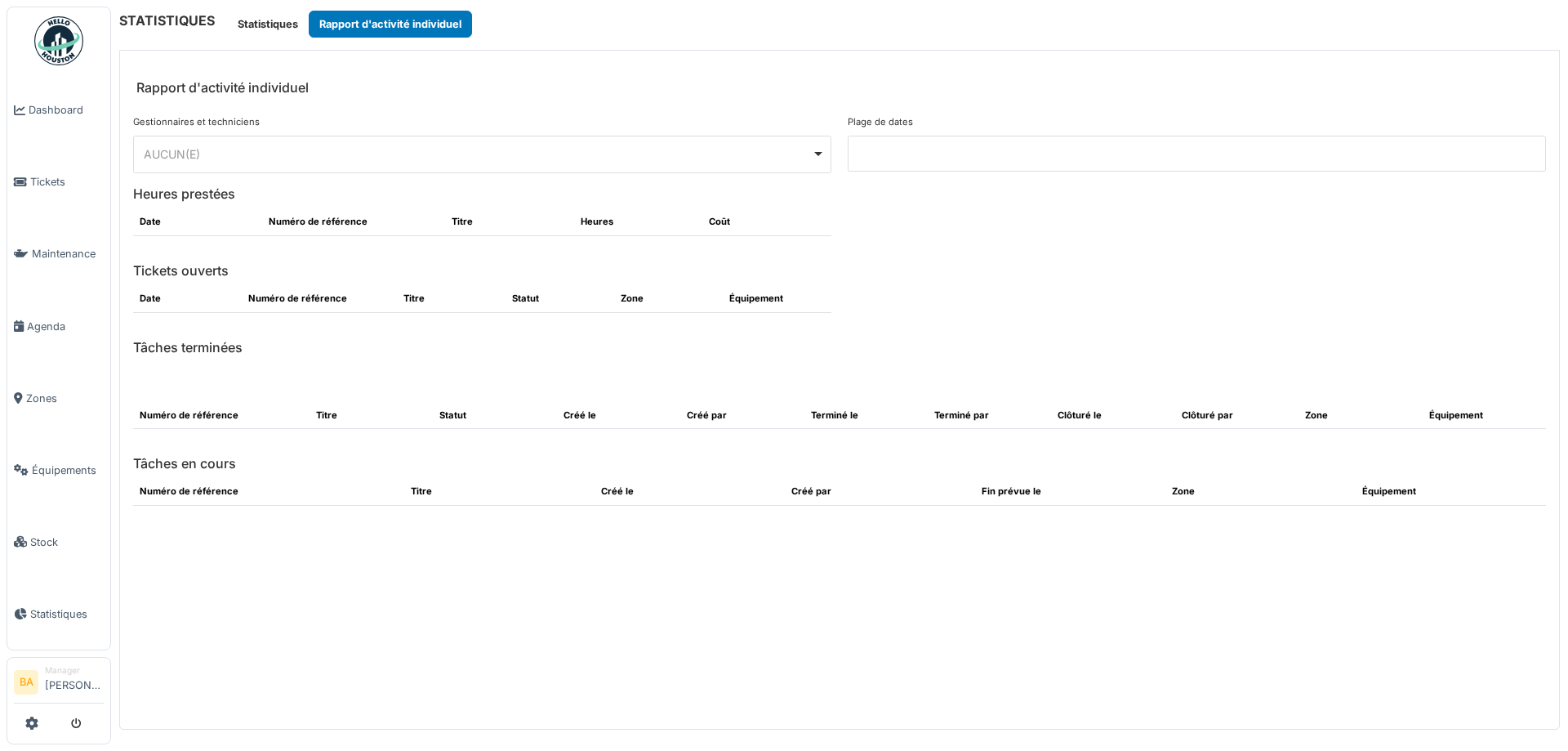
click at [801, 156] on div "AUCUN(E) Remove item" at bounding box center [478, 154] width 668 height 17
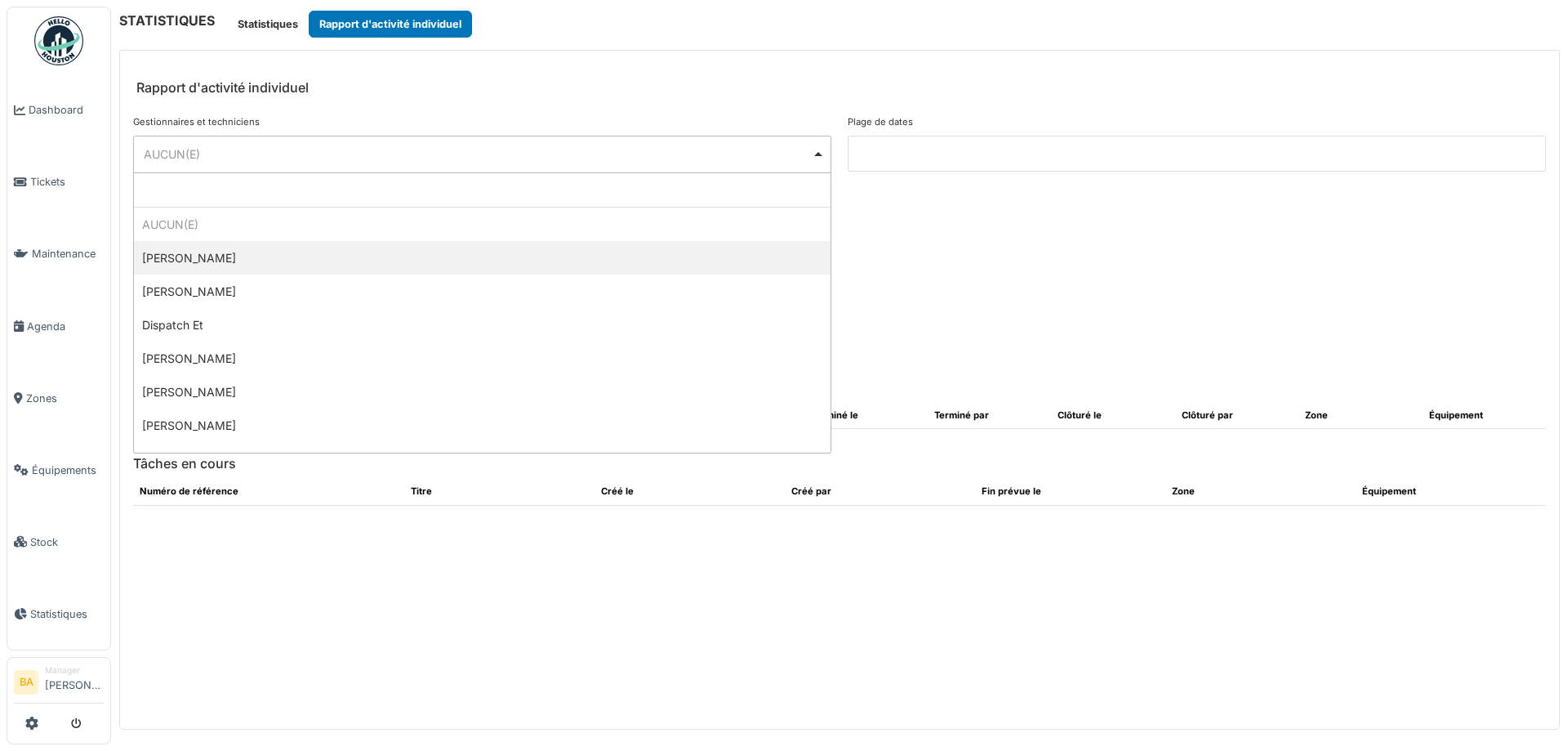
click at [469, 88] on header "Rapport d'activité individuel" at bounding box center [839, 76] width 1439 height 52
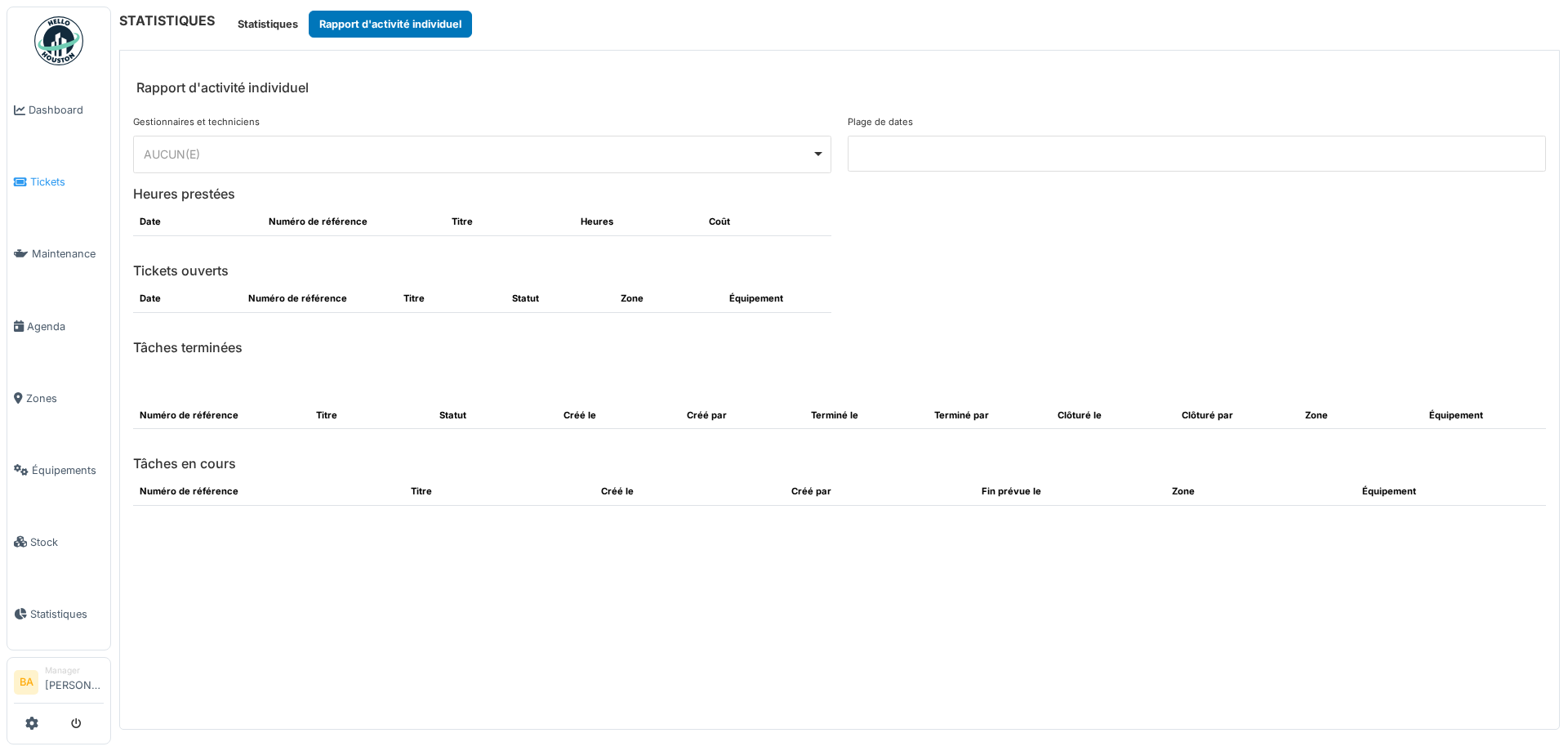
click at [52, 180] on span "Tickets" at bounding box center [67, 181] width 73 height 15
